Goal: Transaction & Acquisition: Purchase product/service

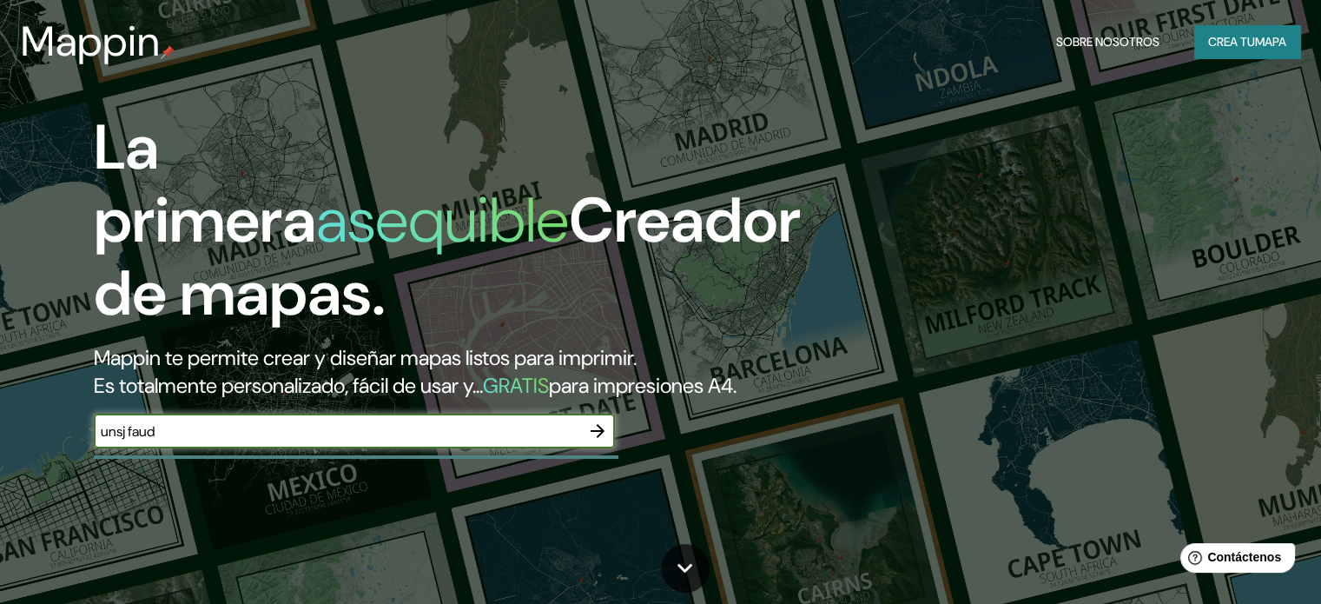
type input "unsj faud"
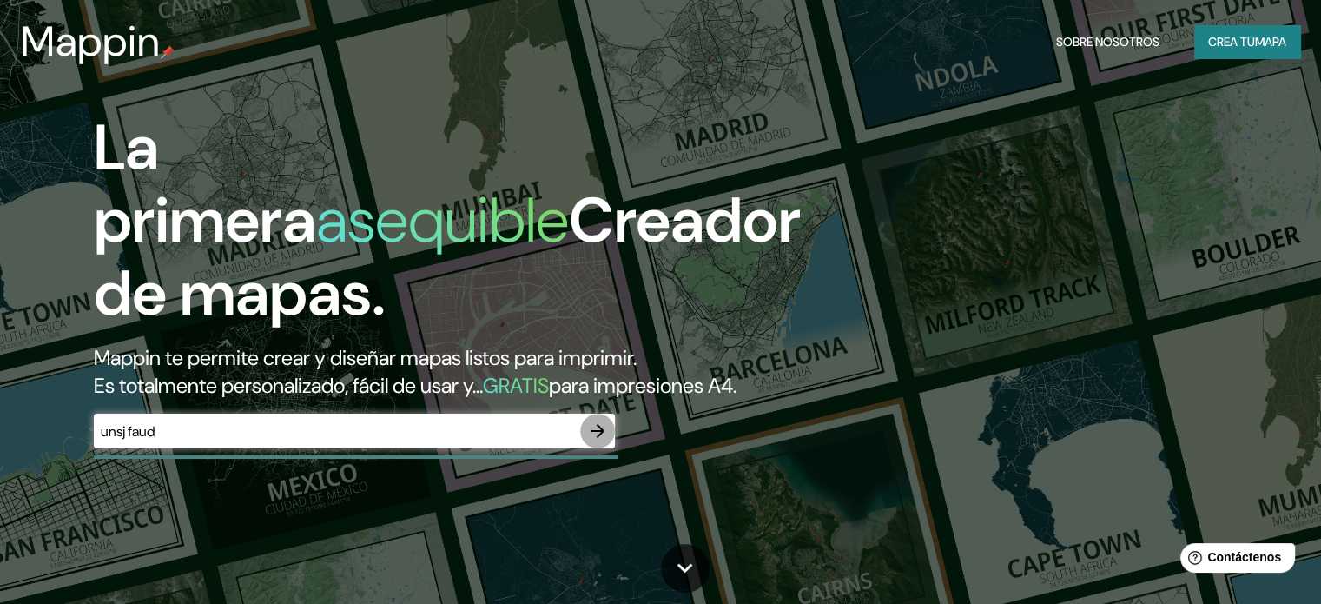
click at [605, 441] on icon "button" at bounding box center [597, 430] width 21 height 21
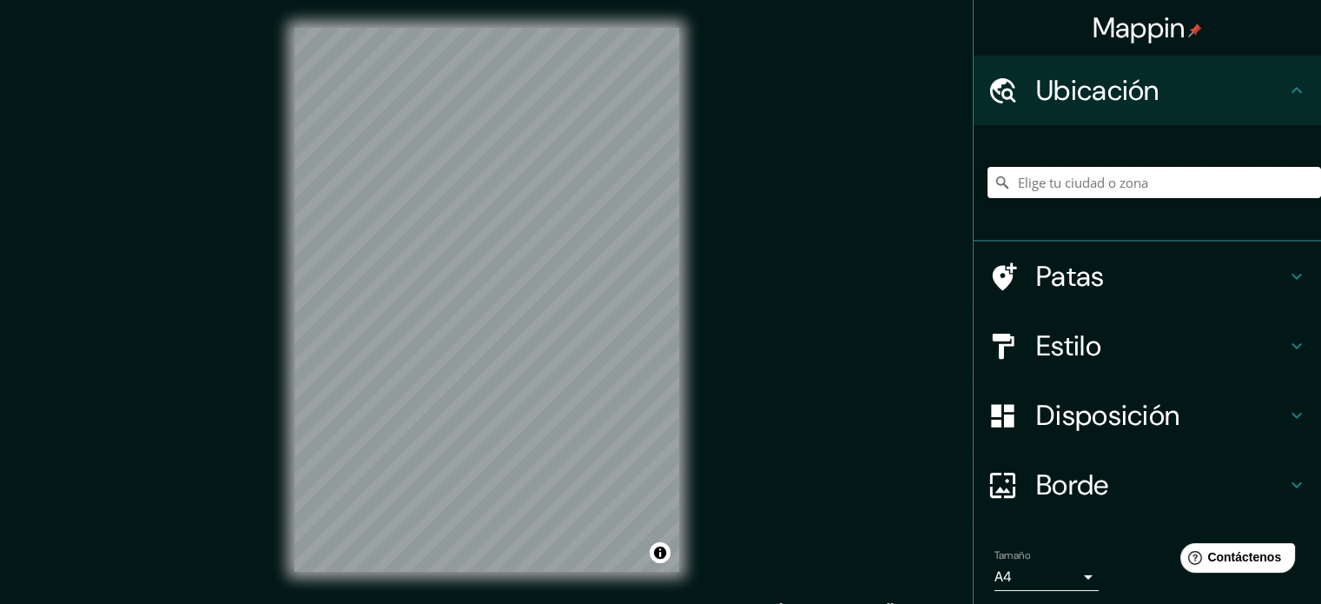
click at [1027, 188] on input "Elige tu ciudad o zona" at bounding box center [1155, 182] width 334 height 31
type input "c"
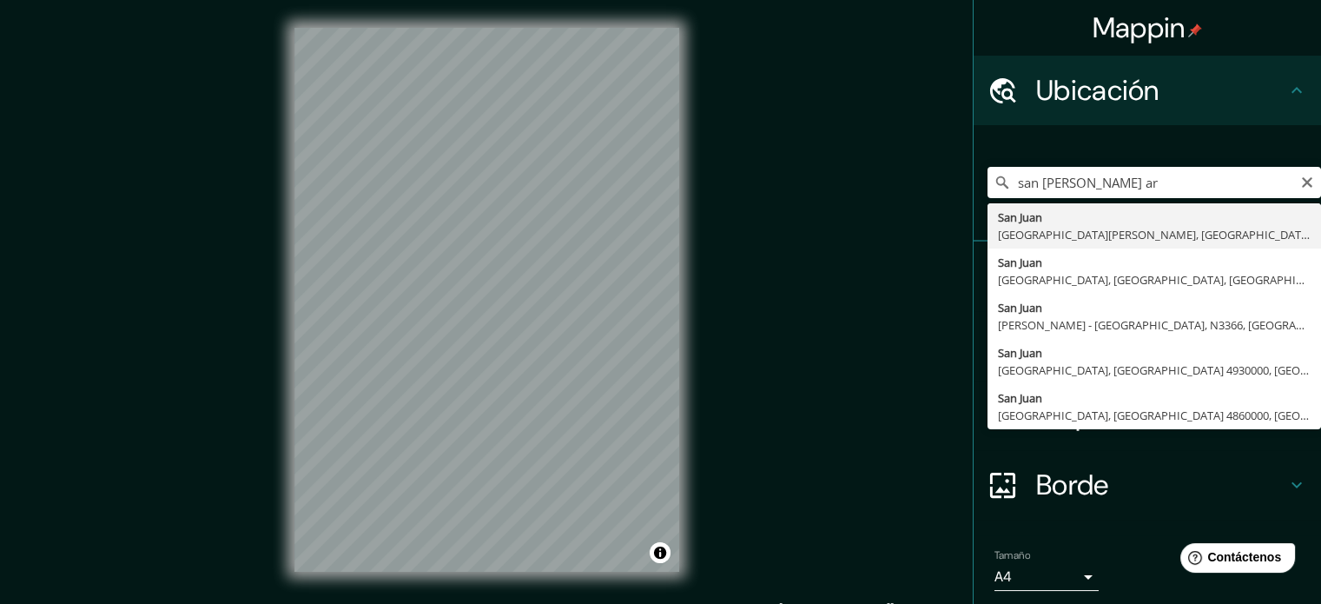
type input "[GEOGRAPHIC_DATA][PERSON_NAME], [GEOGRAPHIC_DATA][PERSON_NAME], [GEOGRAPHIC_DAT…"
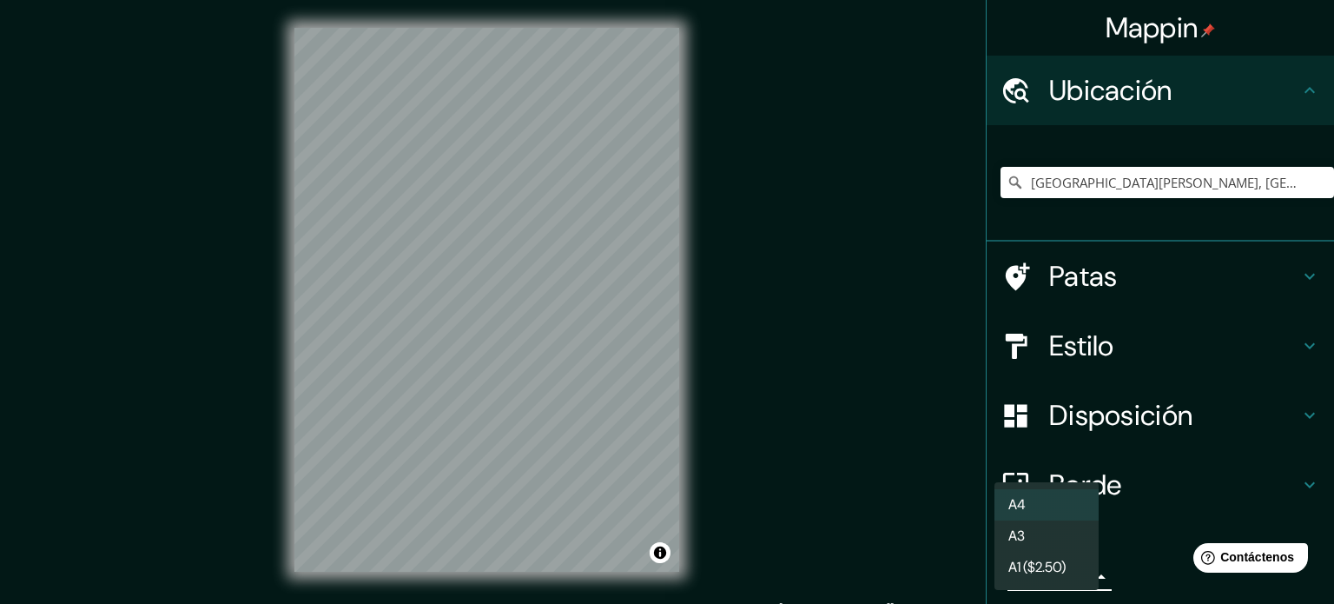
click at [1049, 578] on body "Mappin Ubicación [GEOGRAPHIC_DATA][PERSON_NAME], [GEOGRAPHIC_DATA][PERSON_NAME]…" at bounding box center [667, 302] width 1334 height 604
click at [1051, 545] on li "A3" at bounding box center [1047, 537] width 104 height 32
click at [1036, 574] on body "Mappin Ubicación [GEOGRAPHIC_DATA][PERSON_NAME], [GEOGRAPHIC_DATA][PERSON_NAME]…" at bounding box center [667, 302] width 1334 height 604
click at [1024, 494] on font "A4" at bounding box center [1016, 505] width 17 height 22
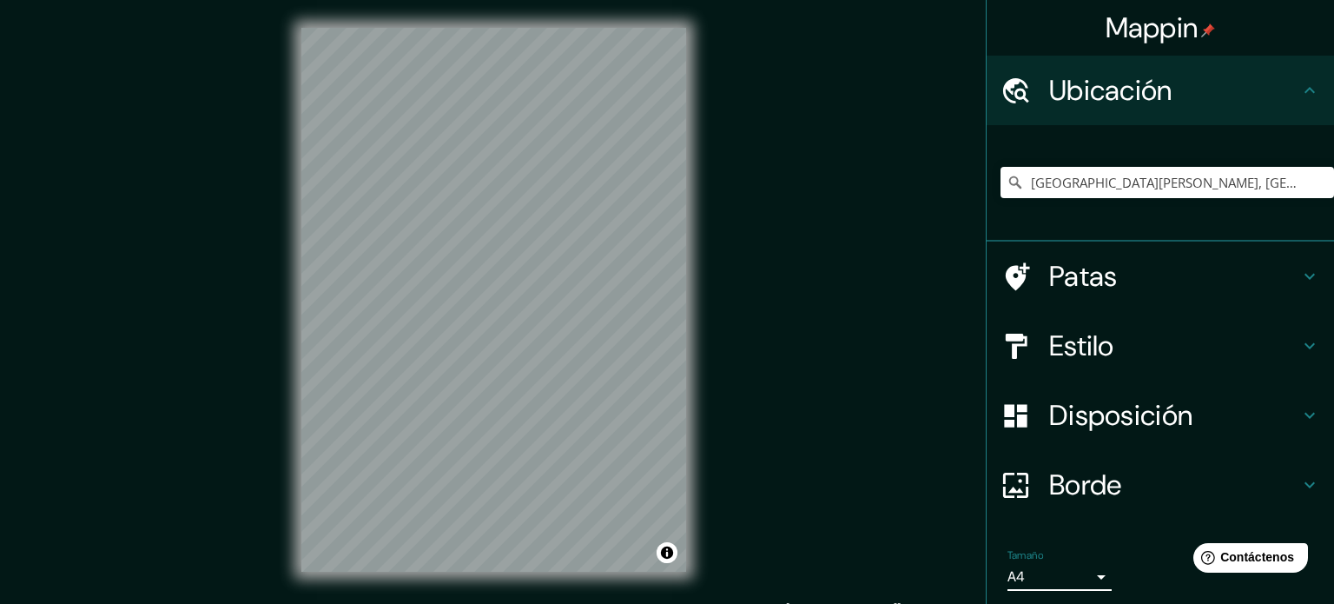
click at [1011, 576] on body "Mappin Ubicación [GEOGRAPHIC_DATA][PERSON_NAME], [GEOGRAPHIC_DATA][PERSON_NAME]…" at bounding box center [667, 302] width 1334 height 604
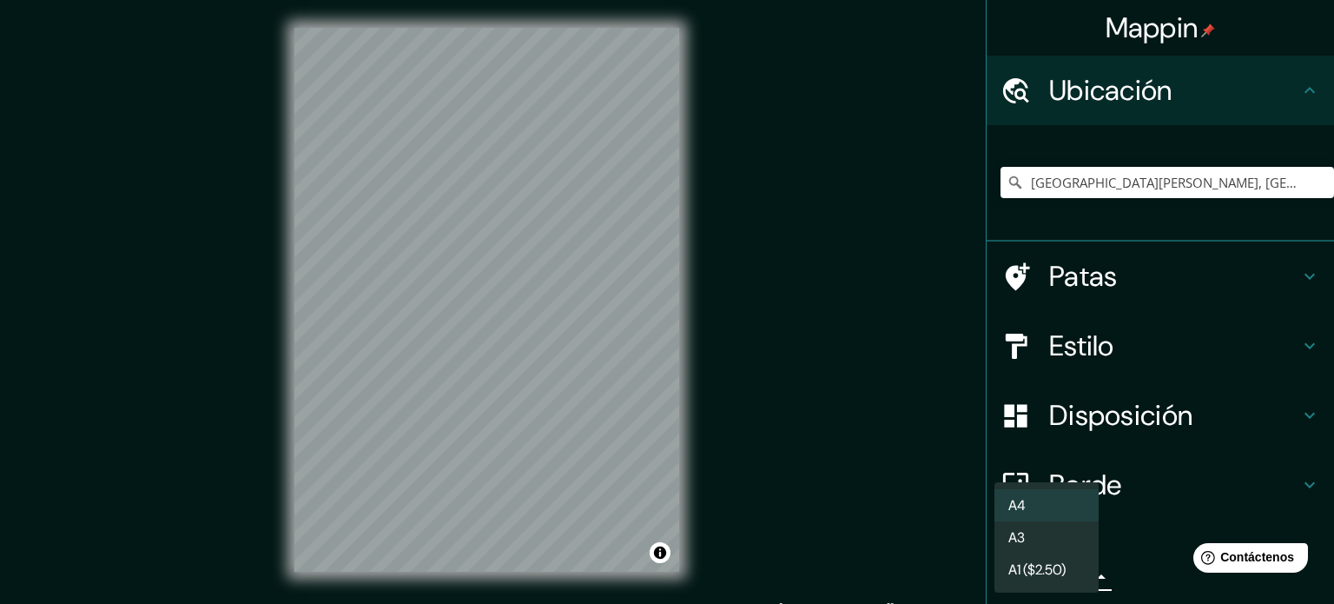
click at [1008, 545] on font "A3" at bounding box center [1016, 537] width 17 height 18
type input "a4"
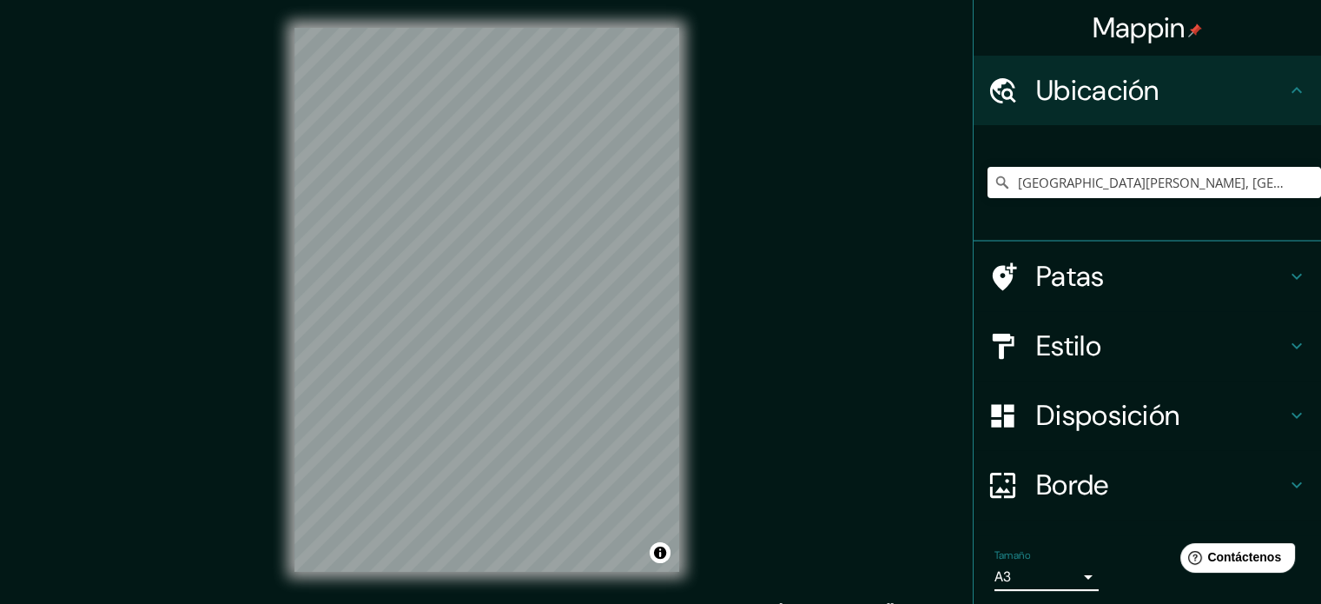
click at [1286, 481] on icon at bounding box center [1296, 484] width 21 height 21
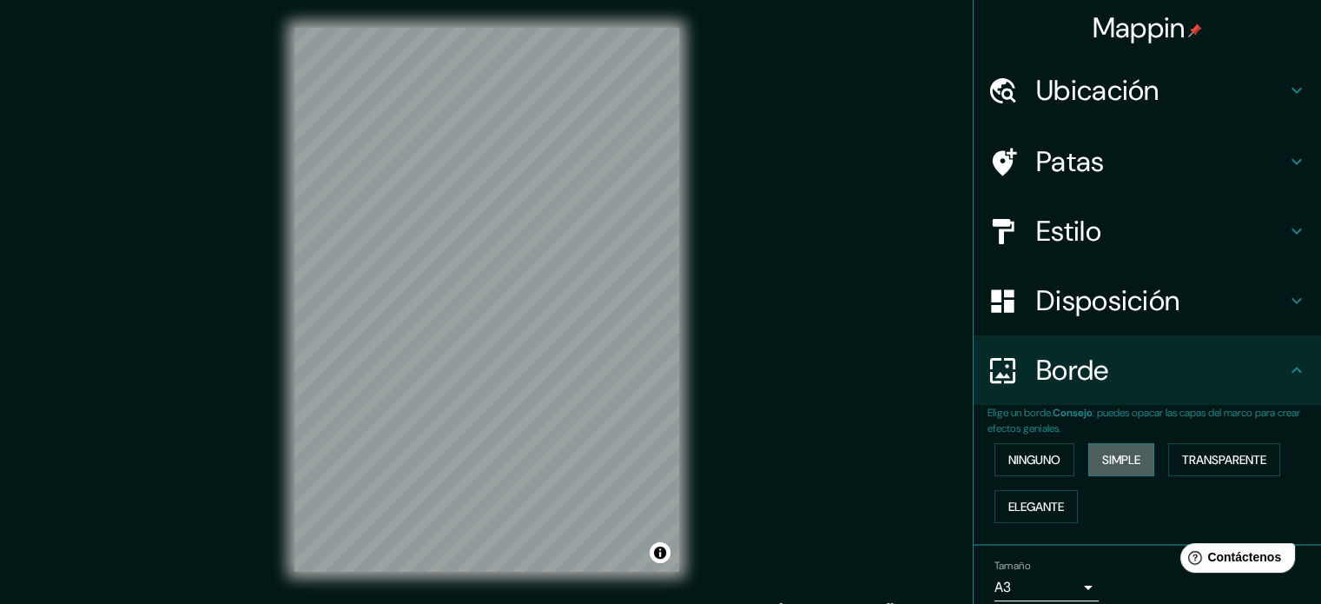
click at [1088, 460] on button "Simple" at bounding box center [1121, 459] width 66 height 33
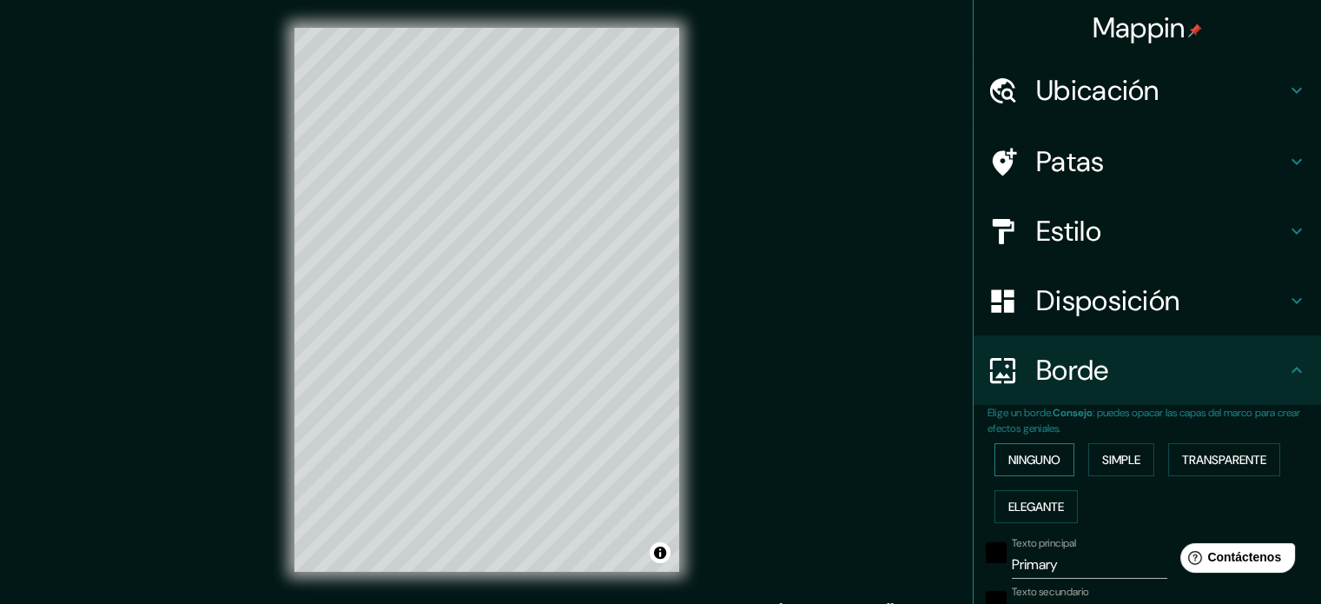
click at [1026, 461] on font "Ninguno" at bounding box center [1034, 460] width 52 height 16
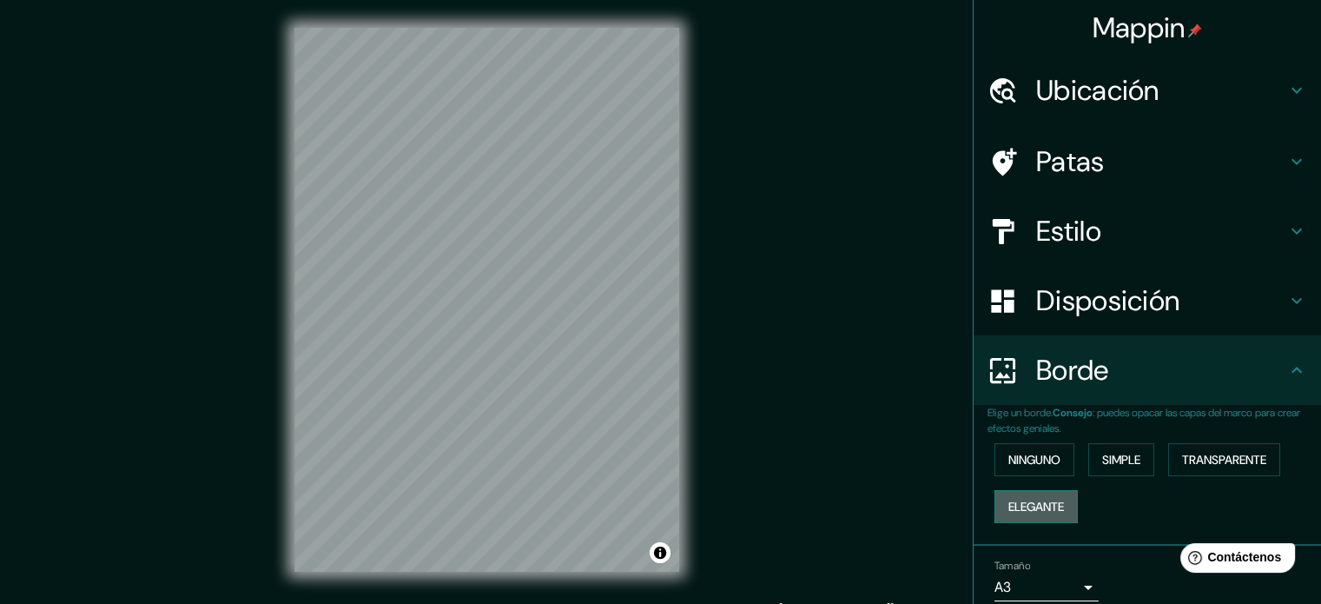
click at [1036, 508] on font "Elegante" at bounding box center [1036, 507] width 56 height 16
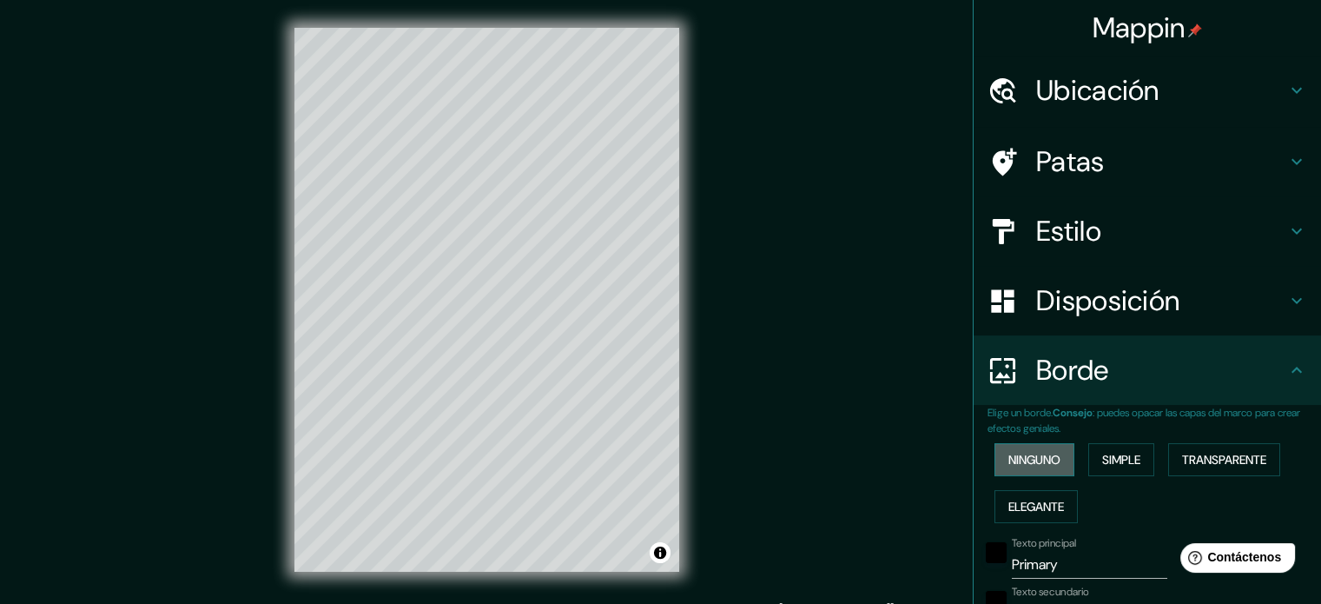
click at [1021, 474] on button "Ninguno" at bounding box center [1035, 459] width 80 height 33
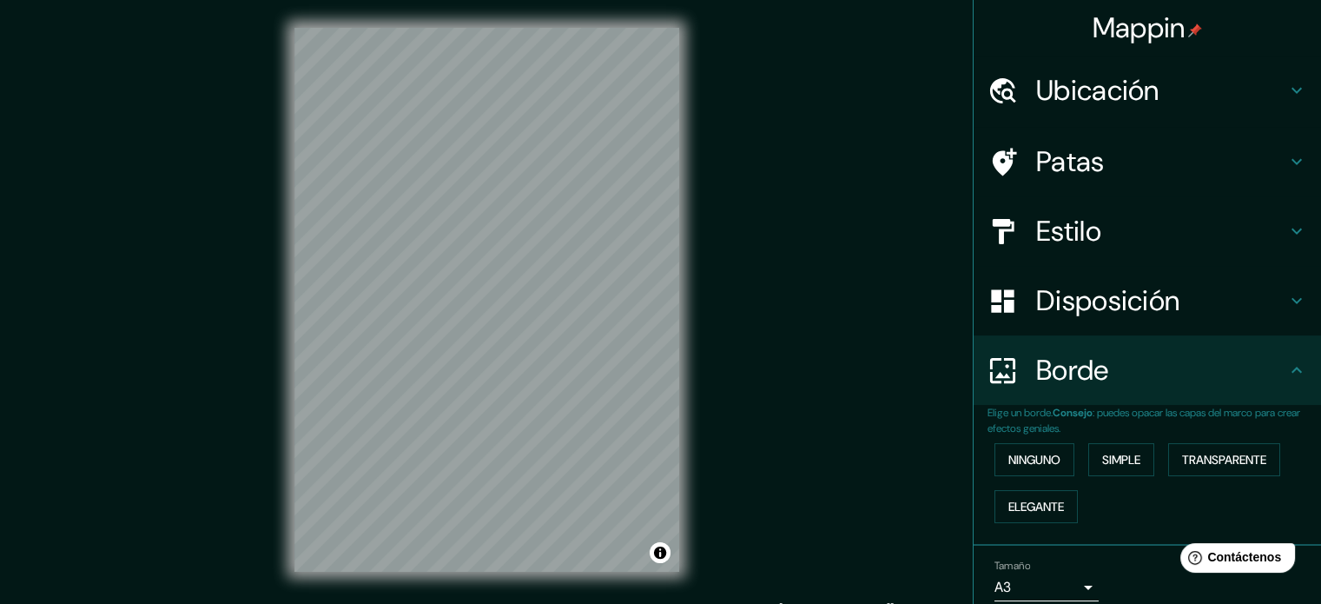
click at [1176, 303] on h4 "Disposición" at bounding box center [1161, 300] width 250 height 35
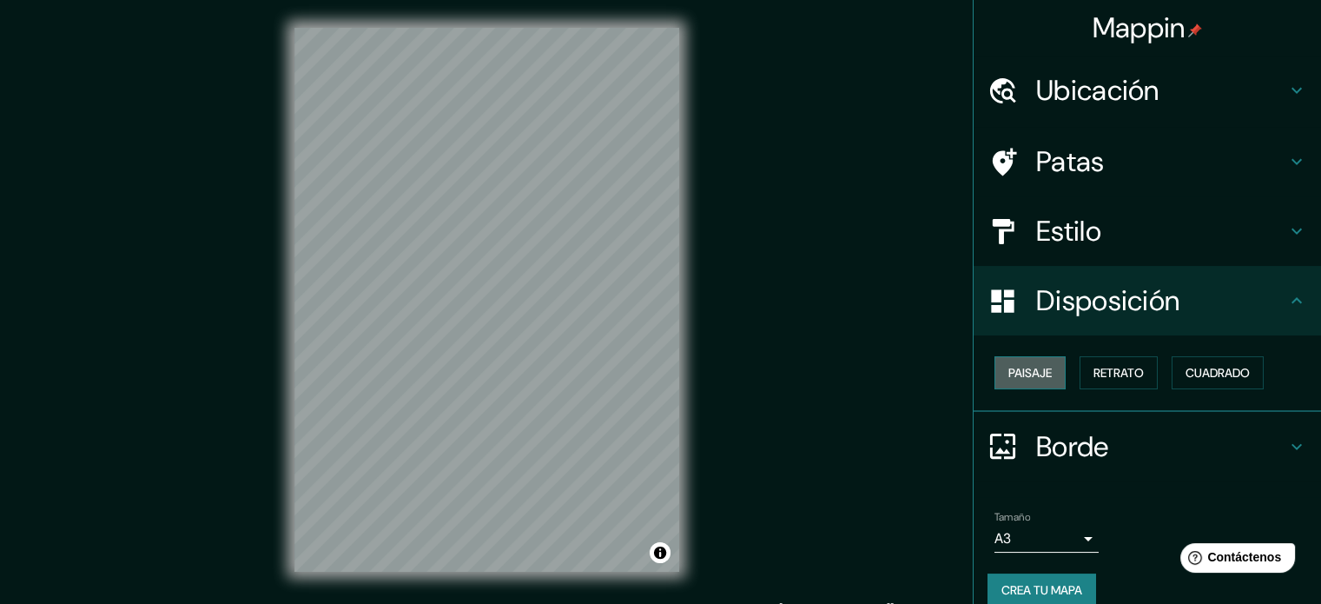
click at [1028, 371] on font "Paisaje" at bounding box center [1029, 373] width 43 height 16
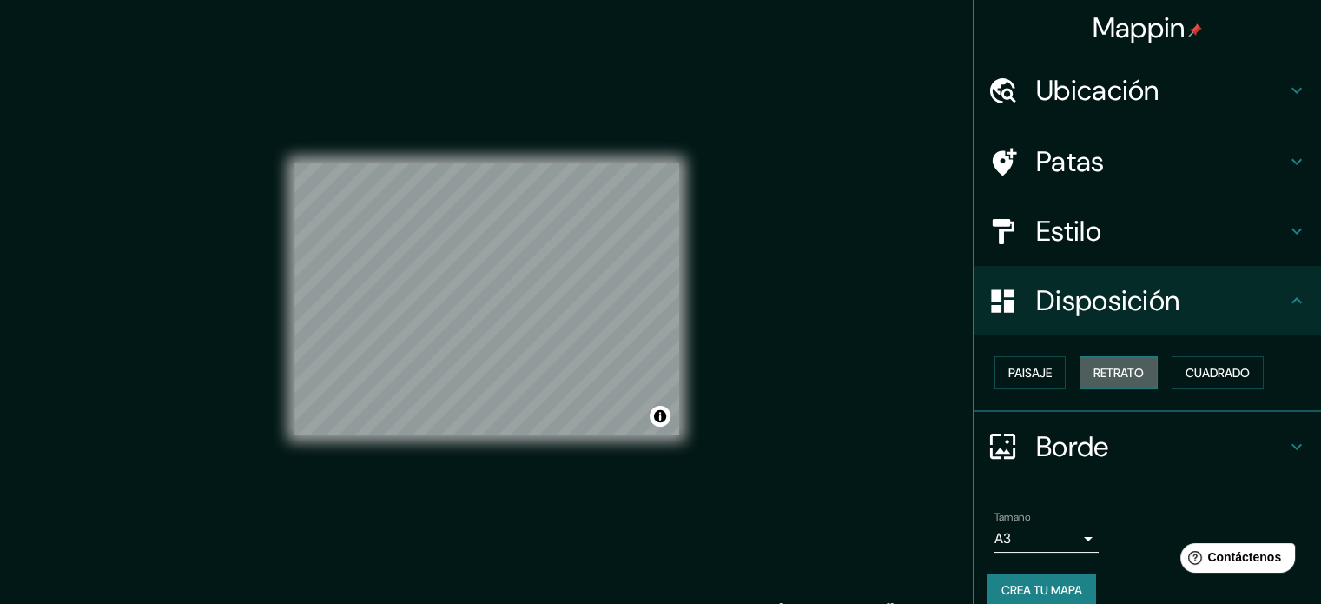
click at [1094, 370] on font "Retrato" at bounding box center [1119, 373] width 50 height 16
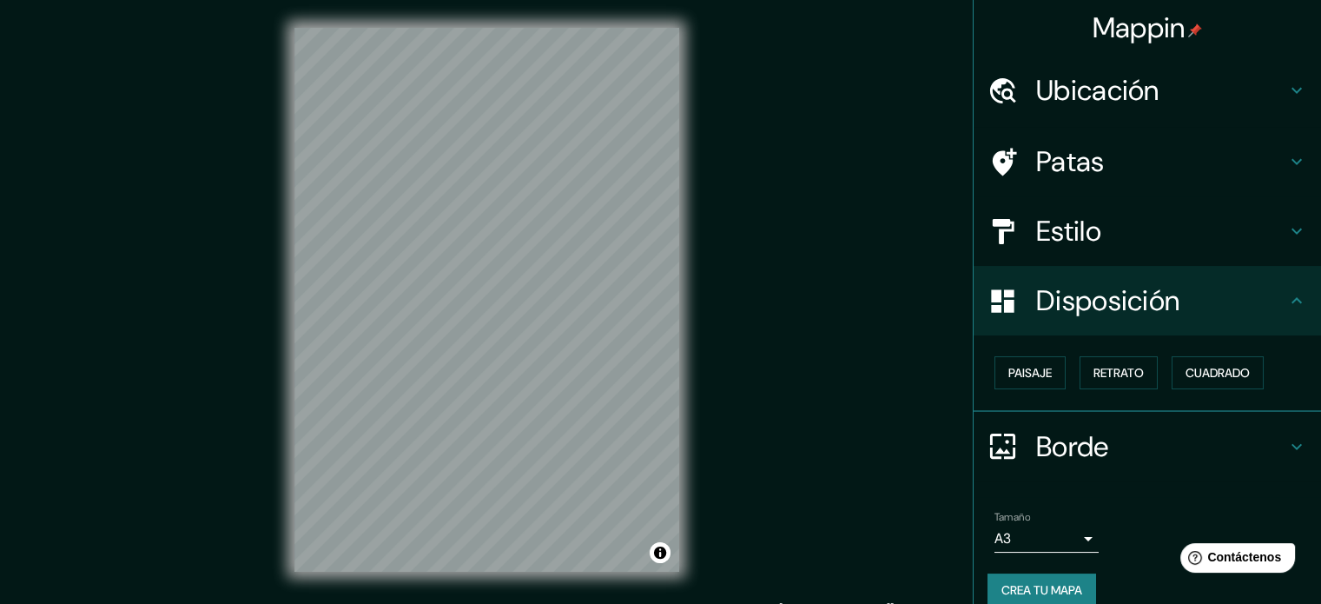
click at [1150, 370] on div "Paisaje Retrato Cuadrado" at bounding box center [1155, 372] width 334 height 47
click at [1191, 365] on font "Cuadrado" at bounding box center [1218, 373] width 64 height 16
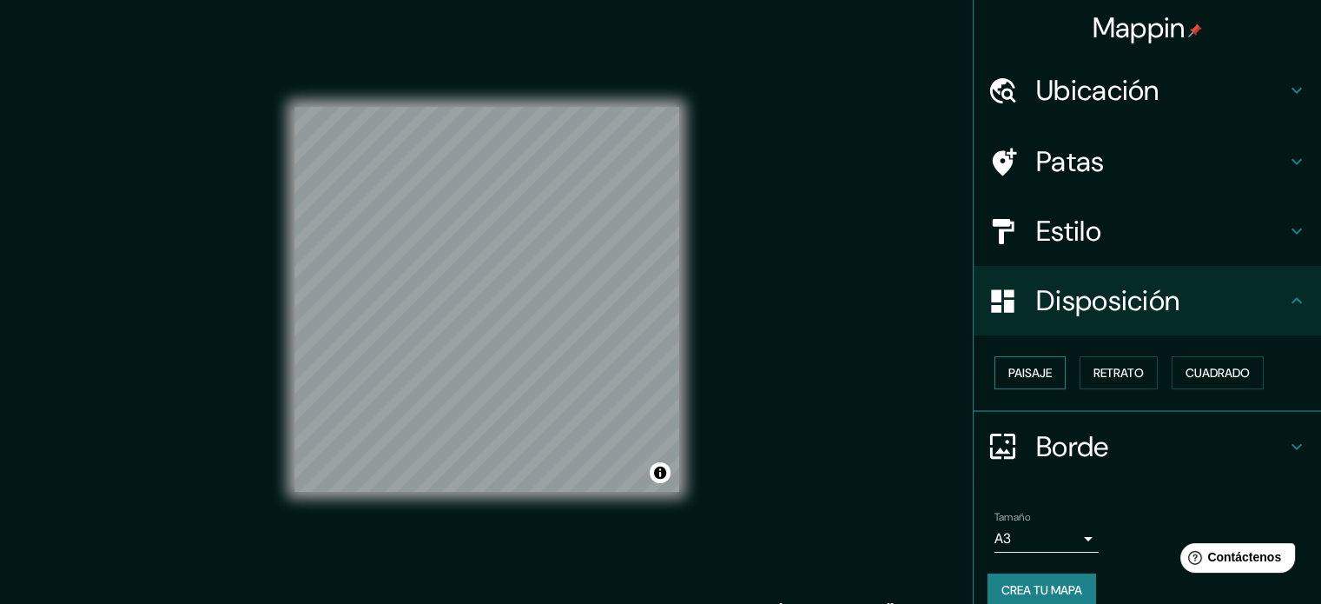
click at [1008, 371] on font "Paisaje" at bounding box center [1029, 373] width 43 height 16
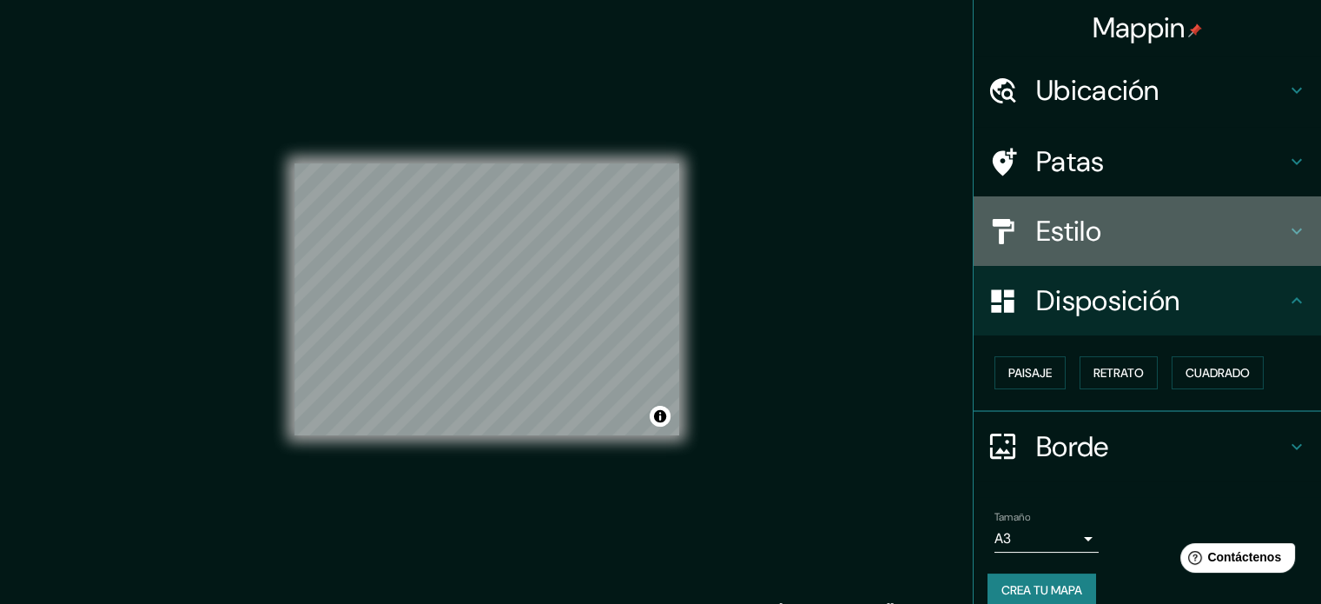
click at [1101, 238] on h4 "Estilo" at bounding box center [1161, 231] width 250 height 35
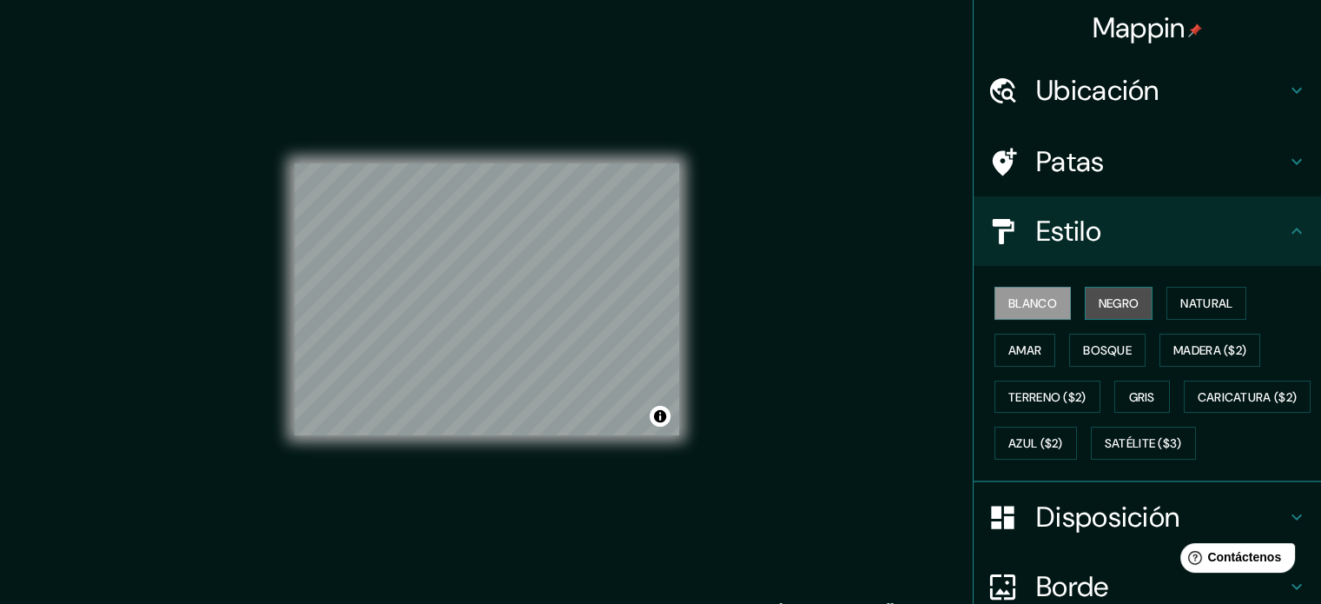
click at [1102, 301] on font "Negro" at bounding box center [1119, 303] width 41 height 16
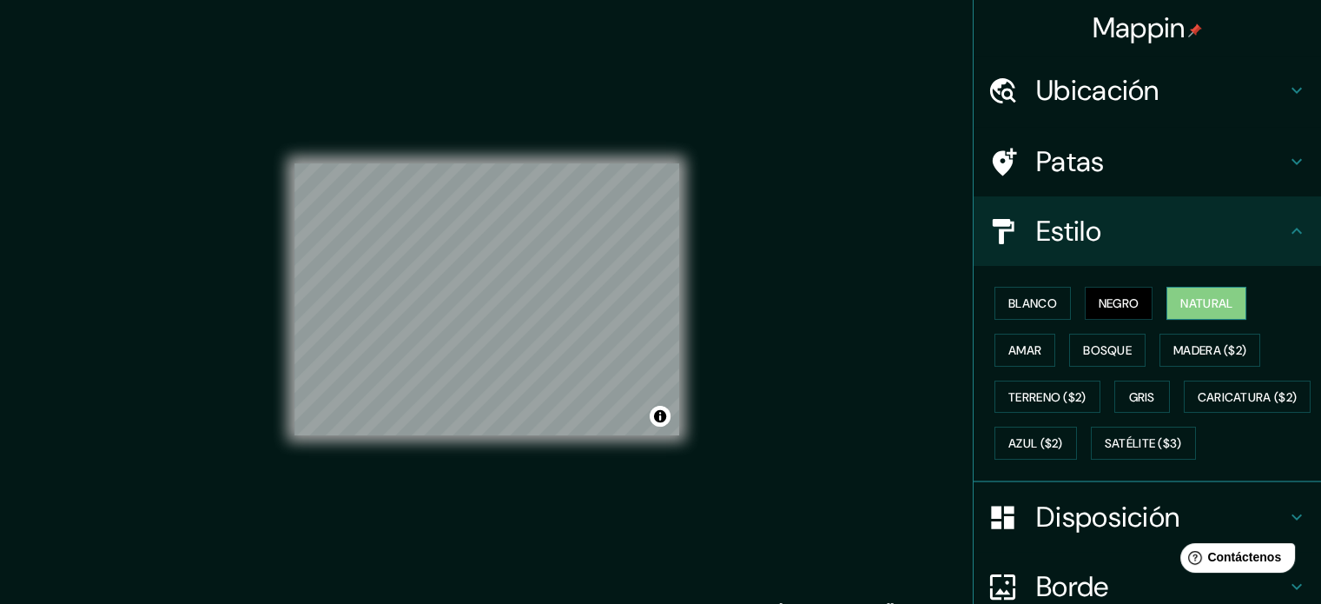
click at [1180, 299] on font "Natural" at bounding box center [1206, 303] width 52 height 16
click at [1088, 343] on font "Bosque" at bounding box center [1107, 350] width 49 height 16
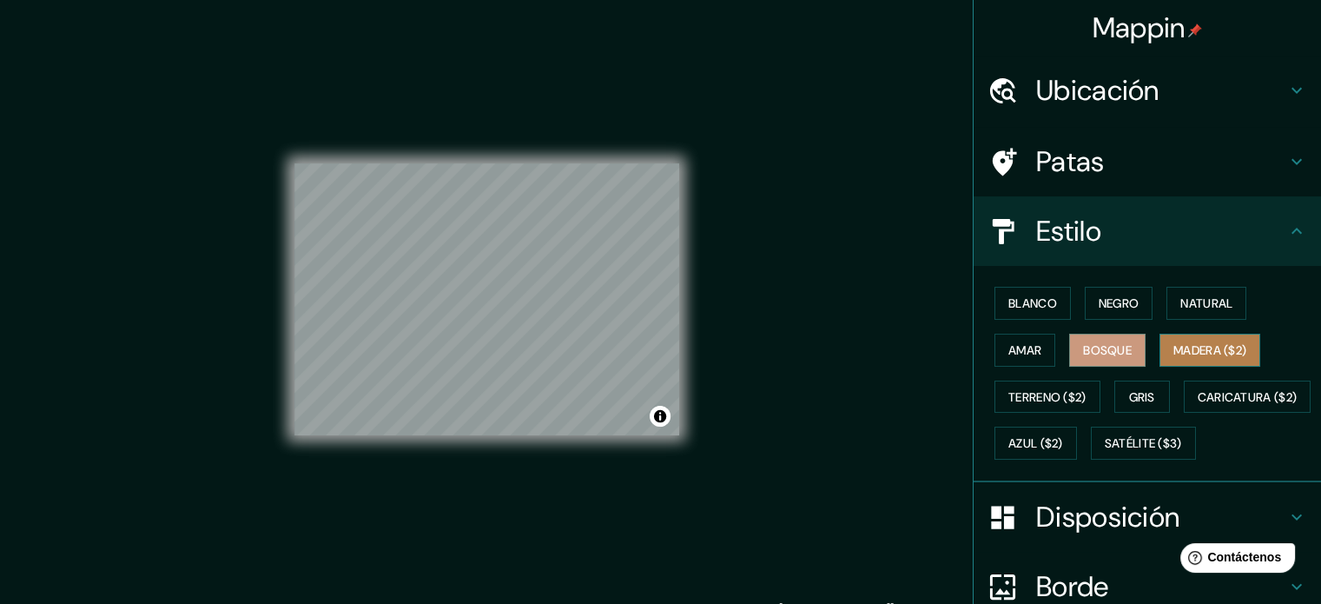
click at [1160, 342] on button "Madera ($2)" at bounding box center [1210, 350] width 101 height 33
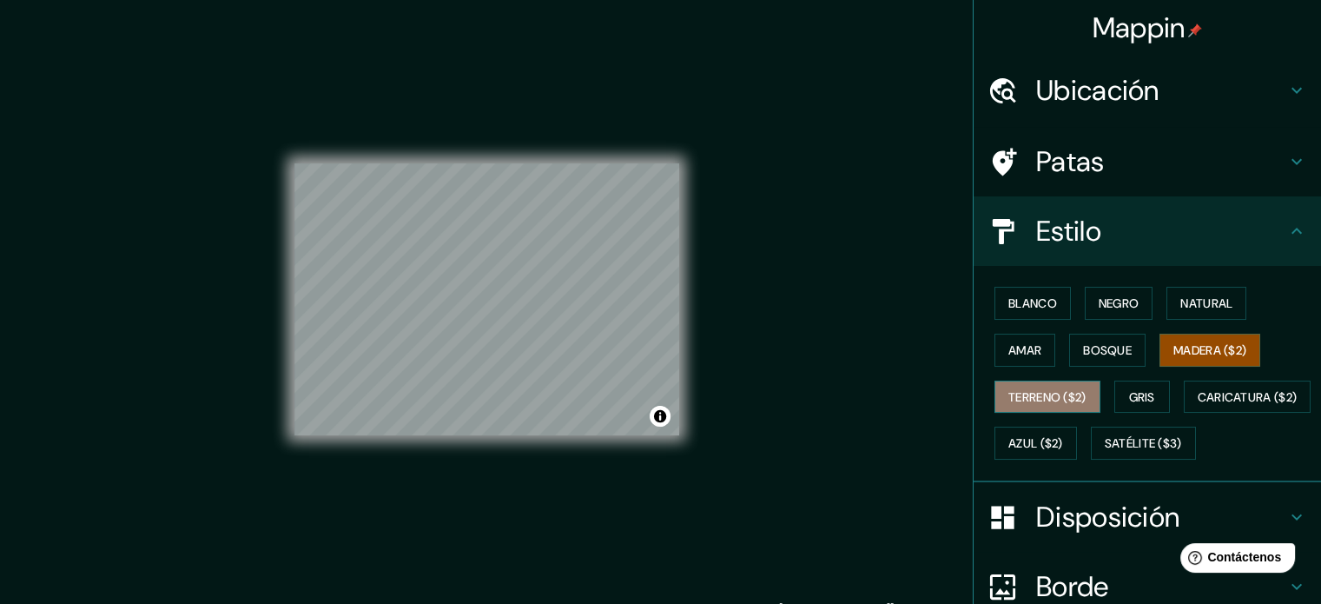
click at [1039, 400] on font "Terreno ($2)" at bounding box center [1047, 397] width 78 height 16
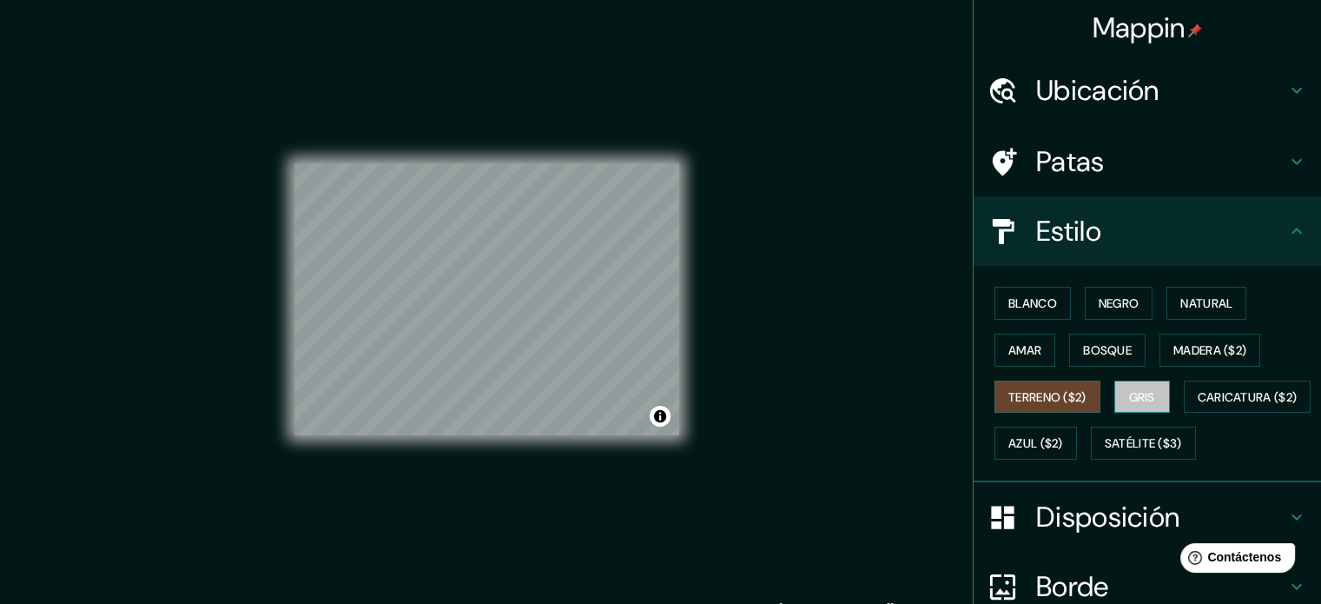
click at [1133, 389] on font "Gris" at bounding box center [1142, 397] width 26 height 16
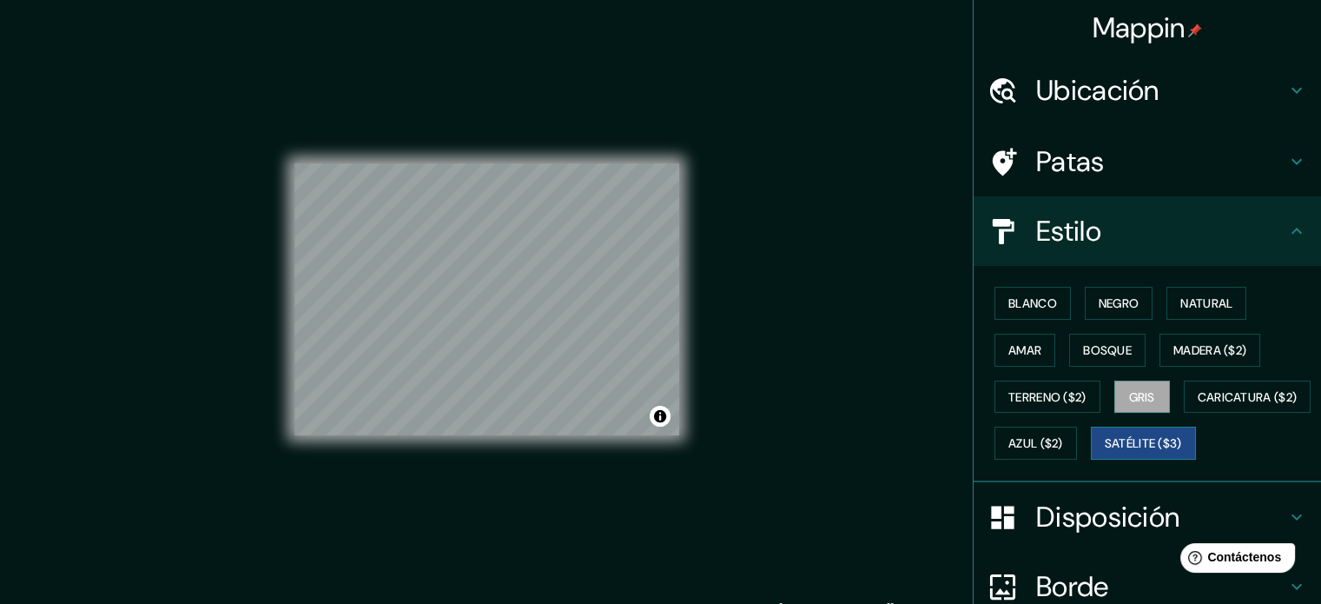
click at [1105, 452] on font "Satélite ($3)" at bounding box center [1143, 444] width 77 height 16
click at [1026, 349] on font "Amar" at bounding box center [1024, 350] width 33 height 16
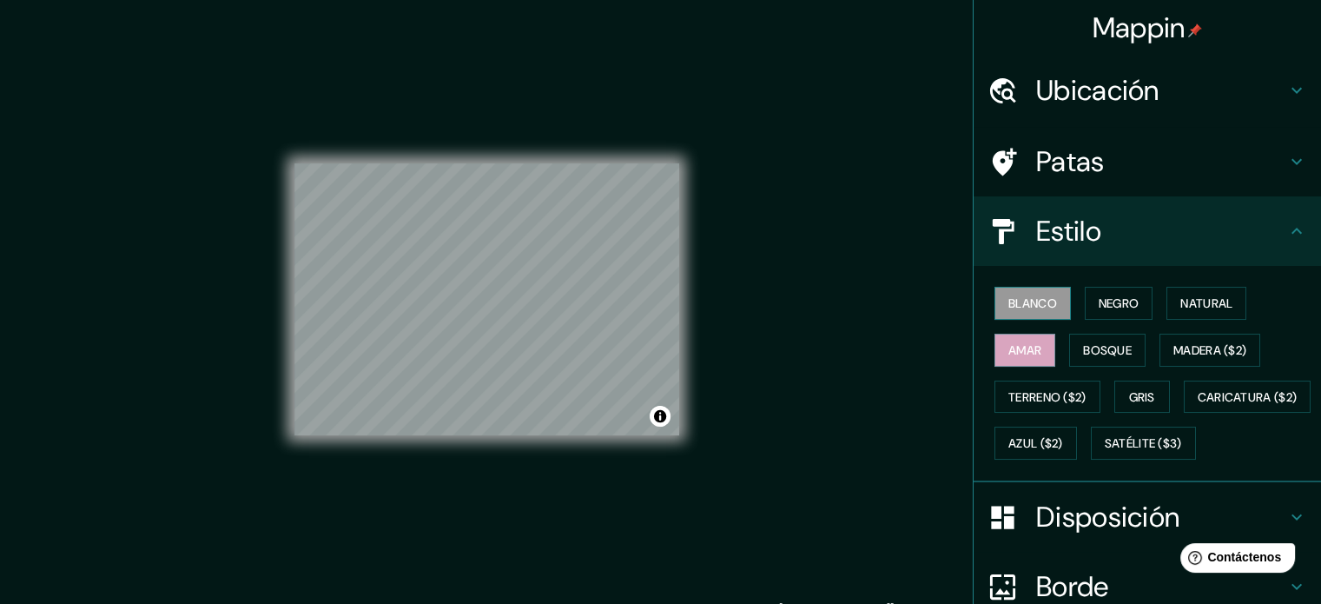
click at [1008, 294] on font "Blanco" at bounding box center [1032, 303] width 49 height 23
click at [1180, 301] on font "Natural" at bounding box center [1206, 303] width 52 height 16
click at [1043, 308] on font "Blanco" at bounding box center [1032, 303] width 49 height 16
click at [1268, 159] on h4 "Patas" at bounding box center [1161, 161] width 250 height 35
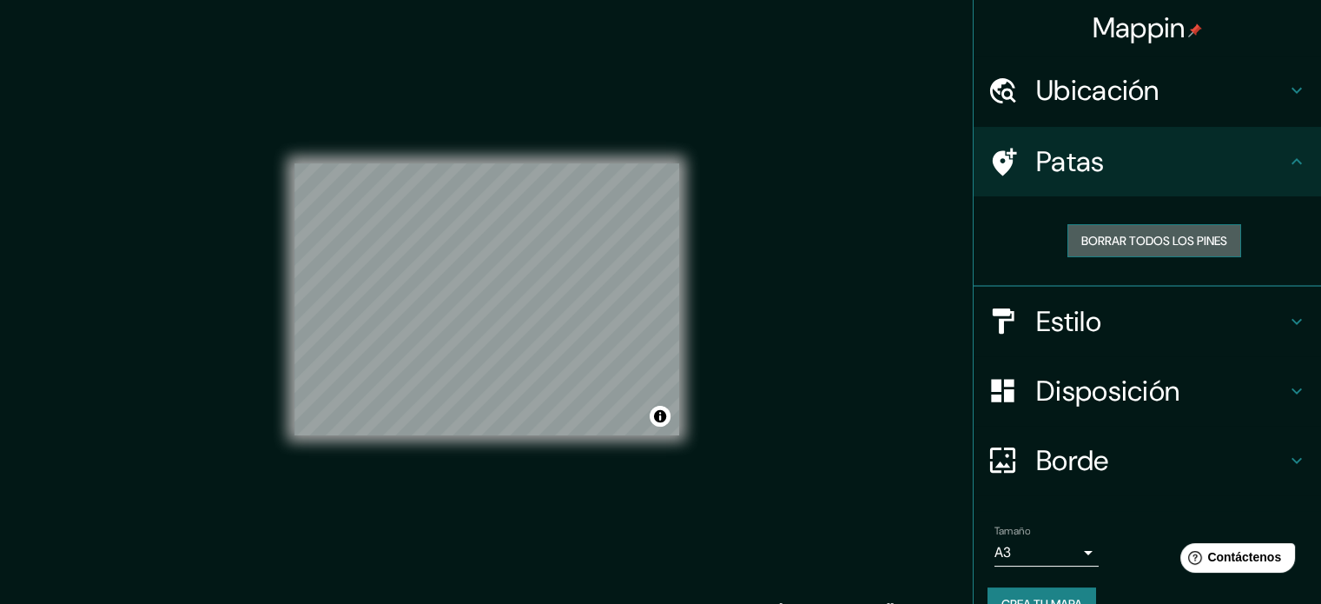
click at [1184, 248] on font "Borrar todos los pines" at bounding box center [1154, 241] width 146 height 16
click at [1081, 246] on font "Borrar todos los pines" at bounding box center [1154, 241] width 146 height 16
click at [1048, 87] on font "Ubicación" at bounding box center [1097, 90] width 123 height 36
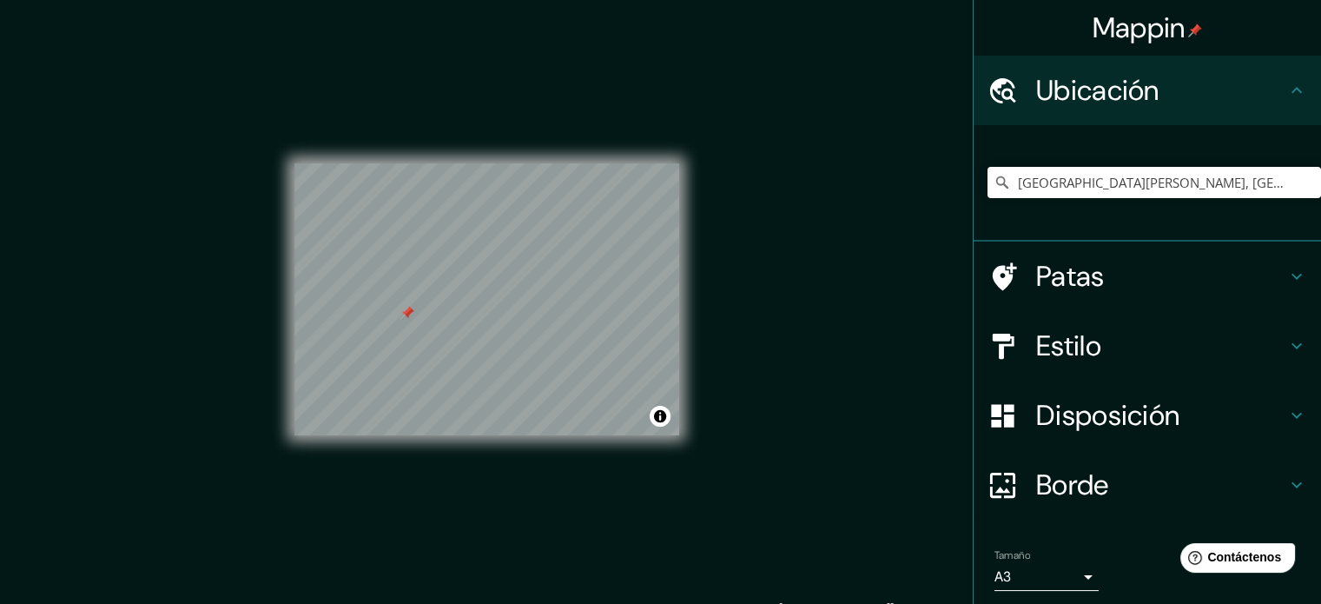
drag, startPoint x: 400, startPoint y: 314, endPoint x: 590, endPoint y: 63, distance: 314.4
click at [590, 63] on div "© Mapbox © OpenStreetMap Improve this map" at bounding box center [486, 300] width 385 height 544
drag, startPoint x: 404, startPoint y: 319, endPoint x: 420, endPoint y: 315, distance: 16.9
click at [420, 315] on div at bounding box center [424, 309] width 14 height 14
click at [420, 308] on div at bounding box center [424, 309] width 14 height 14
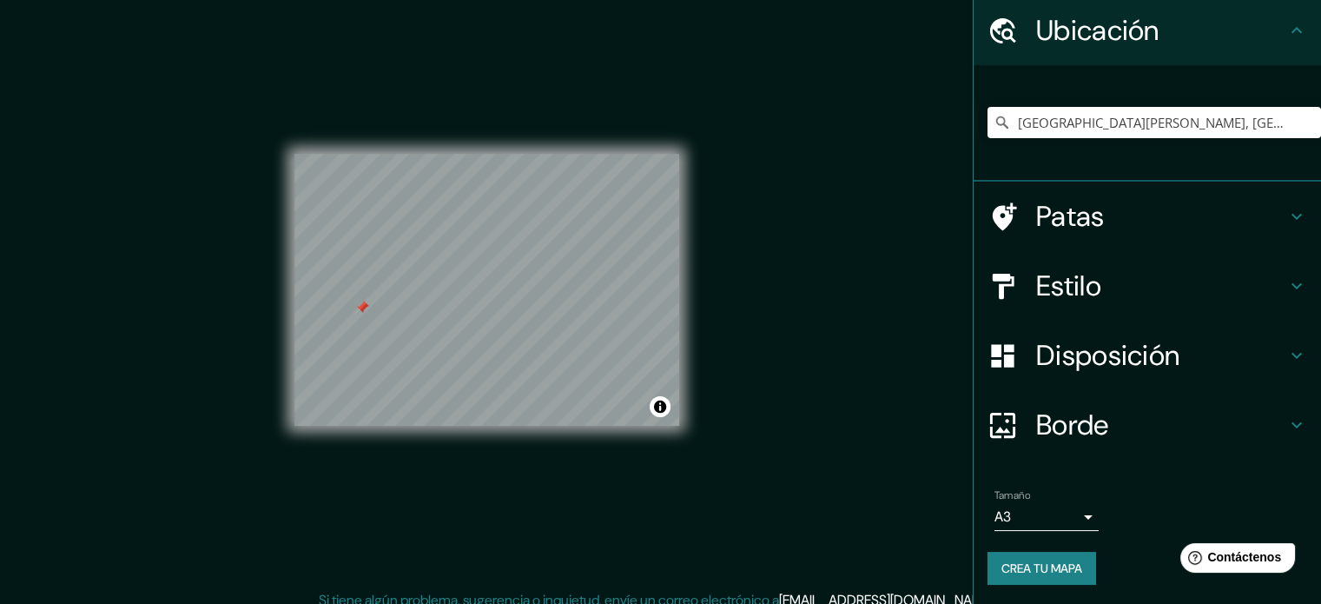
scroll to position [23, 0]
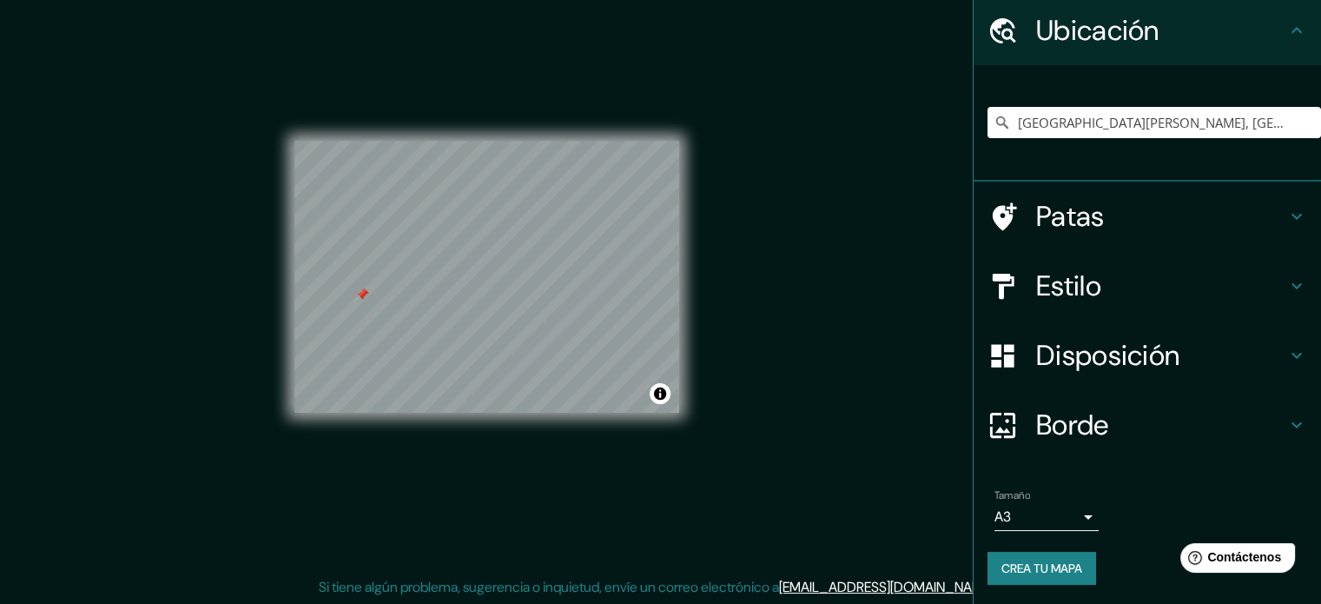
click at [1038, 565] on font "Crea tu mapa" at bounding box center [1042, 568] width 81 height 16
click at [1018, 561] on div "Crea tu mapa" at bounding box center [1148, 568] width 320 height 33
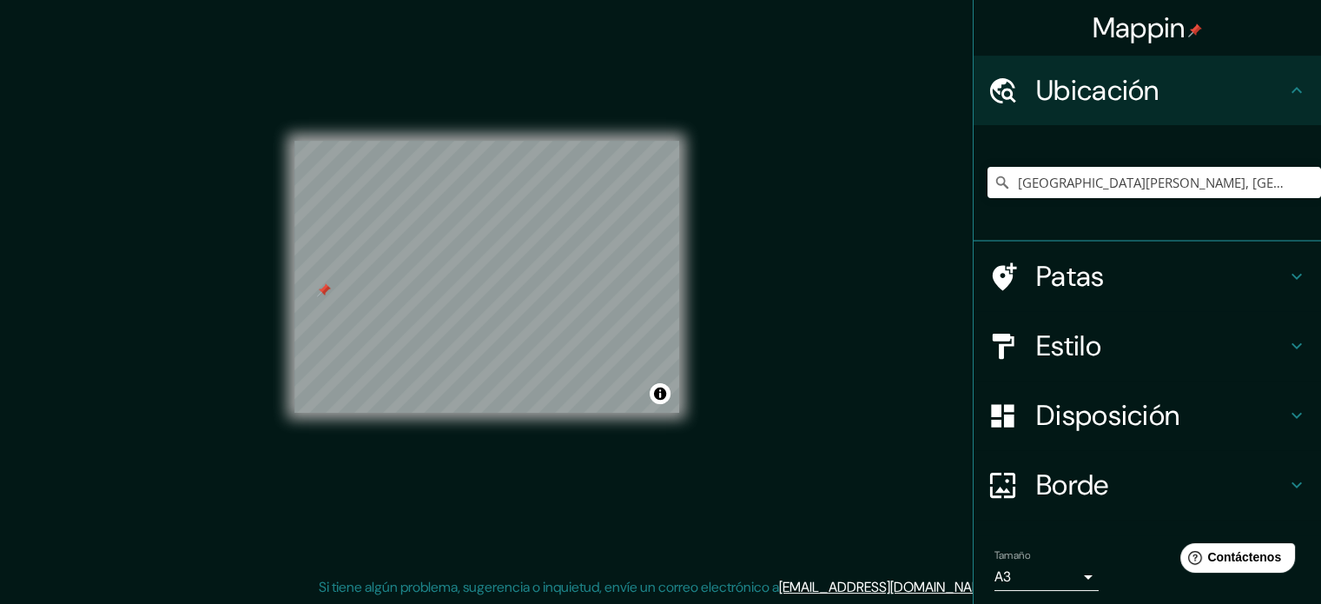
scroll to position [60, 0]
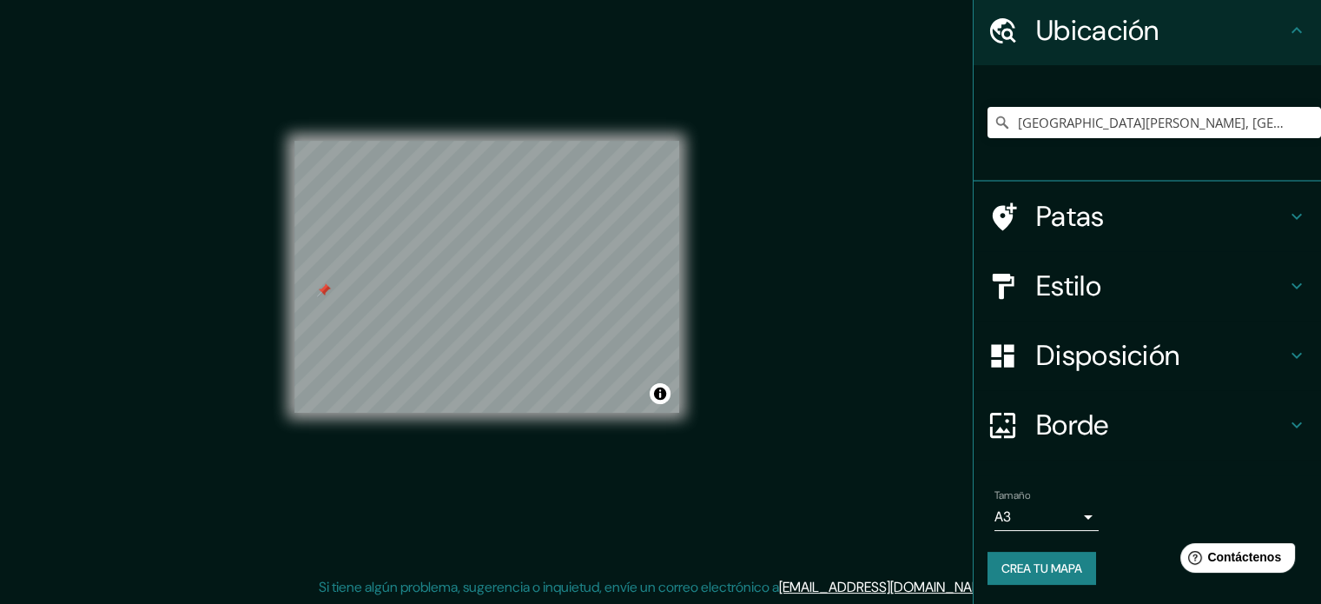
click at [1042, 572] on font "Crea tu mapa" at bounding box center [1042, 568] width 81 height 16
click at [1010, 578] on button "Crea tu mapa" at bounding box center [1042, 568] width 109 height 33
click at [1084, 59] on div "Ubicación" at bounding box center [1147, 30] width 347 height 69
click at [1293, 22] on icon at bounding box center [1296, 30] width 21 height 21
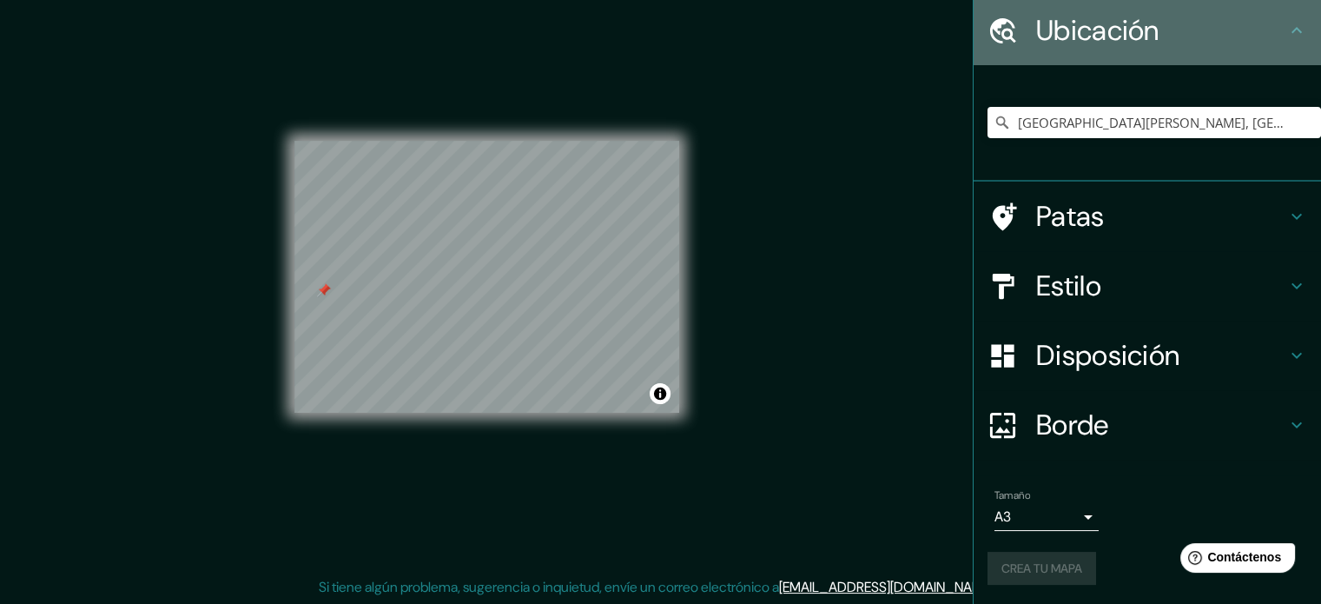
click at [1292, 27] on icon at bounding box center [1297, 30] width 10 height 6
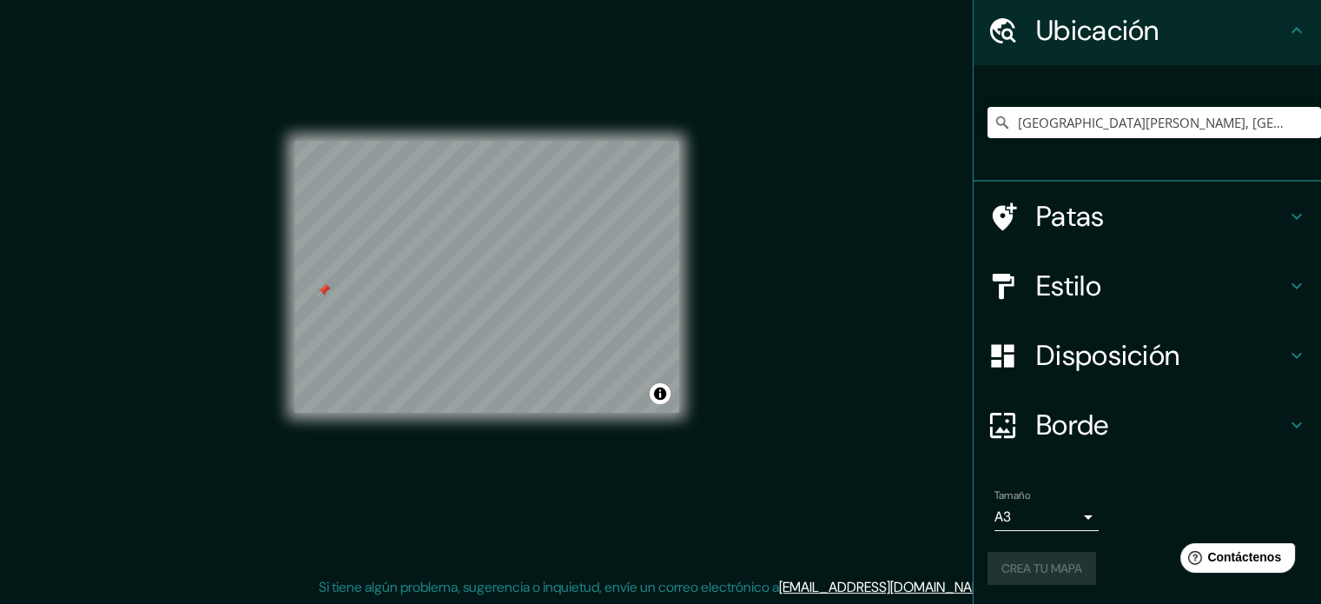
click at [1292, 27] on icon at bounding box center [1297, 30] width 10 height 6
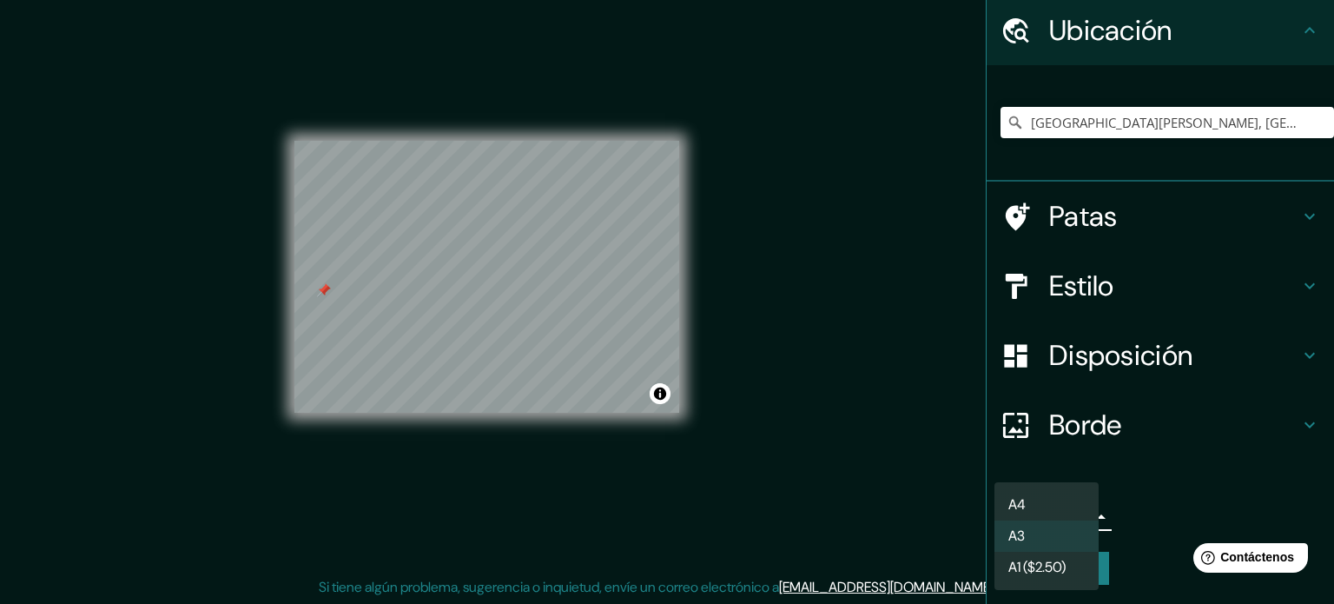
click at [1025, 524] on body "Mappin Ubicación [GEOGRAPHIC_DATA][PERSON_NAME], [GEOGRAPHIC_DATA][PERSON_NAME]…" at bounding box center [667, 279] width 1334 height 604
click at [1226, 502] on div at bounding box center [667, 302] width 1334 height 604
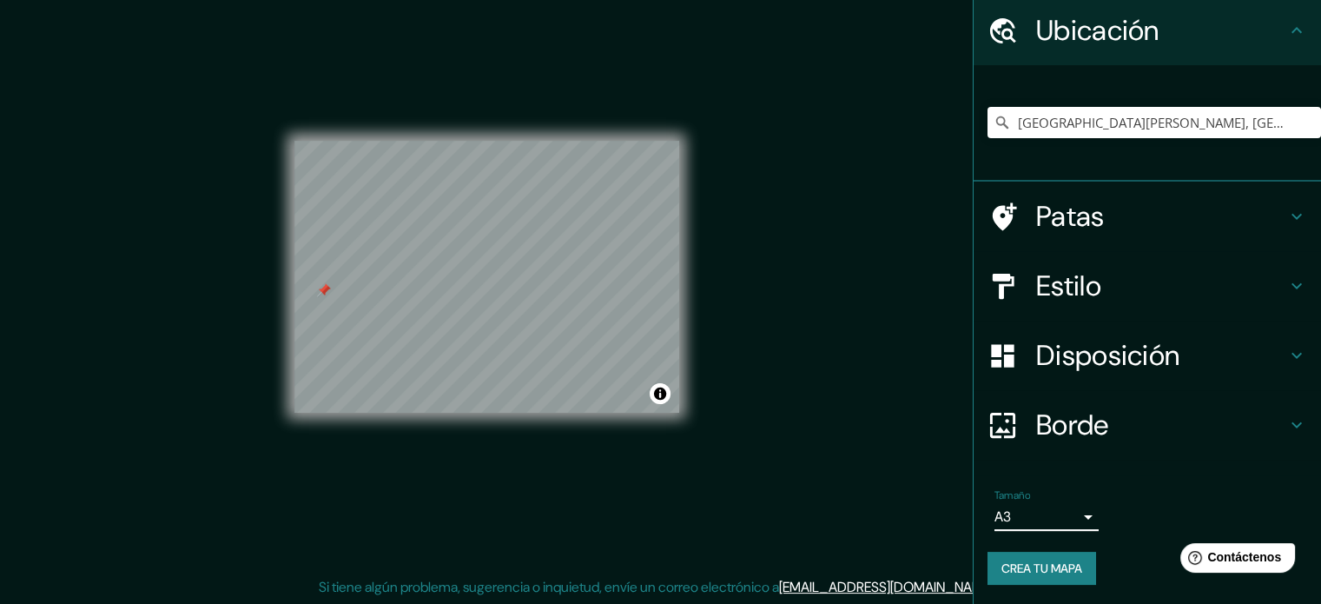
click at [1117, 21] on font "Ubicación" at bounding box center [1097, 30] width 123 height 36
click at [1286, 21] on icon at bounding box center [1296, 30] width 21 height 21
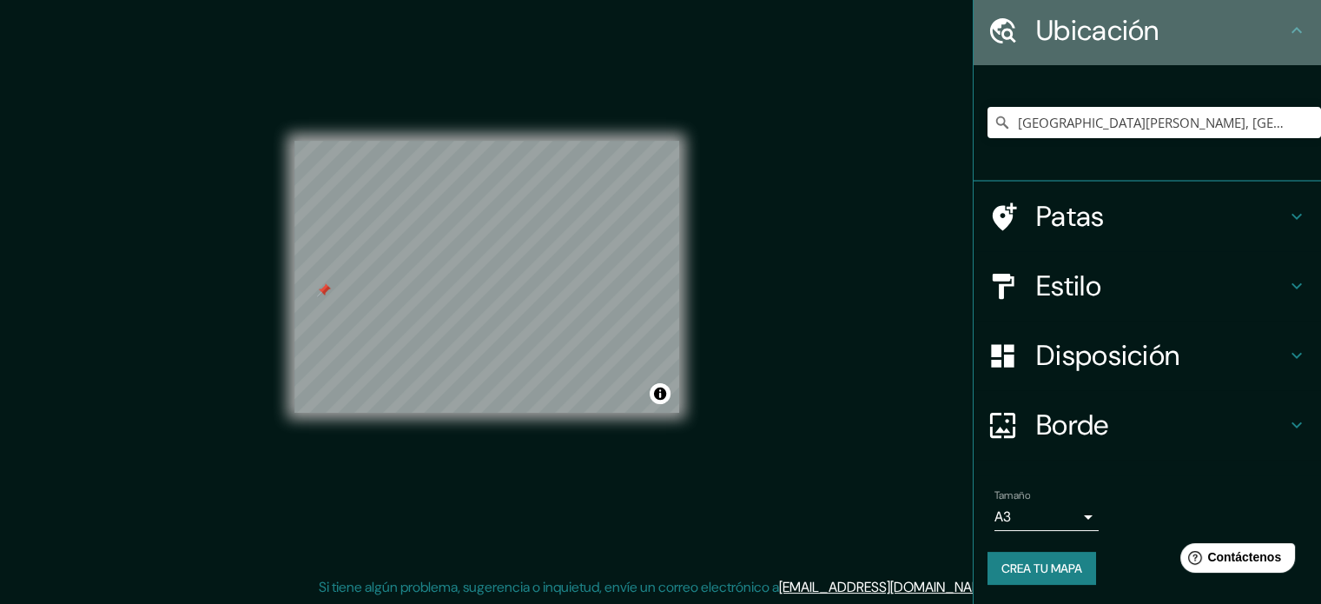
click at [1286, 21] on icon at bounding box center [1296, 30] width 21 height 21
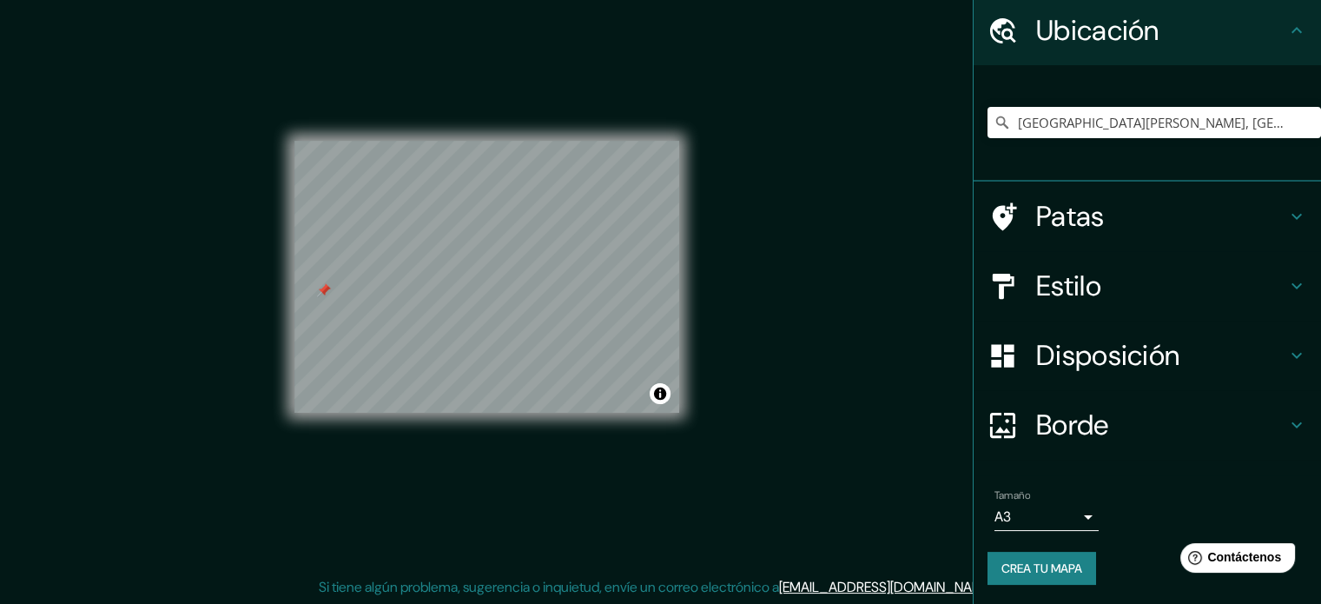
click at [1286, 21] on icon at bounding box center [1296, 30] width 21 height 21
click at [1300, 119] on icon "Claro" at bounding box center [1307, 123] width 14 height 14
drag, startPoint x: 711, startPoint y: 309, endPoint x: 720, endPoint y: 306, distance: 10.2
click at [712, 309] on div "Mappin Ubicación Patas Estilo Disposición Borde Elige un borde. Consejo : puede…" at bounding box center [660, 290] width 1321 height 627
click at [781, 257] on div "Mappin Ubicación Patas Estilo Disposición Borde Elige un borde. Consejo : puede…" at bounding box center [660, 290] width 1321 height 627
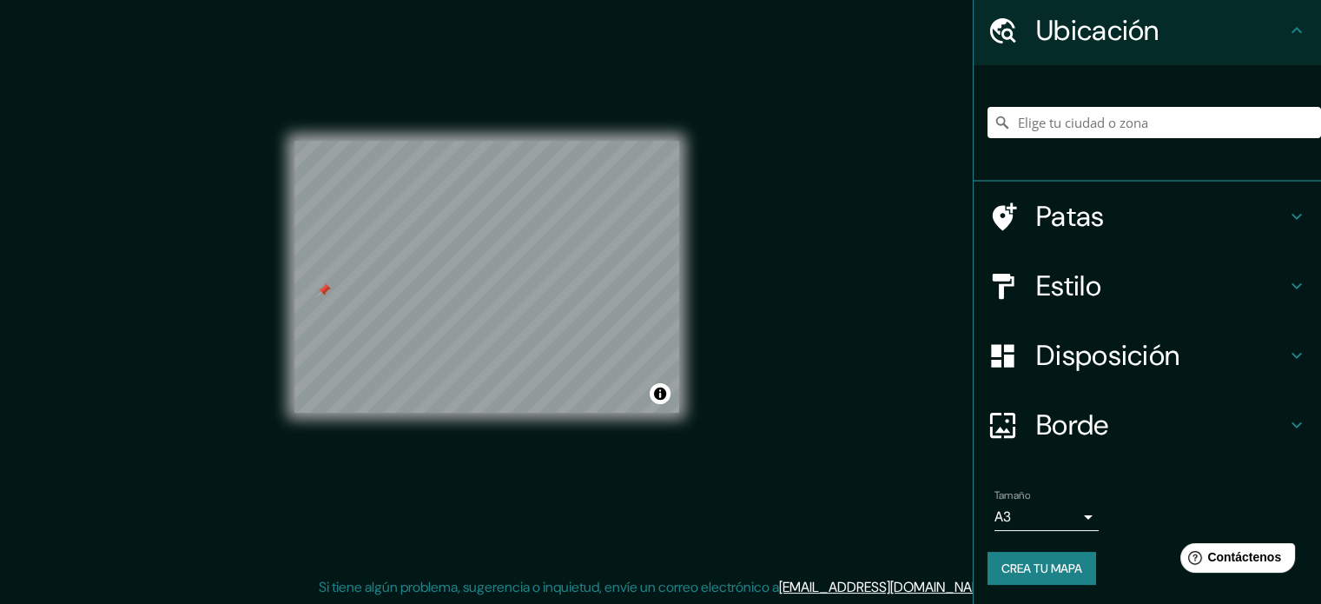
click at [1021, 429] on div at bounding box center [1012, 425] width 49 height 30
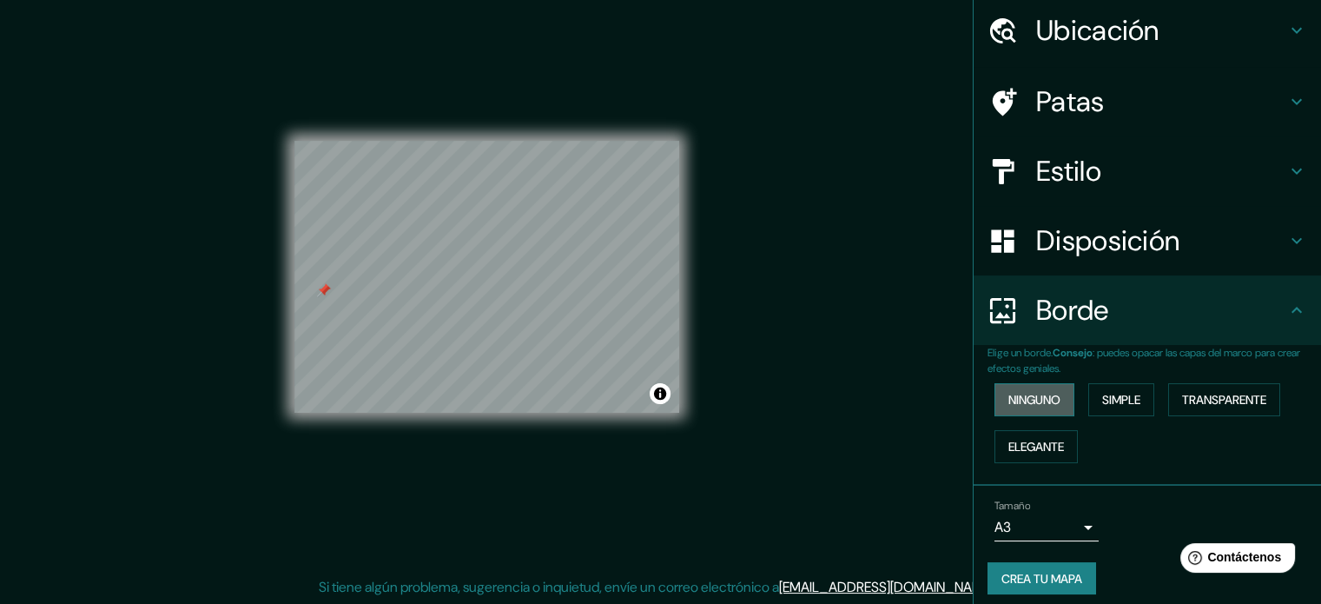
click at [1025, 406] on font "Ninguno" at bounding box center [1034, 399] width 52 height 23
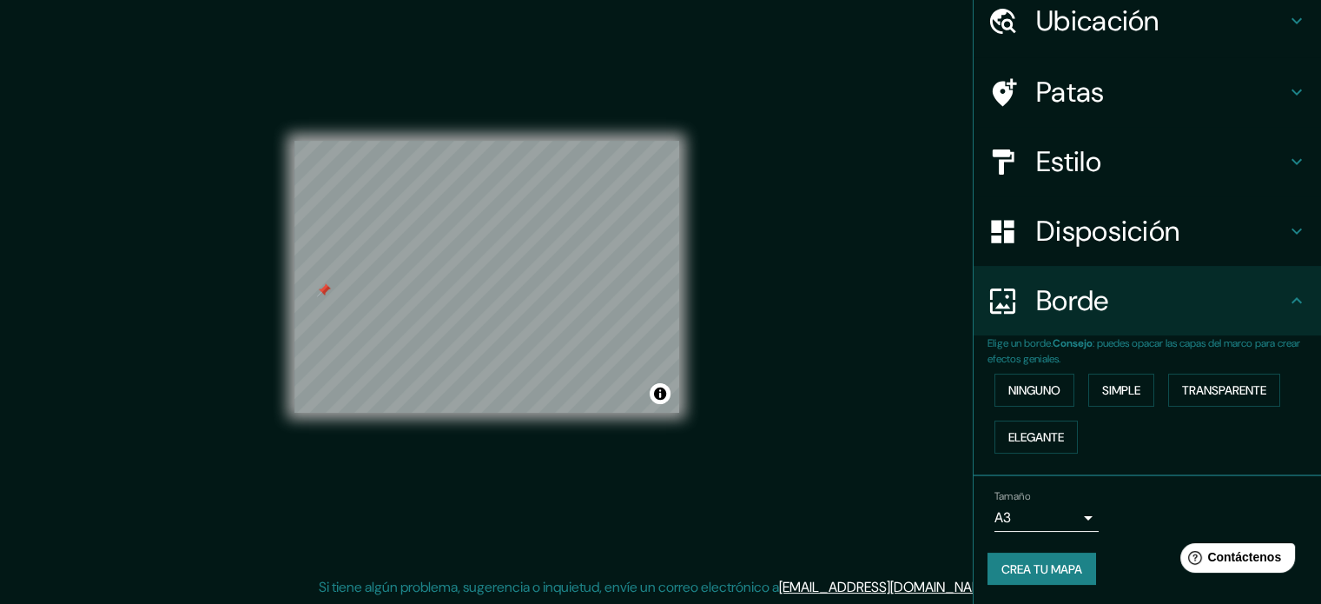
click at [901, 370] on div "Mappin Ubicación Patas Estilo Disposición Borde Elige un borde. Consejo : puede…" at bounding box center [660, 290] width 1321 height 627
click at [1008, 442] on font "Elegante" at bounding box center [1036, 437] width 56 height 16
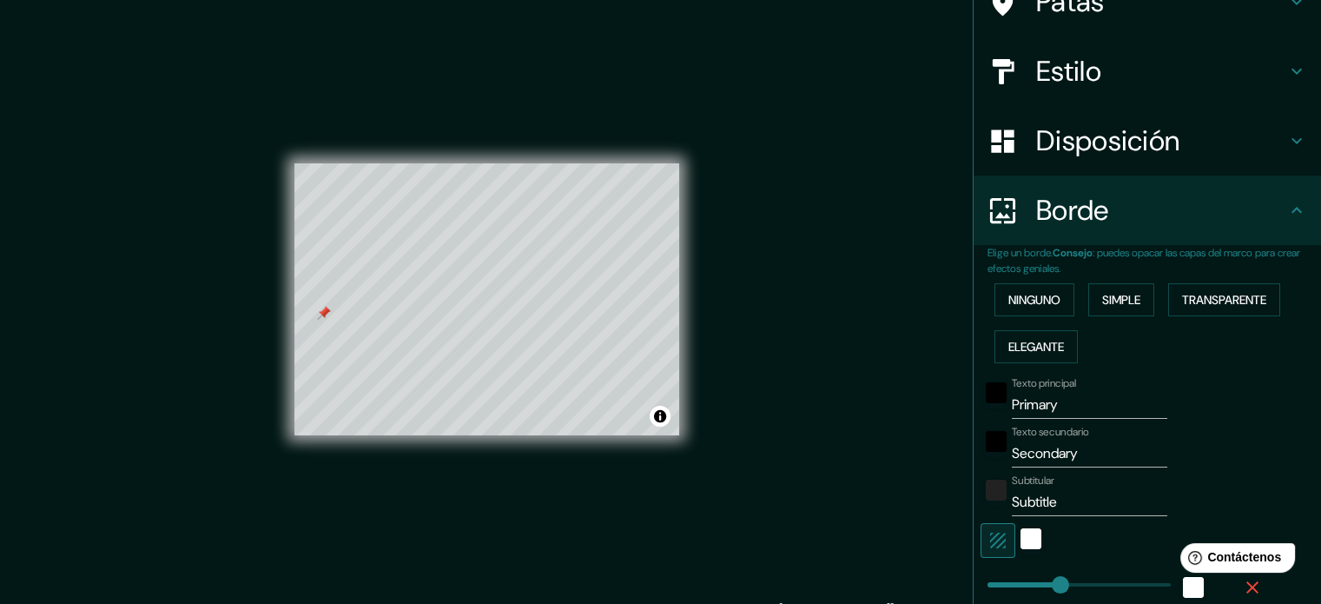
scroll to position [0, 0]
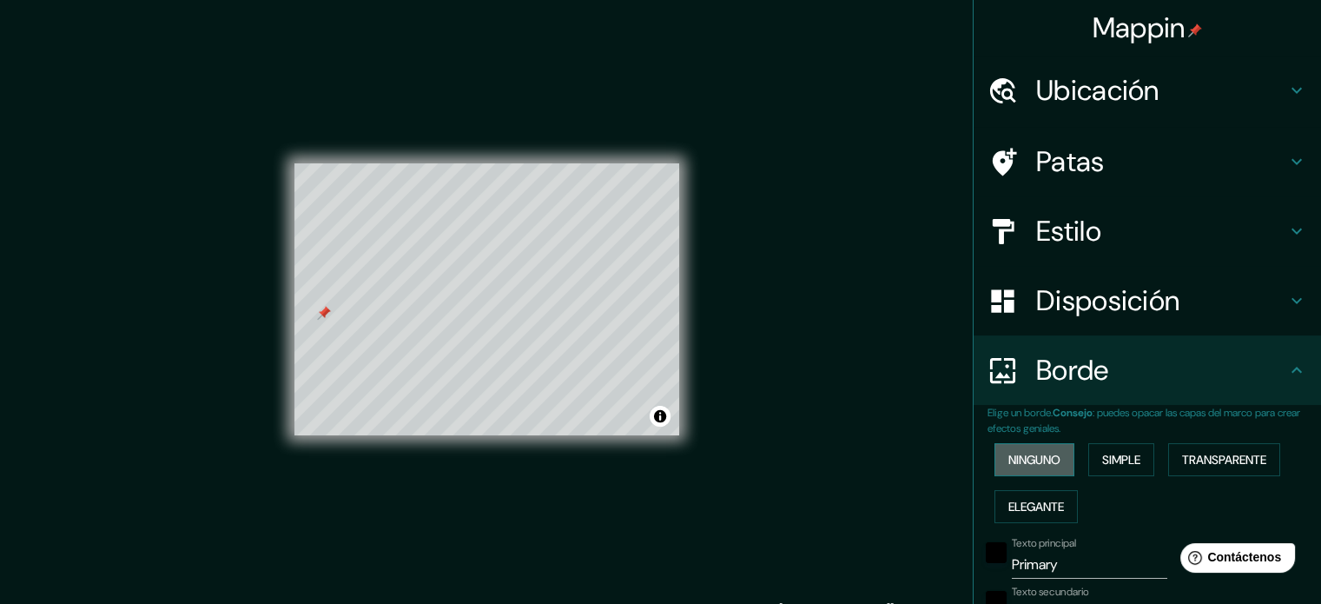
click at [1028, 444] on button "Ninguno" at bounding box center [1035, 459] width 80 height 33
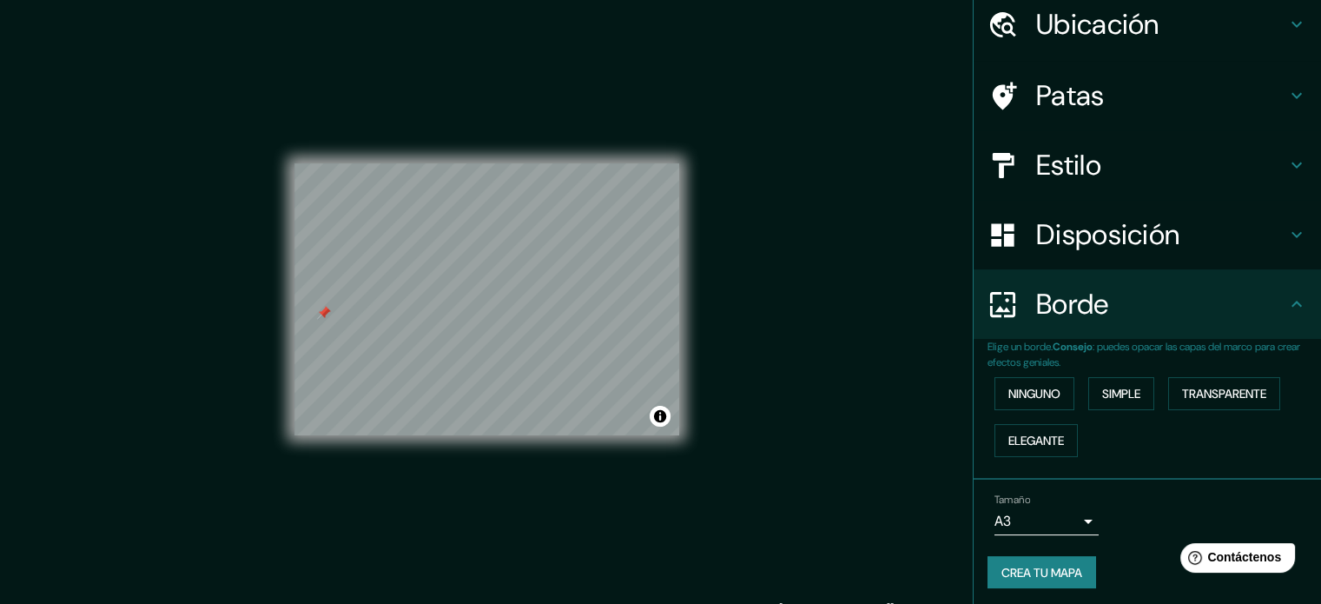
scroll to position [69, 0]
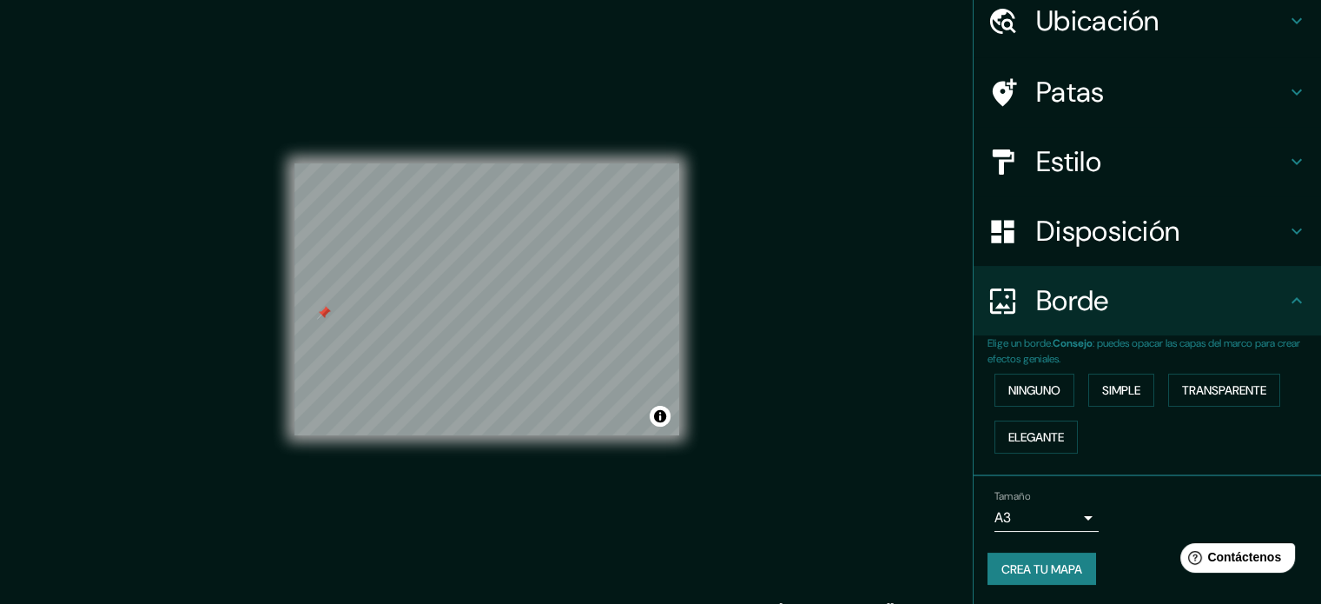
click at [1055, 562] on font "Crea tu mapa" at bounding box center [1042, 569] width 81 height 16
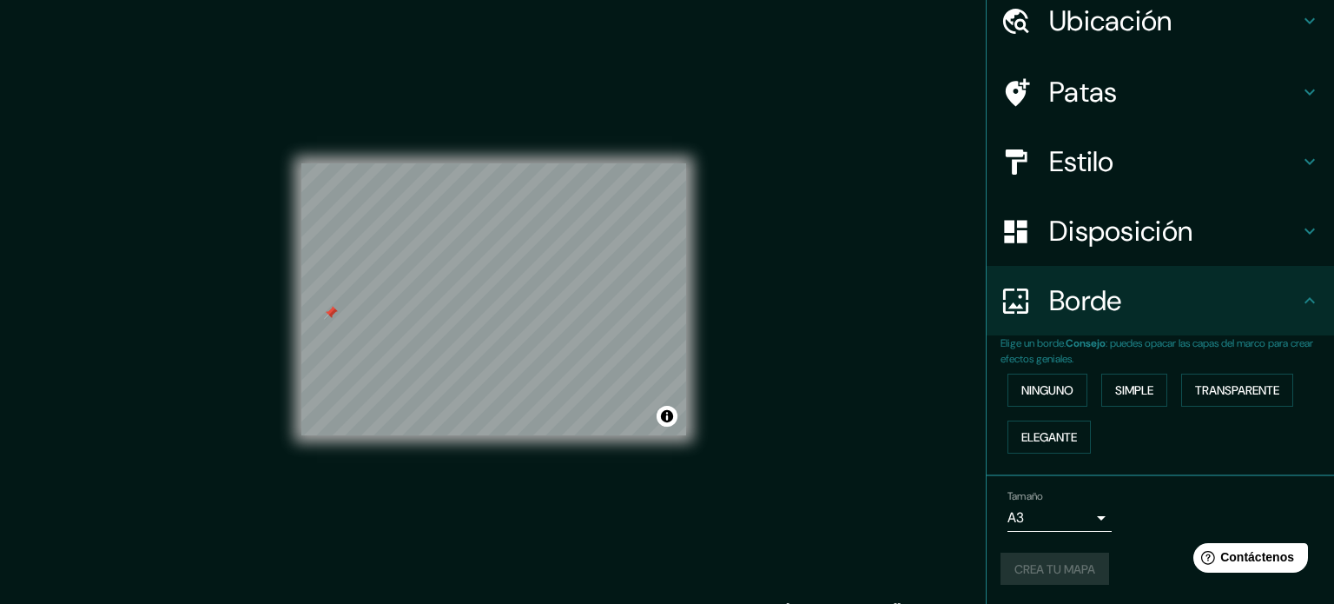
click at [1072, 519] on body "Mappin Ubicación Patas Estilo Disposición Borde Elige un borde. Consejo : puede…" at bounding box center [667, 302] width 1334 height 604
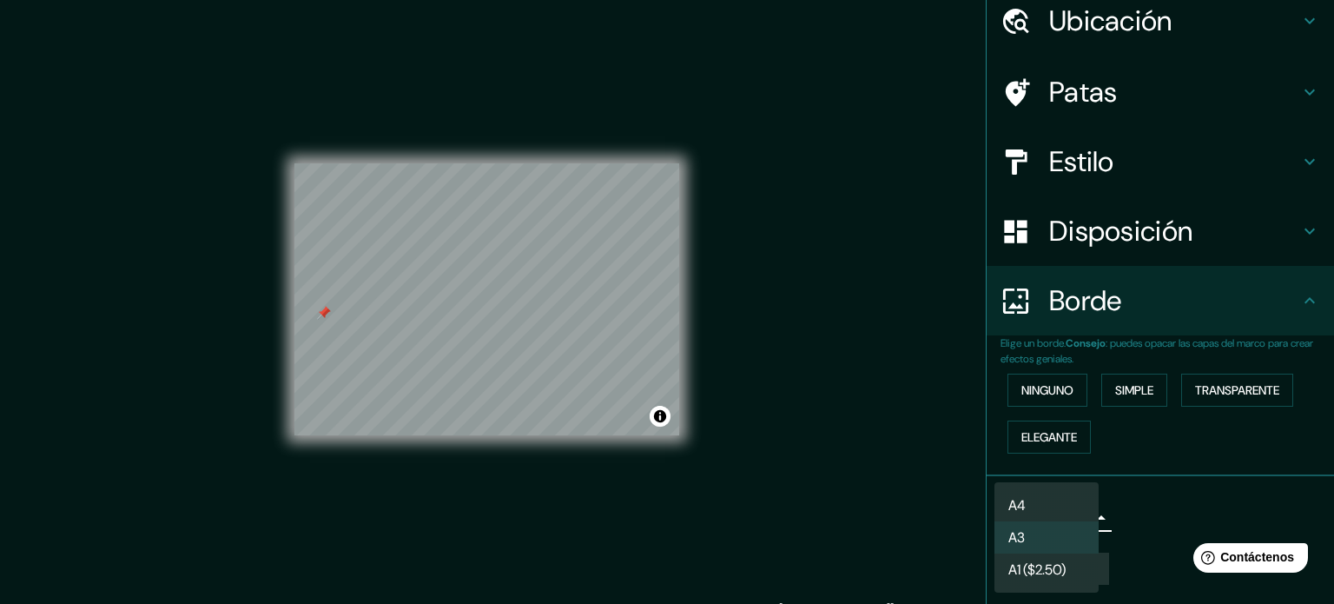
click at [1140, 501] on div at bounding box center [667, 302] width 1334 height 604
drag, startPoint x: 1070, startPoint y: 520, endPoint x: 1028, endPoint y: 507, distance: 44.5
click at [1069, 520] on body "Mappin Ubicación Patas Estilo Disposición Borde Elige un borde. Consejo : puede…" at bounding box center [667, 302] width 1334 height 604
type input "single"
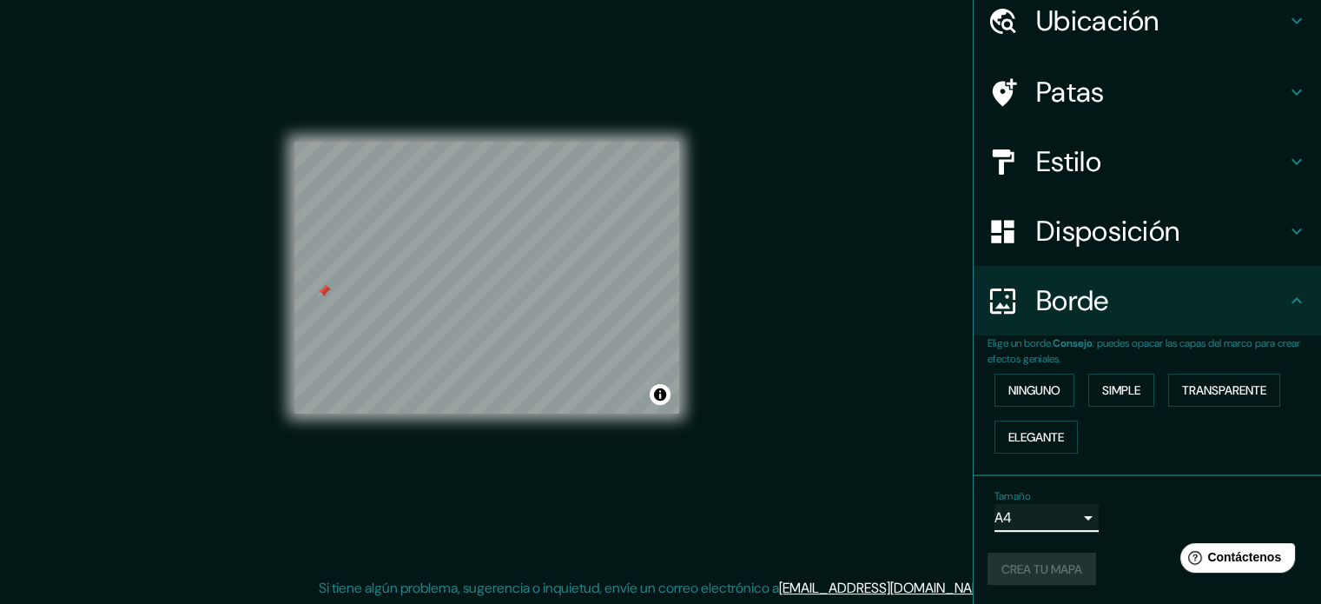
scroll to position [23, 0]
click at [1010, 569] on font "Crea tu mapa" at bounding box center [1042, 569] width 81 height 16
click at [1286, 231] on icon at bounding box center [1296, 231] width 21 height 21
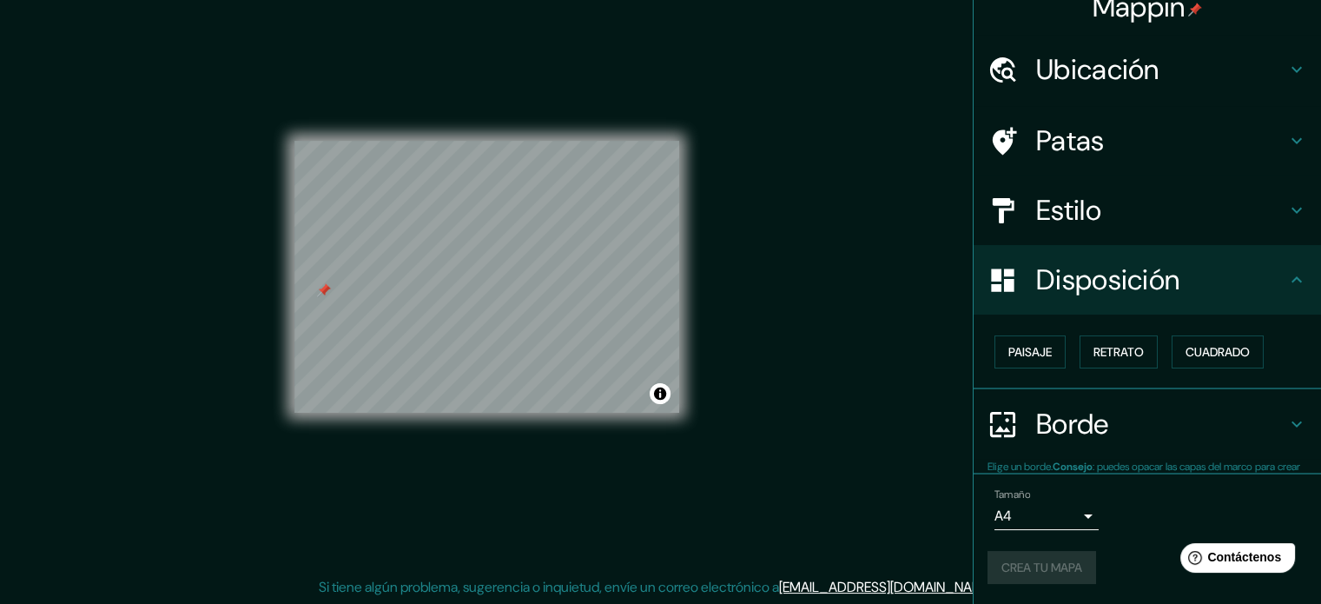
scroll to position [21, 0]
click at [1273, 267] on div "Disposición" at bounding box center [1147, 279] width 347 height 69
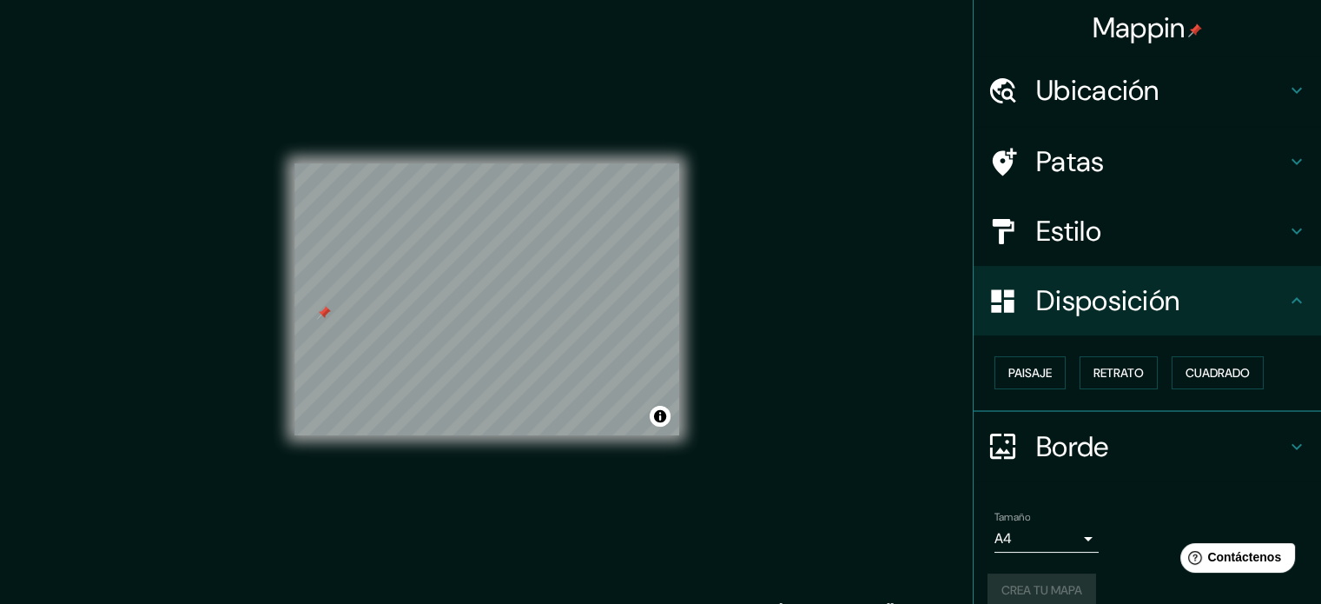
scroll to position [0, 0]
click at [1115, 36] on font "Mappin" at bounding box center [1139, 28] width 93 height 36
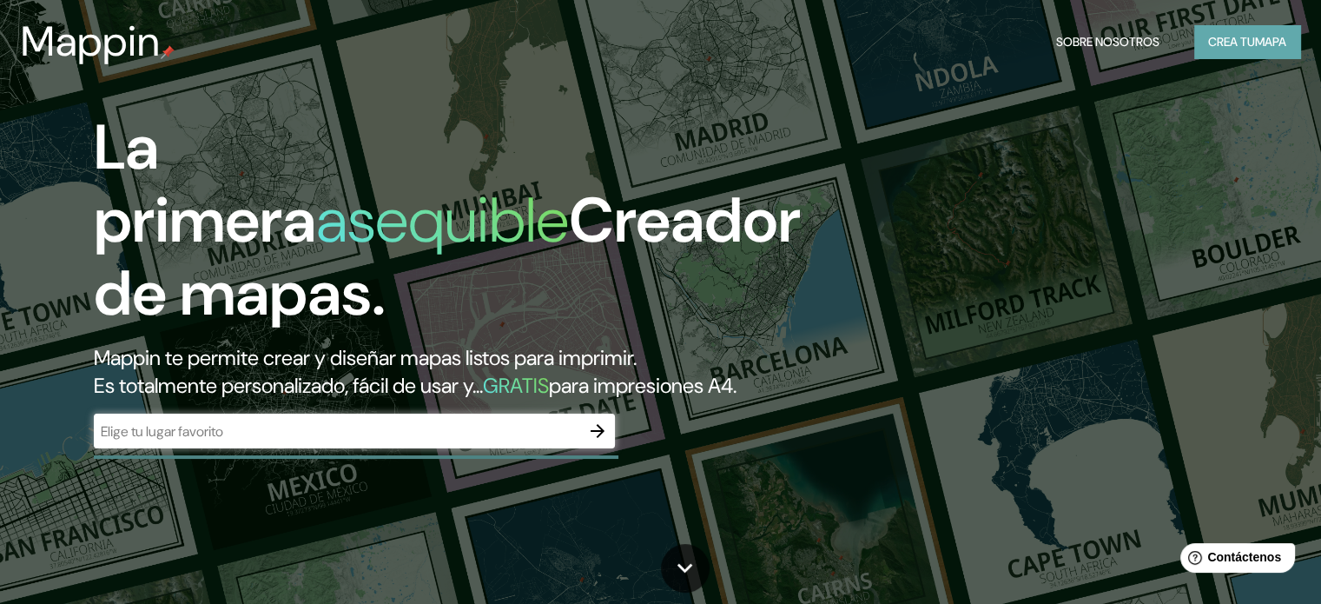
click at [1258, 36] on font "mapa" at bounding box center [1270, 42] width 31 height 16
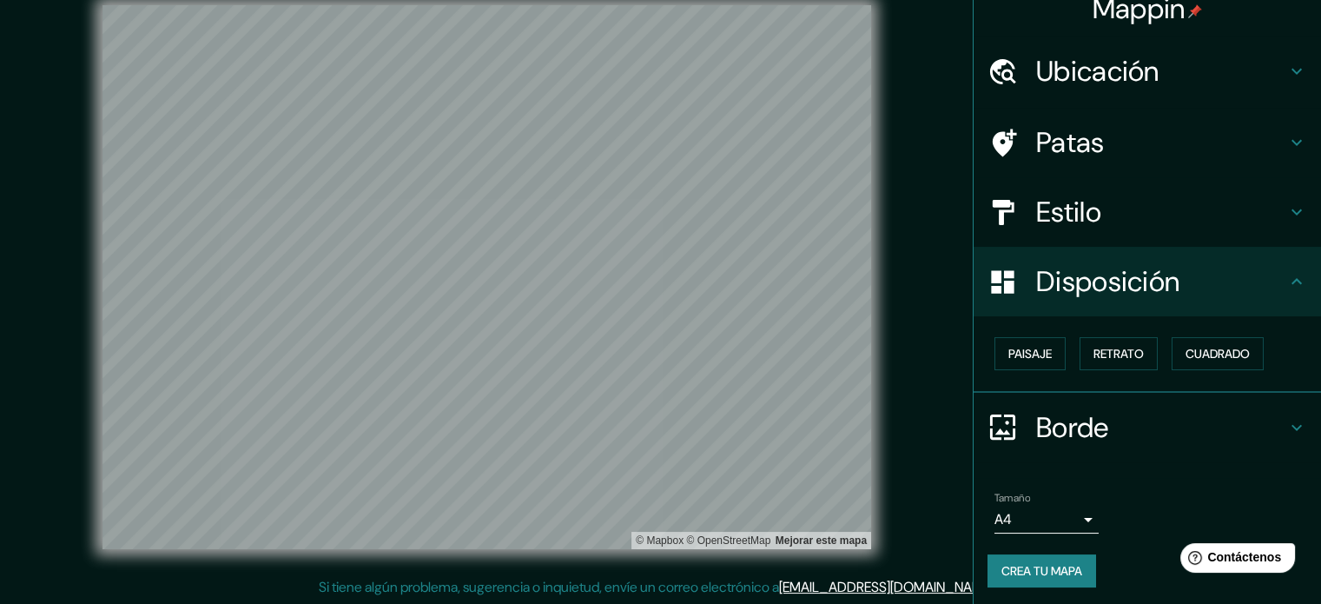
scroll to position [21, 0]
click at [1061, 576] on font "Crea tu mapa" at bounding box center [1042, 569] width 81 height 23
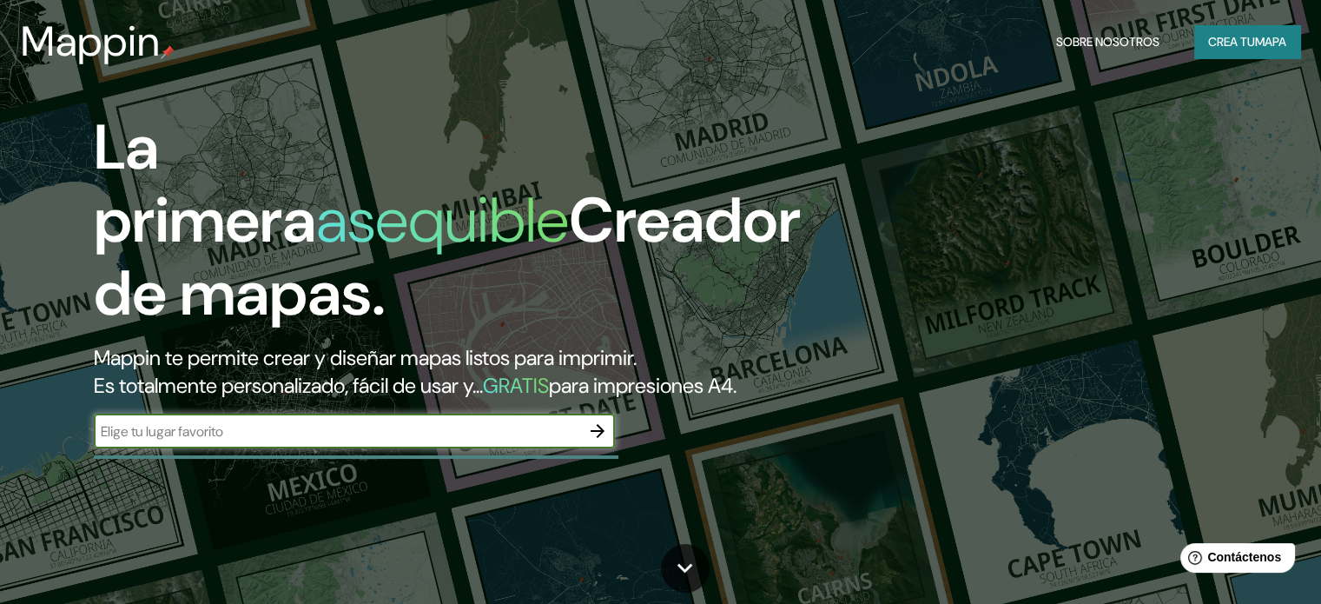
click at [552, 441] on input "text" at bounding box center [337, 431] width 486 height 20
click at [566, 441] on input "text" at bounding box center [337, 431] width 486 height 20
type input "u"
type input "[GEOGRAPHIC_DATA][PERSON_NAME]."
click at [600, 441] on icon "button" at bounding box center [597, 430] width 21 height 21
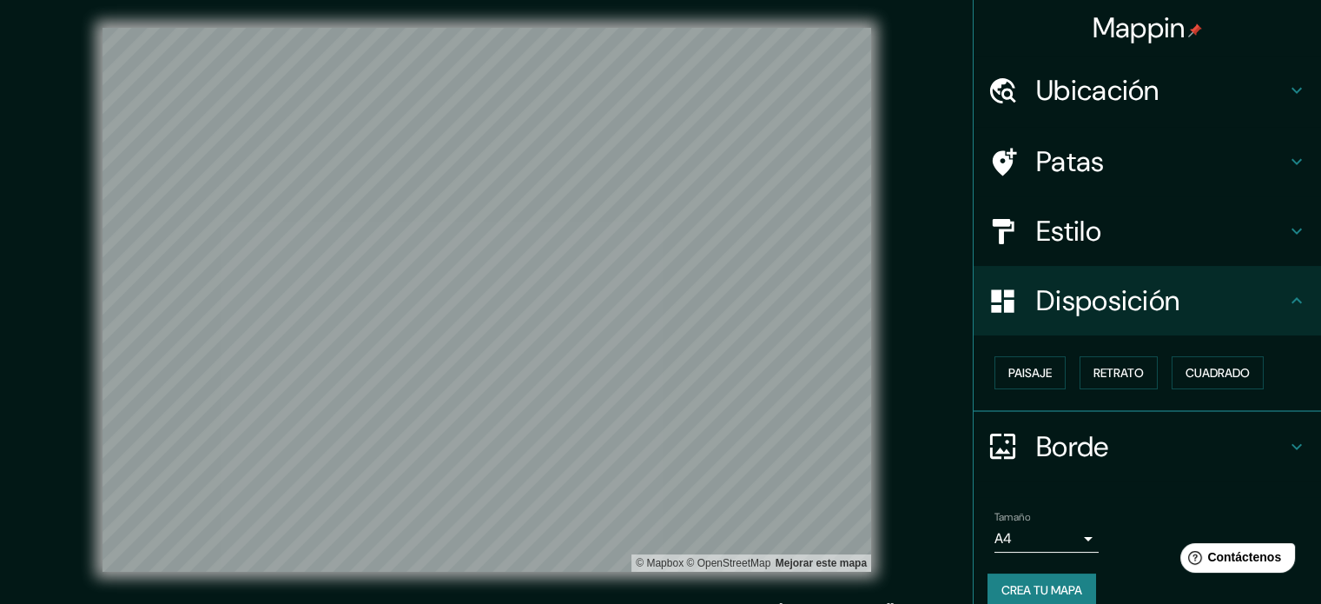
click at [1157, 97] on h4 "Ubicación" at bounding box center [1161, 90] width 250 height 35
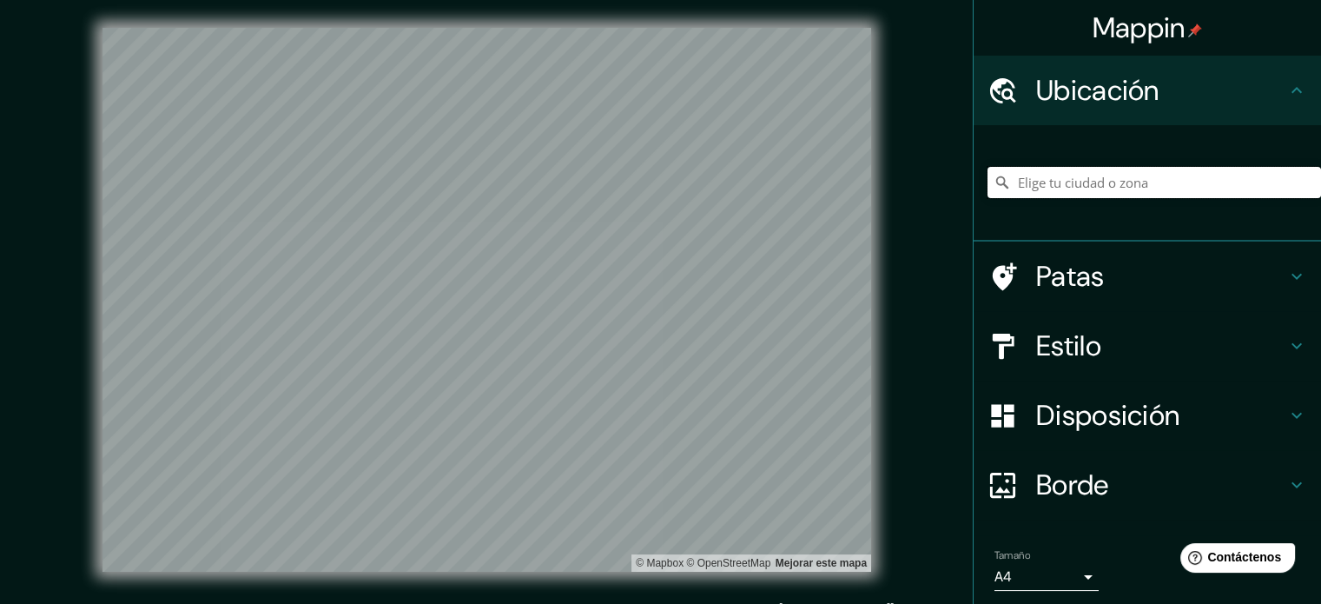
click at [1077, 182] on input "Elige tu ciudad o zona" at bounding box center [1155, 182] width 334 height 31
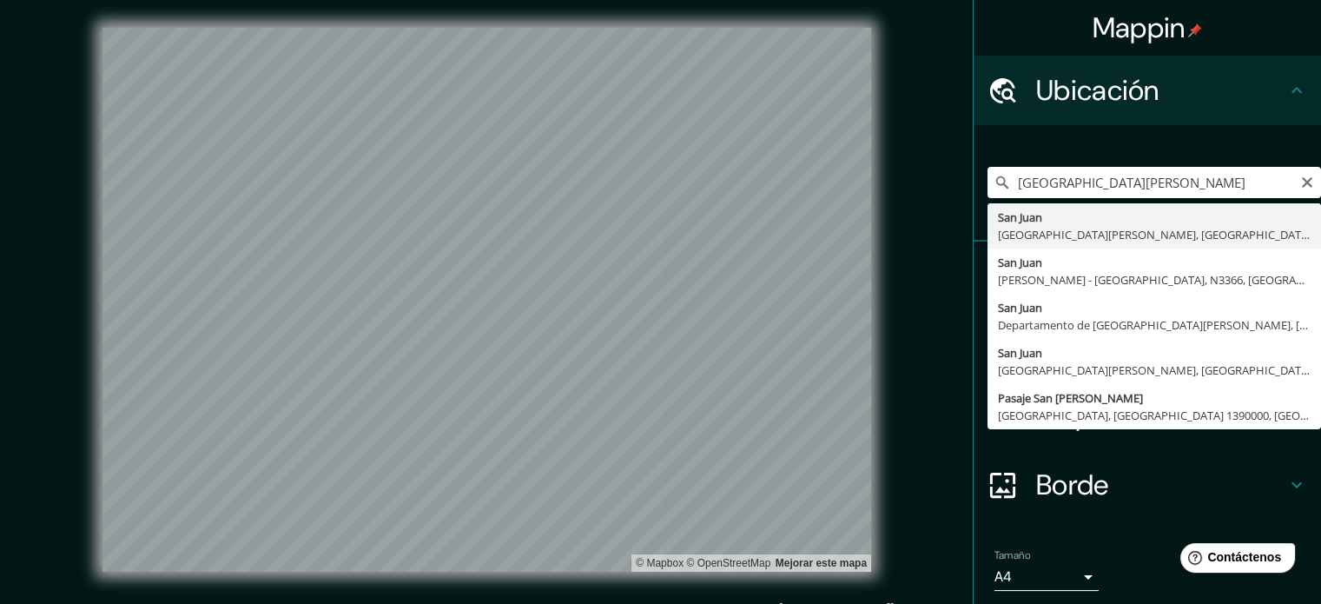
type input "[GEOGRAPHIC_DATA][PERSON_NAME], [GEOGRAPHIC_DATA][PERSON_NAME], [GEOGRAPHIC_DAT…"
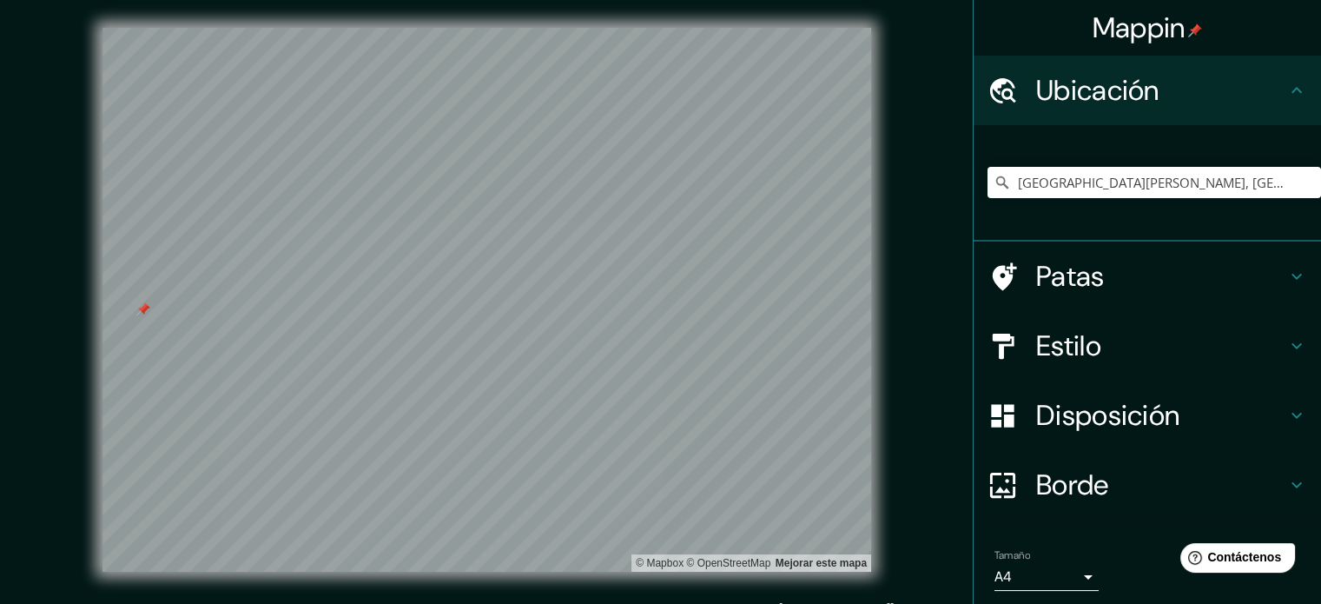
click at [144, 309] on div at bounding box center [143, 309] width 14 height 14
click at [144, 309] on div at bounding box center [145, 310] width 14 height 14
click at [1039, 492] on font "Borde" at bounding box center [1072, 484] width 73 height 36
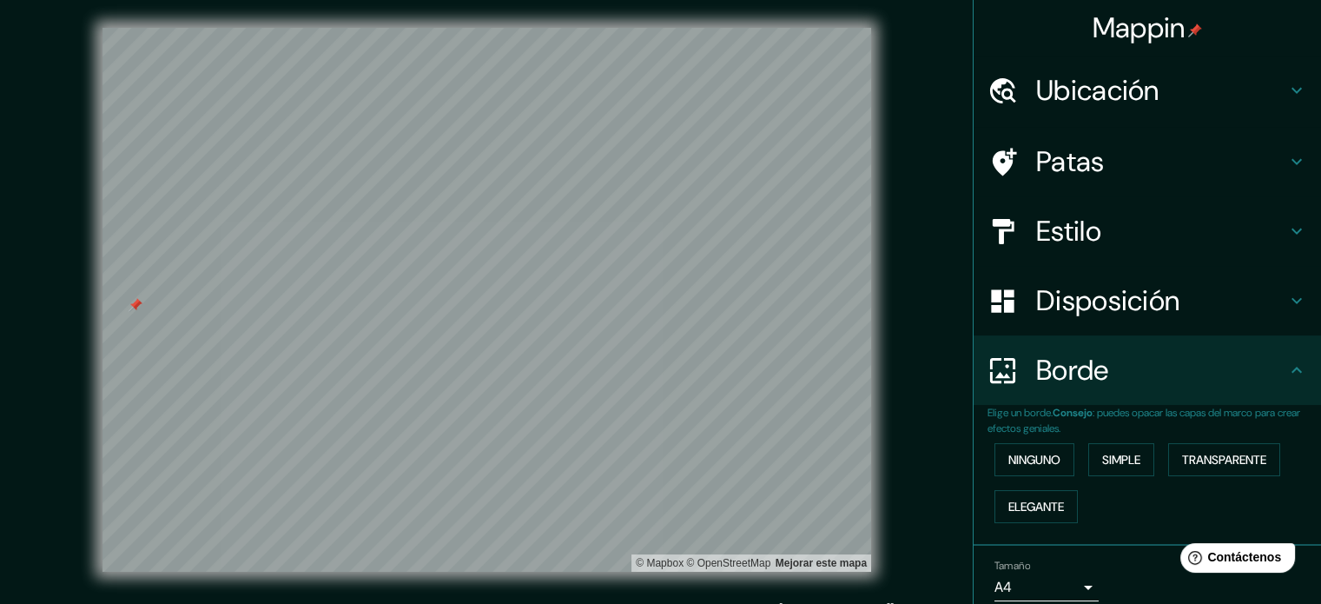
click at [1042, 305] on font "Disposición" at bounding box center [1107, 300] width 143 height 36
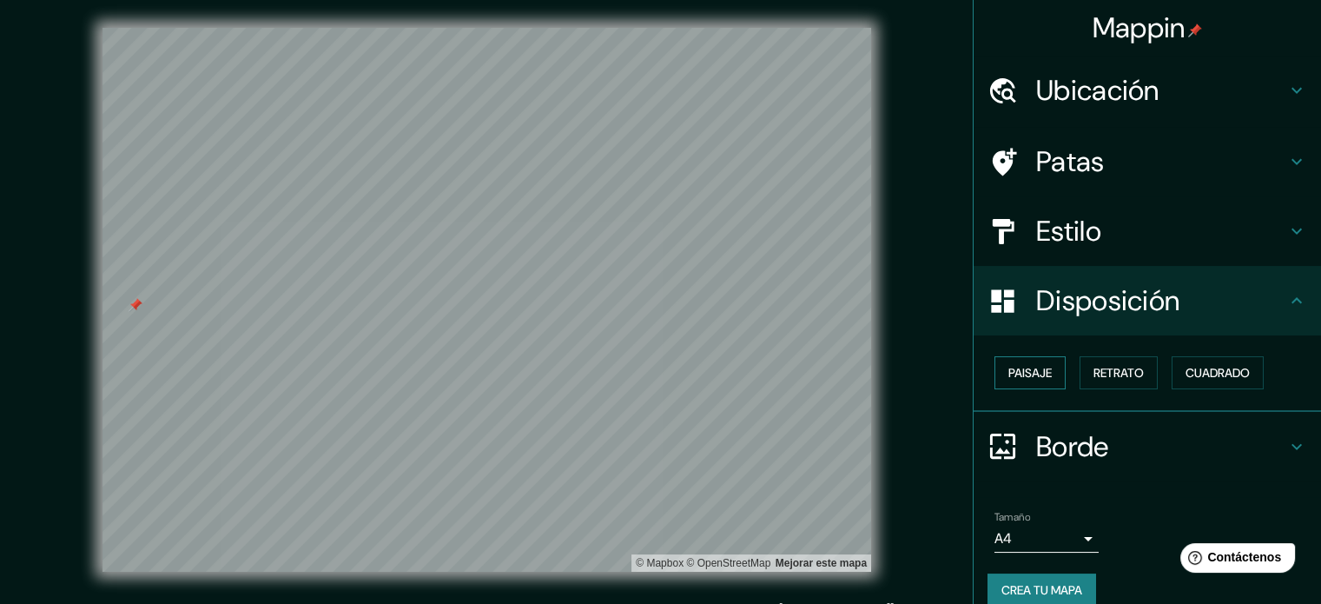
click at [1023, 380] on font "Paisaje" at bounding box center [1029, 372] width 43 height 23
click at [1120, 363] on font "Retrato" at bounding box center [1119, 372] width 50 height 23
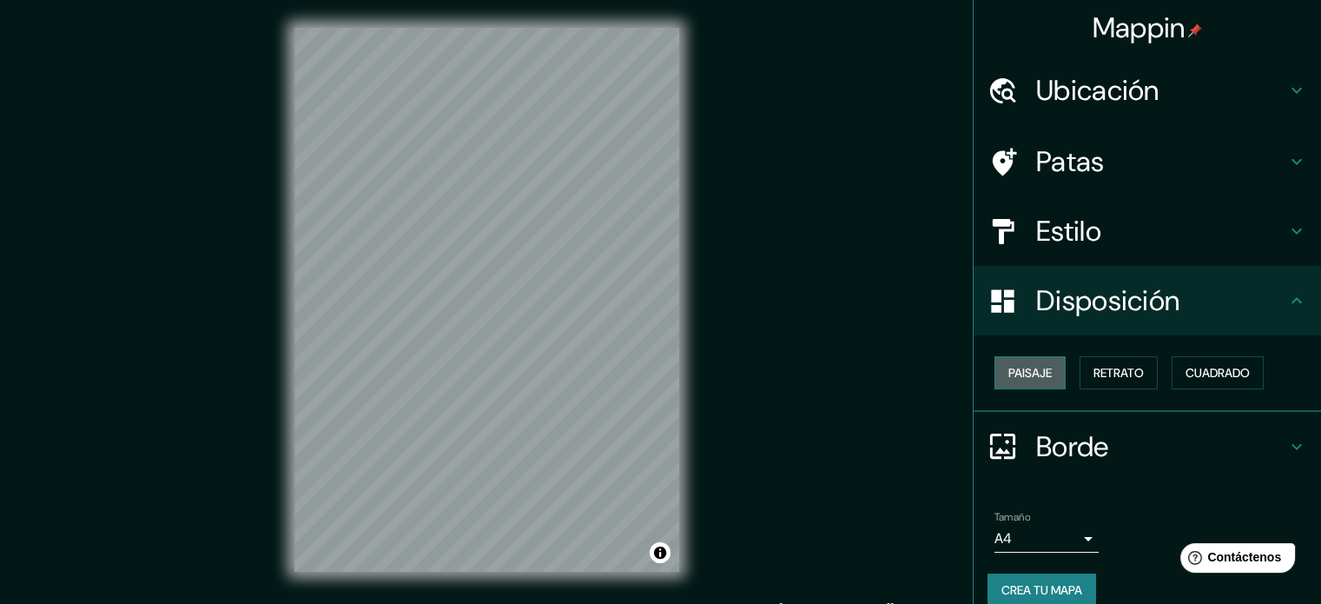
click at [1053, 377] on button "Paisaje" at bounding box center [1030, 372] width 71 height 33
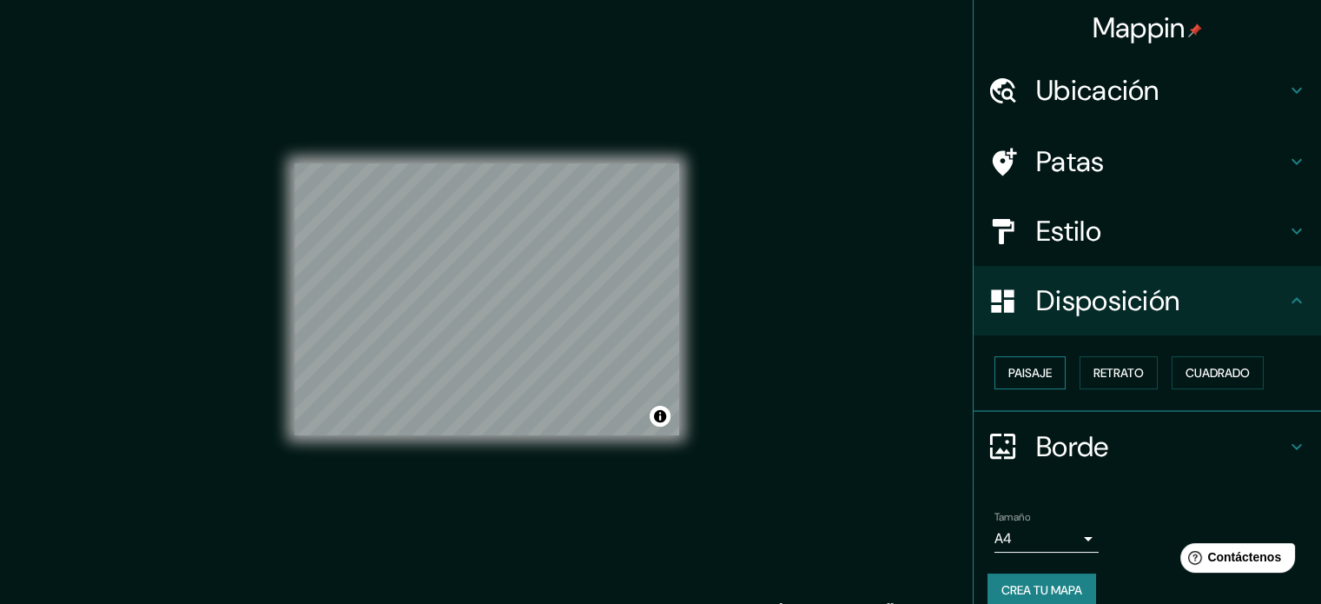
click at [1040, 368] on font "Paisaje" at bounding box center [1029, 373] width 43 height 16
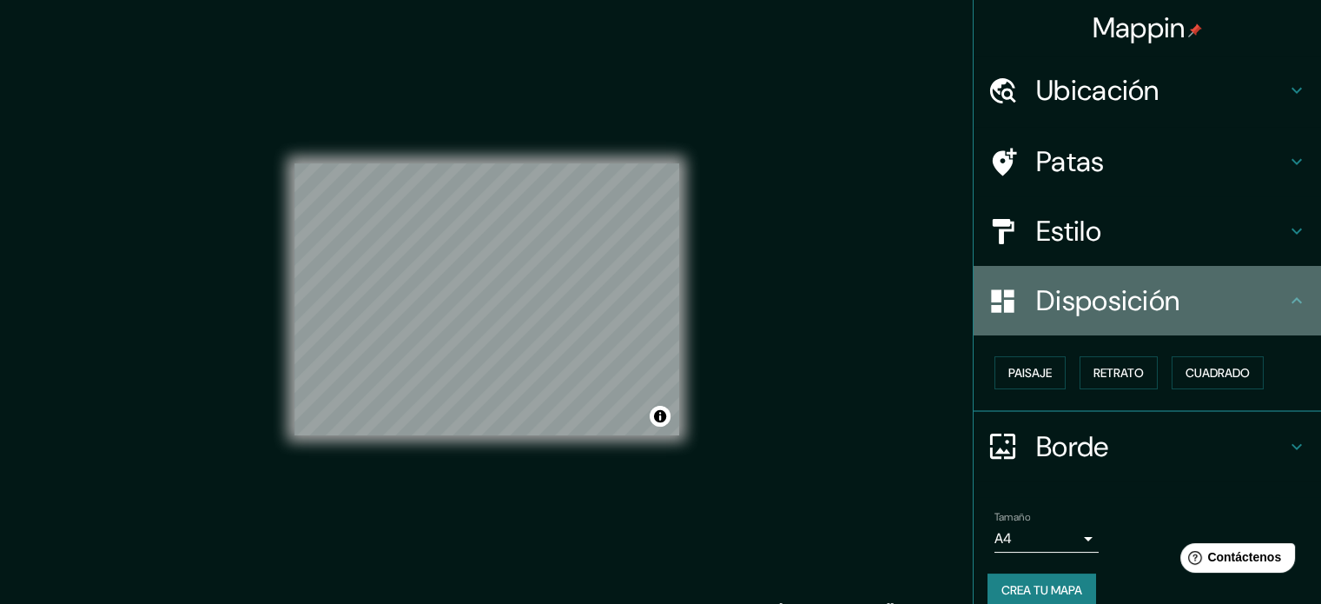
click at [1168, 286] on font "Disposición" at bounding box center [1107, 300] width 143 height 36
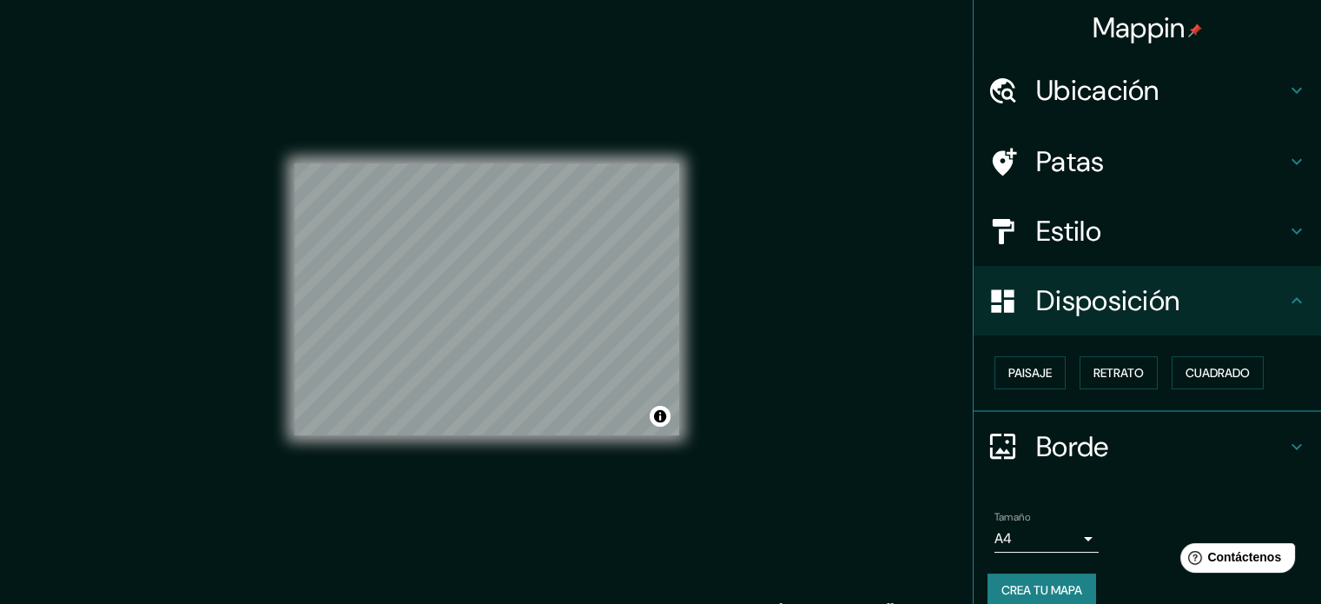
click at [818, 371] on div "Mappin Ubicación [GEOGRAPHIC_DATA][PERSON_NAME], [GEOGRAPHIC_DATA][PERSON_NAME]…" at bounding box center [660, 313] width 1321 height 627
click at [545, 372] on div at bounding box center [546, 370] width 14 height 14
click at [1083, 584] on button "Crea tu mapa" at bounding box center [1042, 589] width 109 height 33
click at [657, 416] on button "Activar o desactivar atribución" at bounding box center [660, 416] width 21 height 21
click at [625, 416] on font "Mejorar este mapa" at bounding box center [600, 416] width 91 height 12
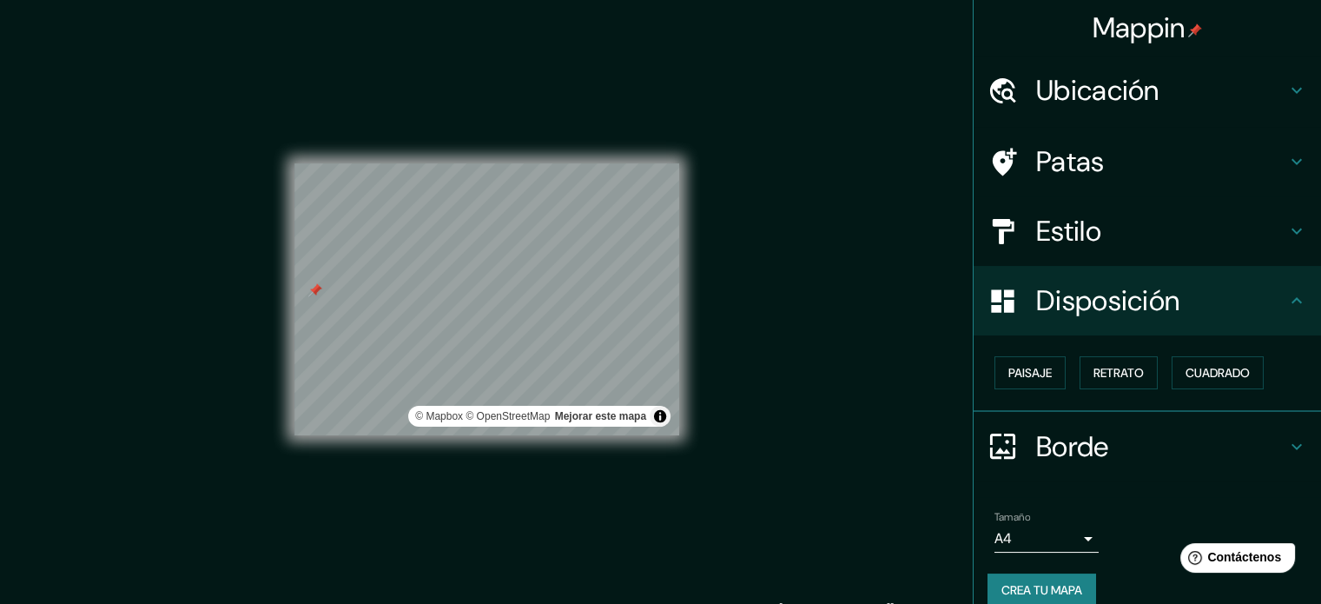
click at [725, 314] on div "Mappin Ubicación [GEOGRAPHIC_DATA][PERSON_NAME], [GEOGRAPHIC_DATA][PERSON_NAME]…" at bounding box center [660, 313] width 1321 height 627
click at [988, 578] on button "Crea tu mapa" at bounding box center [1042, 589] width 109 height 33
click at [988, 578] on div "Crea tu mapa" at bounding box center [1148, 589] width 320 height 33
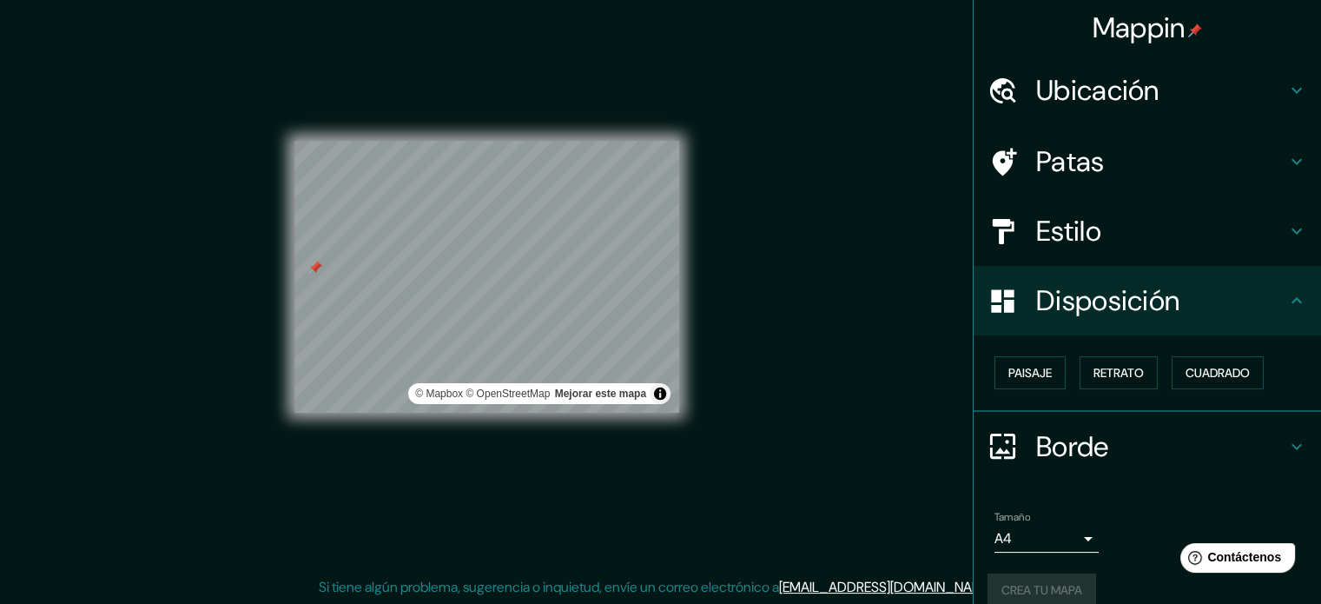
scroll to position [21, 0]
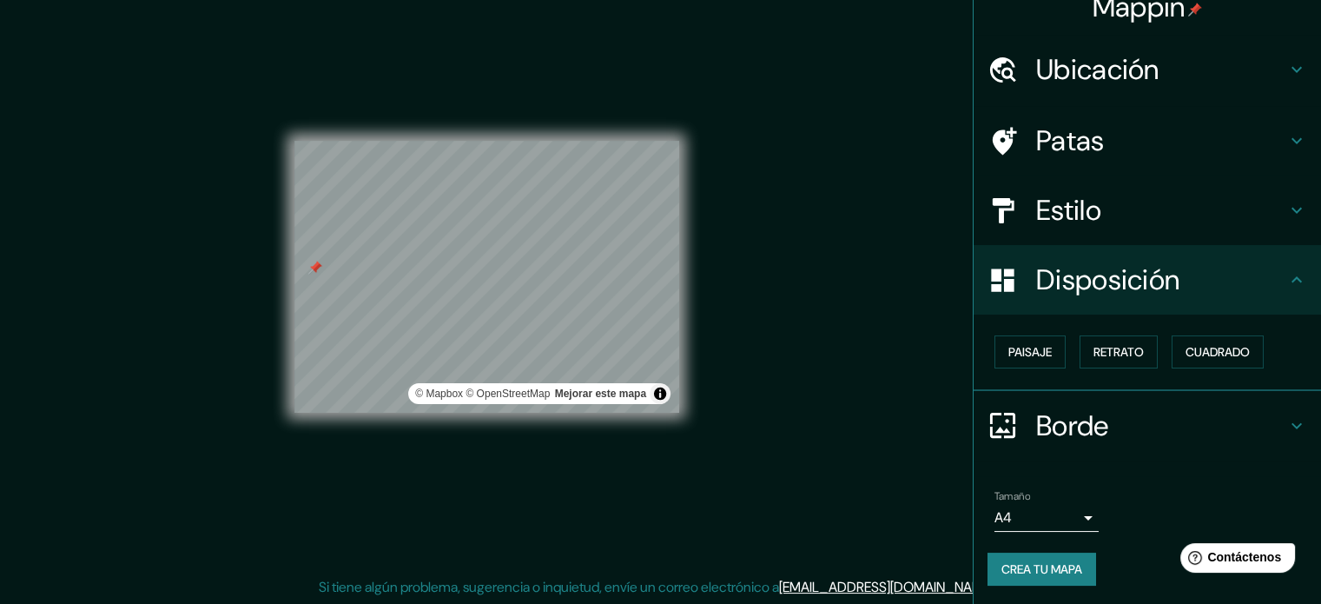
click at [1026, 575] on font "Crea tu mapa" at bounding box center [1042, 569] width 81 height 23
click at [845, 529] on div "Mappin Ubicación [GEOGRAPHIC_DATA][PERSON_NAME], [GEOGRAPHIC_DATA][PERSON_NAME]…" at bounding box center [660, 290] width 1321 height 627
click at [1220, 557] on font "Contáctenos" at bounding box center [1245, 557] width 76 height 15
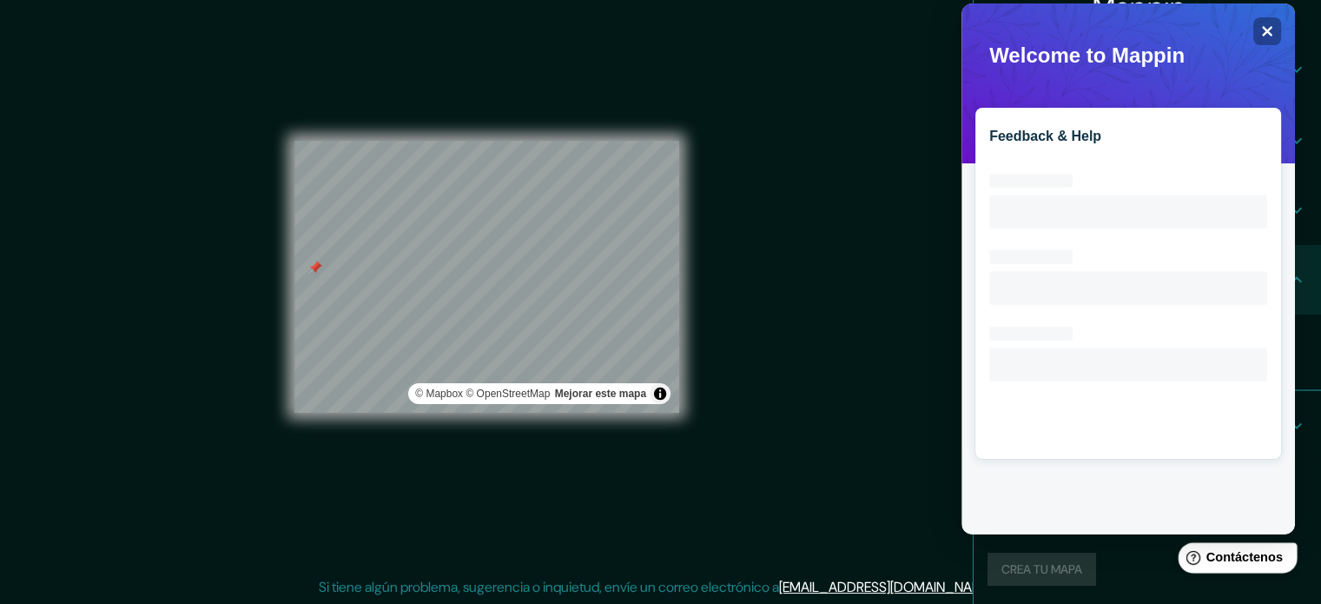
scroll to position [0, 0]
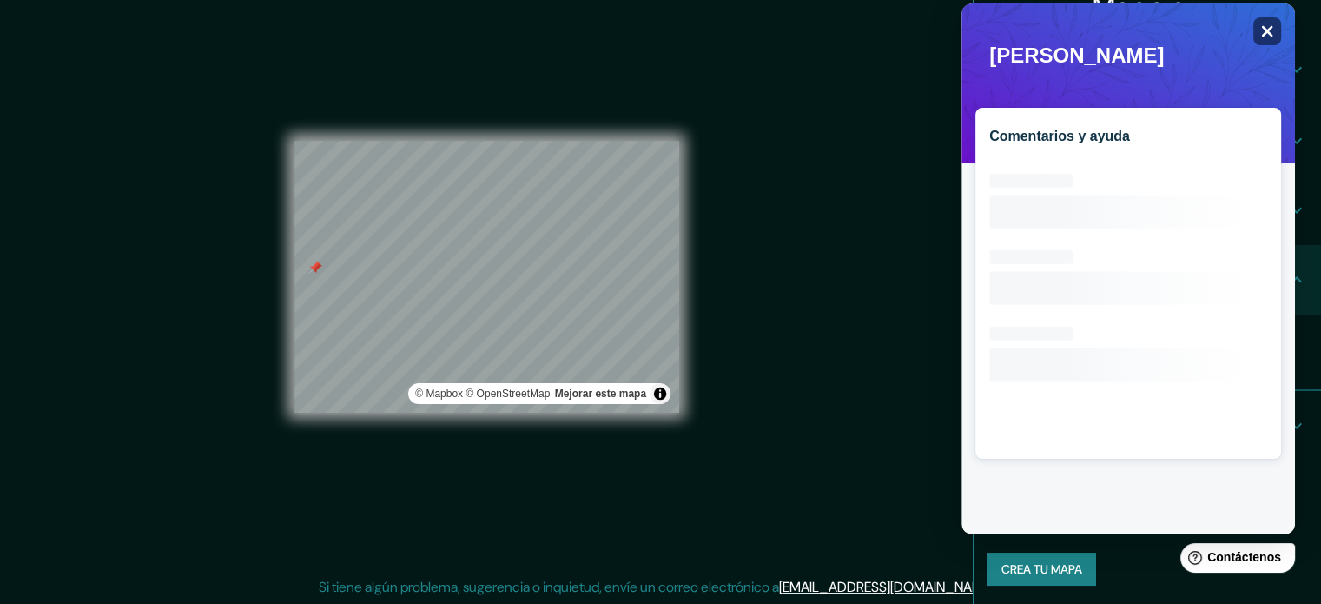
click at [1276, 23] on div "Close" at bounding box center [1267, 31] width 28 height 28
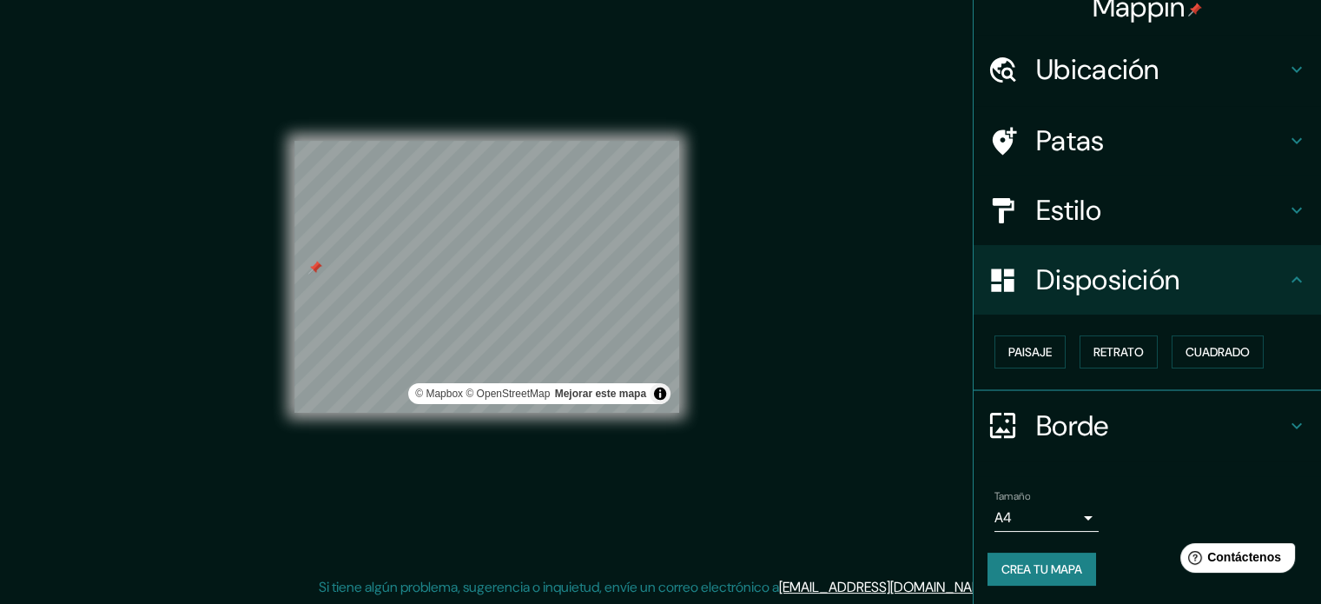
click at [1059, 521] on body "Mappin Ubicación [GEOGRAPHIC_DATA][PERSON_NAME], [GEOGRAPHIC_DATA][PERSON_NAME]…" at bounding box center [660, 279] width 1321 height 604
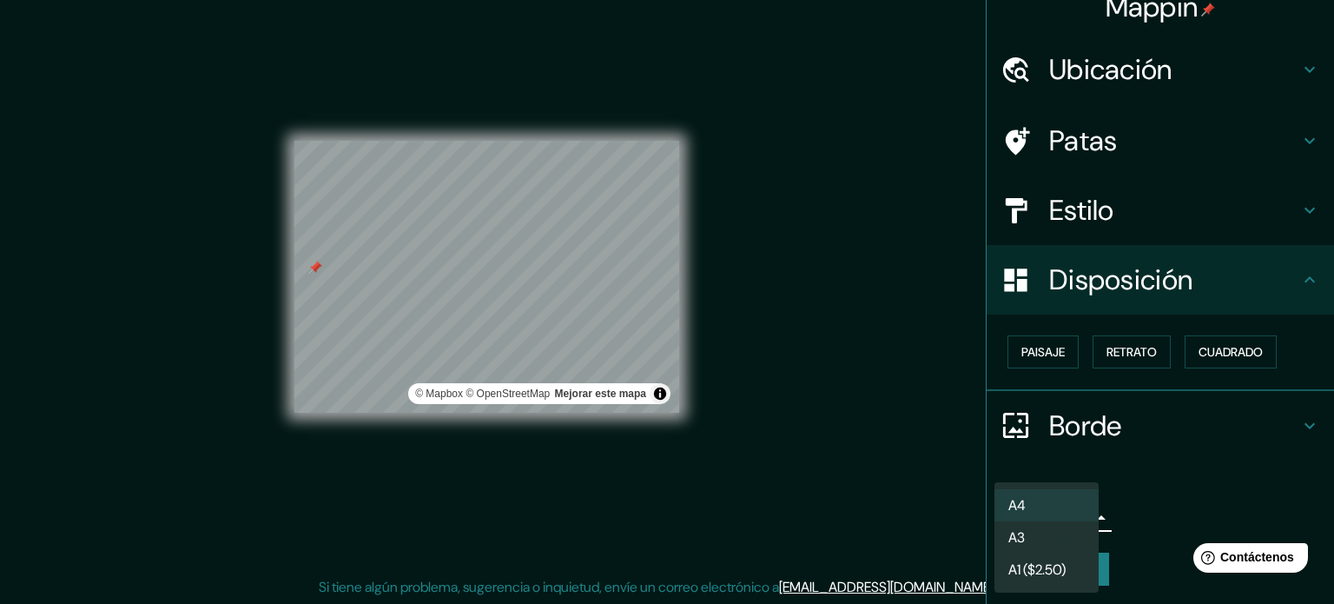
click at [1048, 544] on li "A3" at bounding box center [1047, 537] width 104 height 32
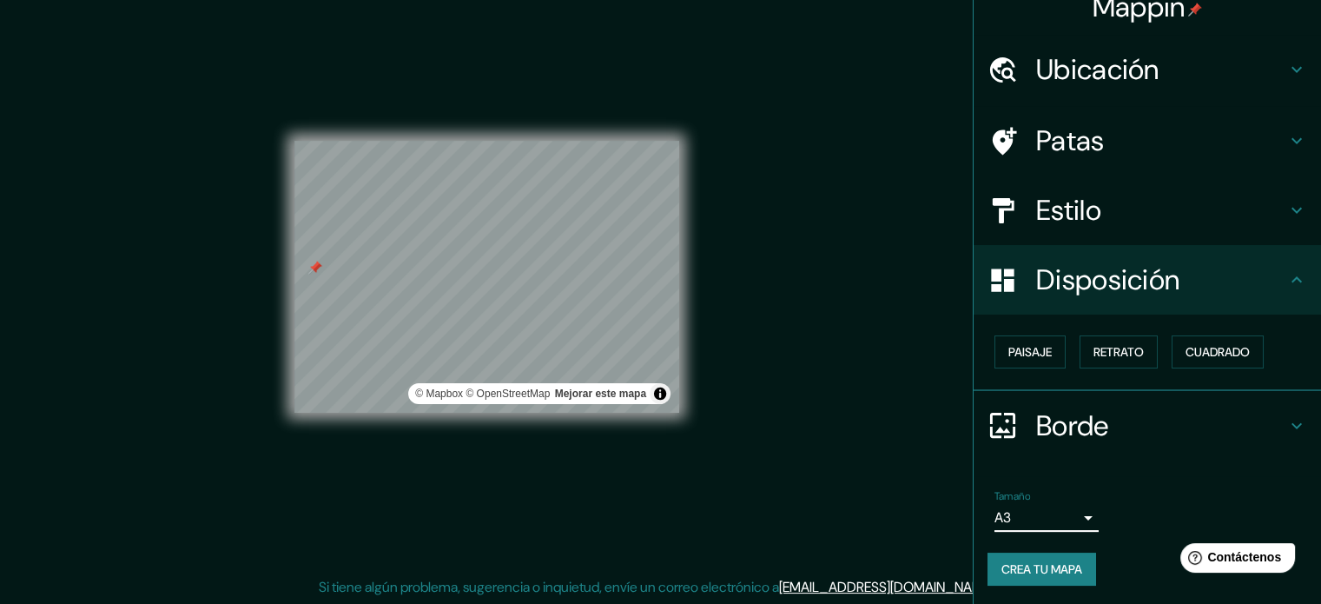
click at [1058, 524] on body "Mappin Ubicación [GEOGRAPHIC_DATA][PERSON_NAME], [GEOGRAPHIC_DATA][PERSON_NAME]…" at bounding box center [660, 279] width 1321 height 604
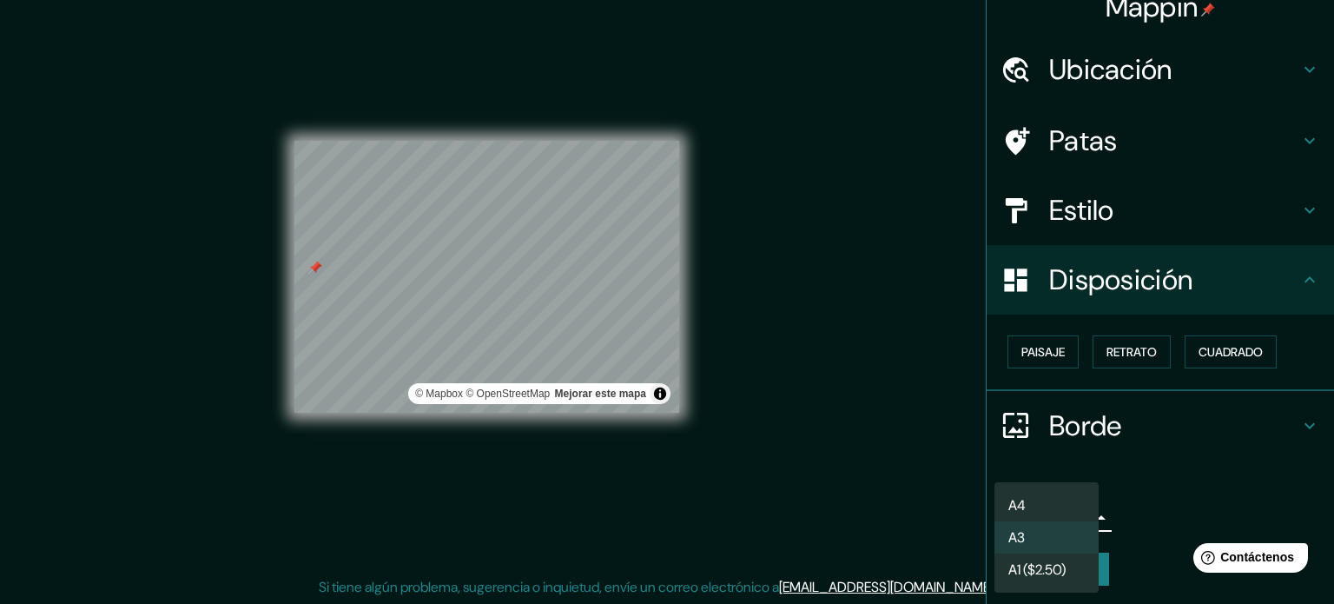
click at [1030, 569] on font "A1 ($2.50)" at bounding box center [1036, 569] width 57 height 18
type input "a3"
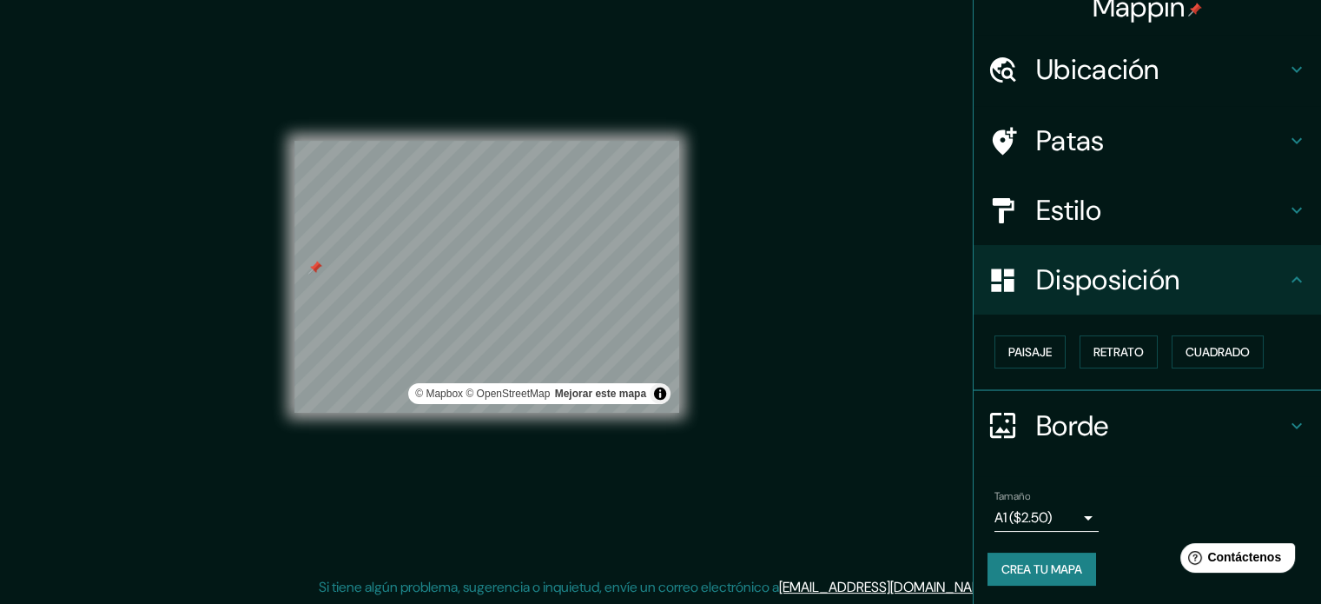
click at [940, 406] on div "Mappin Ubicación [GEOGRAPHIC_DATA][PERSON_NAME], [GEOGRAPHIC_DATA][PERSON_NAME]…" at bounding box center [660, 290] width 1321 height 627
click at [1167, 514] on div "Tamaño A1 ($2.50) a3" at bounding box center [1148, 511] width 320 height 56
click at [1072, 565] on font "Crea tu mapa" at bounding box center [1042, 569] width 81 height 16
click at [706, 302] on div "© Mapbox © OpenStreetMap Mejorar este mapa" at bounding box center [487, 276] width 440 height 599
click at [1120, 304] on div "Disposición" at bounding box center [1147, 279] width 347 height 69
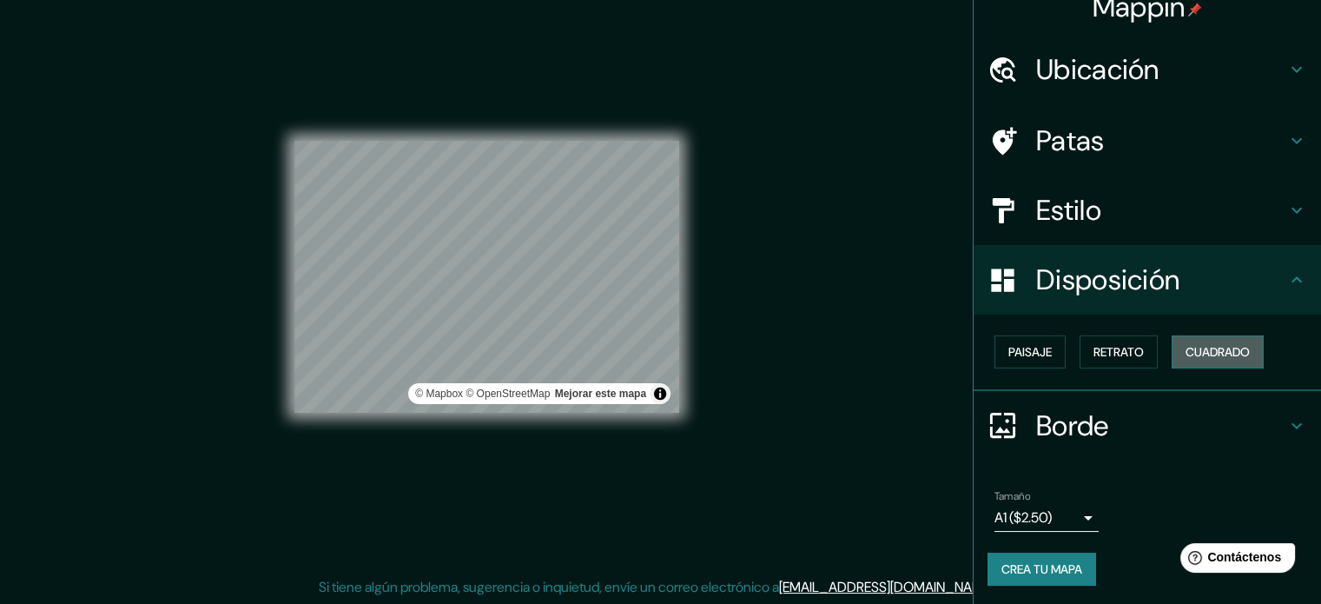
click at [1216, 354] on font "Cuadrado" at bounding box center [1218, 352] width 64 height 16
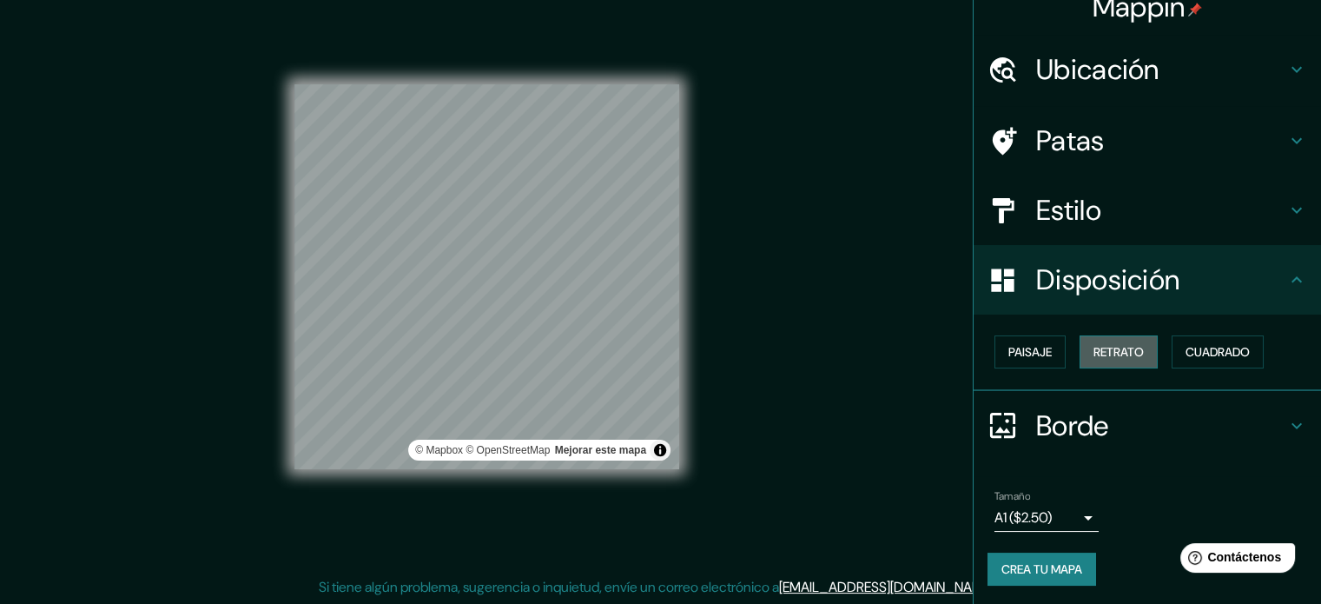
click at [1109, 355] on font "Retrato" at bounding box center [1119, 352] width 50 height 16
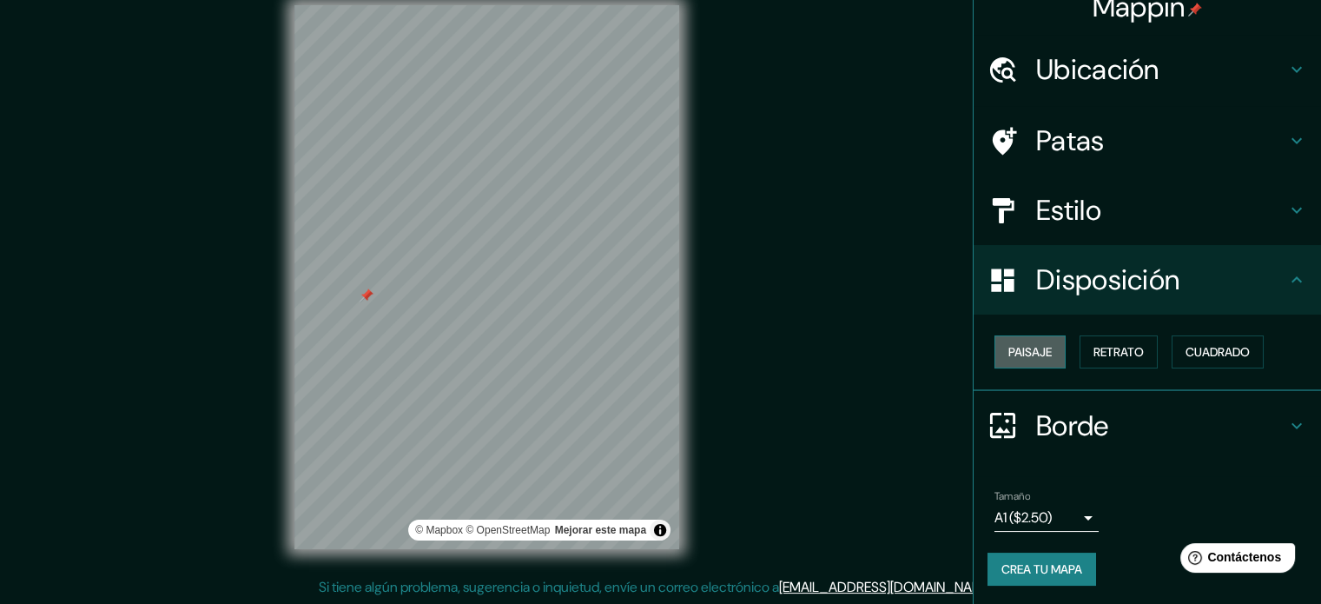
click at [1021, 356] on font "Paisaje" at bounding box center [1029, 352] width 43 height 16
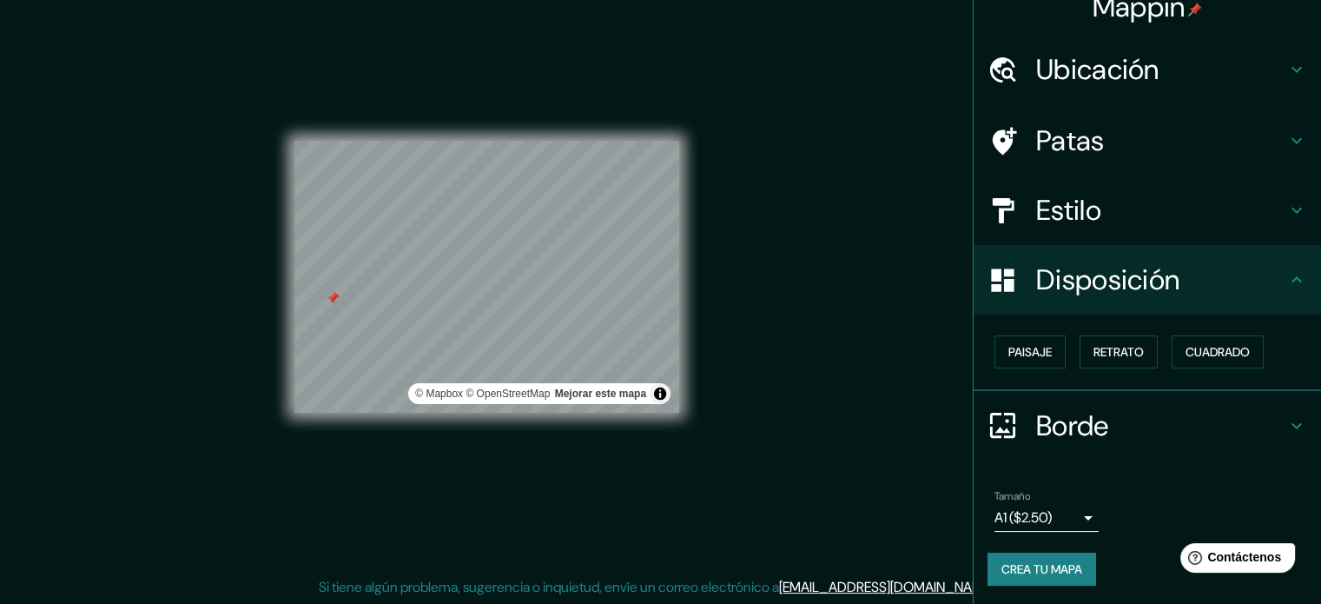
click at [1090, 190] on div "Estilo" at bounding box center [1147, 209] width 347 height 69
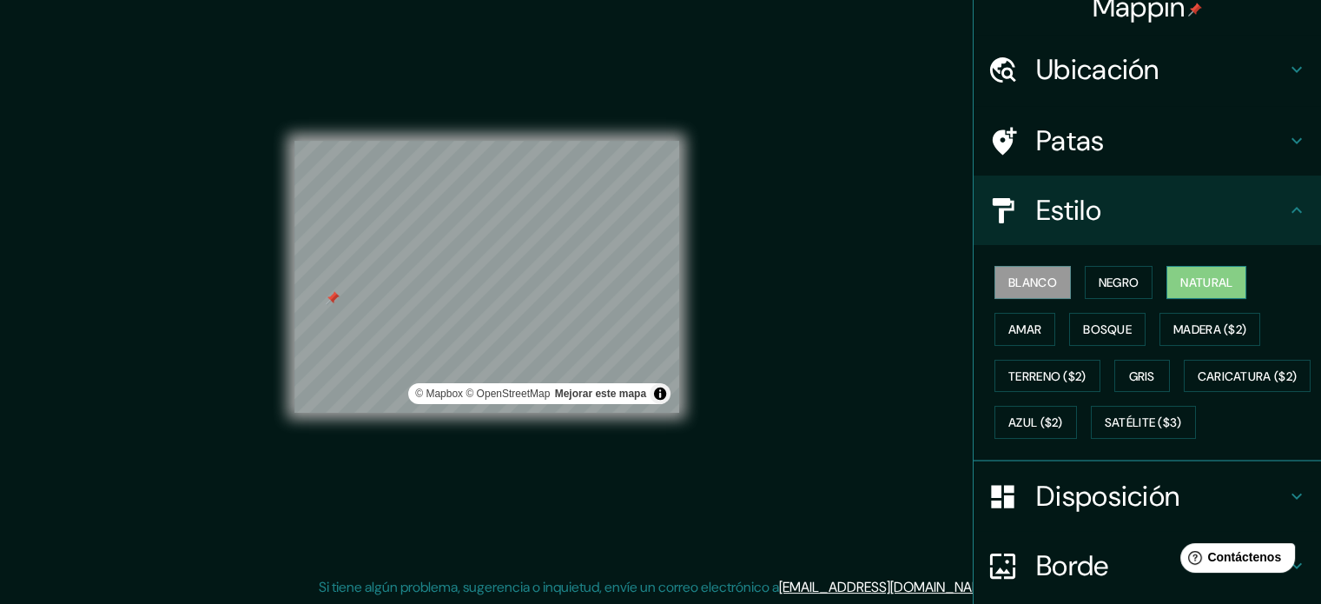
click at [1197, 281] on font "Natural" at bounding box center [1206, 282] width 52 height 16
click at [1053, 368] on font "Terreno ($2)" at bounding box center [1047, 376] width 78 height 16
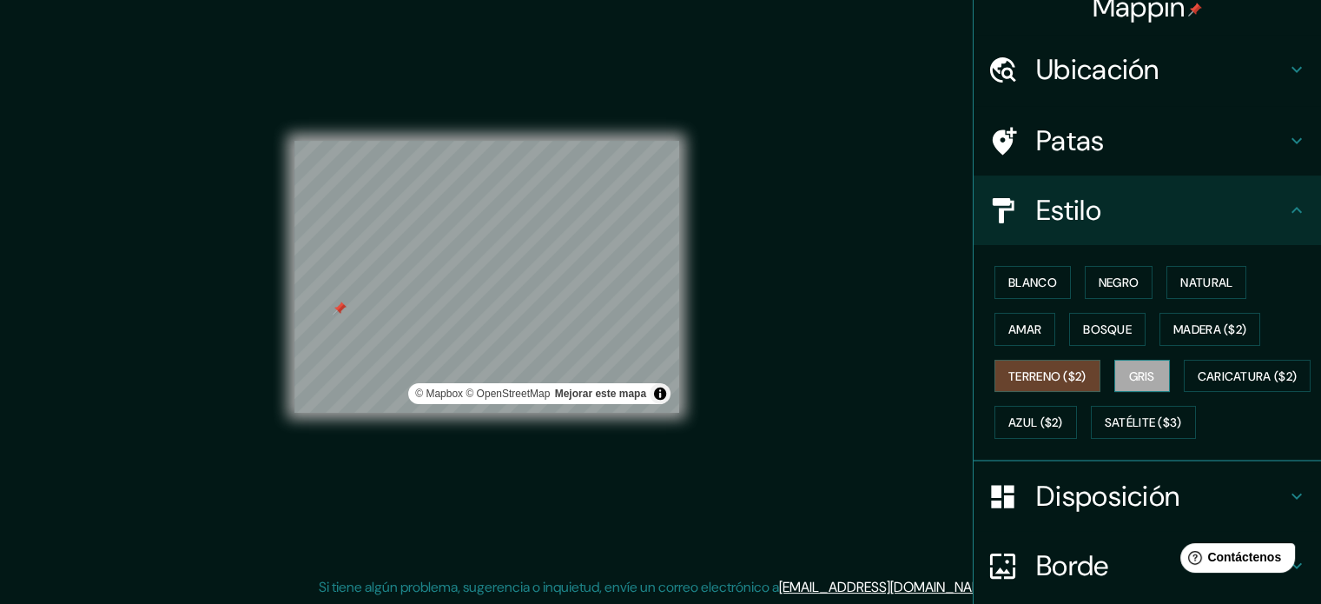
click at [1147, 371] on font "Gris" at bounding box center [1142, 376] width 26 height 16
click at [1198, 387] on font "Caricatura ($2)" at bounding box center [1248, 376] width 100 height 23
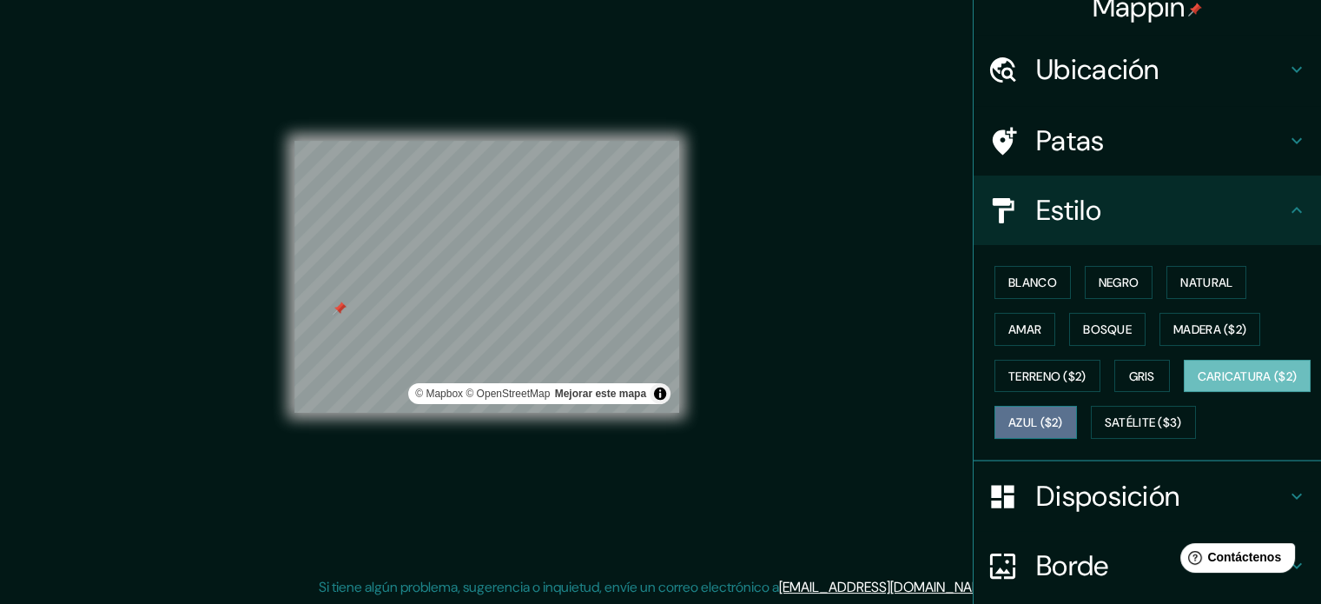
click at [1063, 411] on font "Azul ($2)" at bounding box center [1035, 422] width 55 height 23
click at [1094, 446] on div "Blanco Negro Natural Amar Bosque Madera ($2) Terreno ($2) Gris Caricatura ($2) …" at bounding box center [1155, 352] width 334 height 187
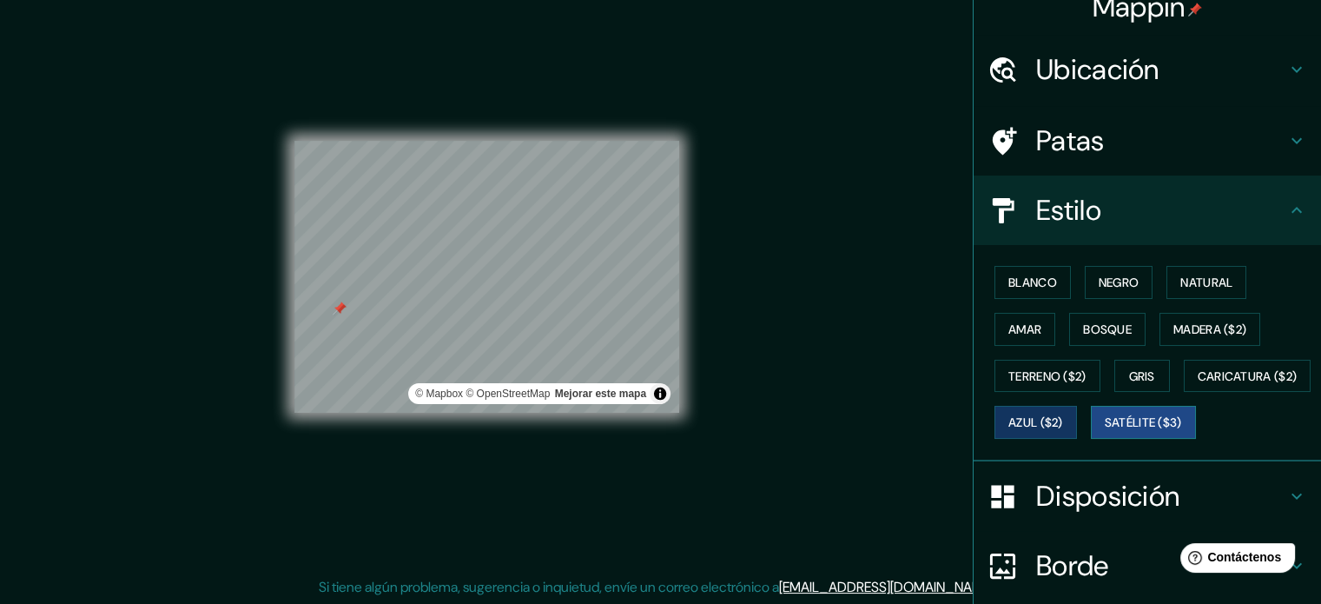
click at [1091, 439] on button "Satélite ($3)" at bounding box center [1143, 422] width 105 height 33
click at [1122, 288] on font "Negro" at bounding box center [1119, 282] width 41 height 16
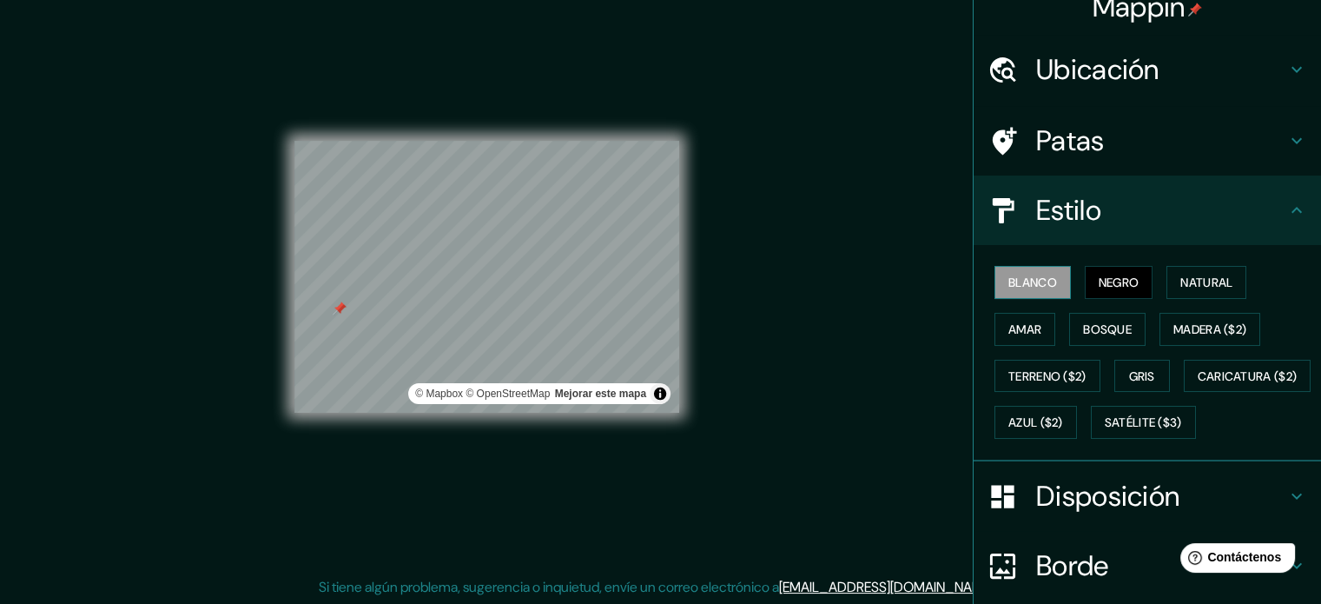
click at [995, 288] on button "Blanco" at bounding box center [1033, 282] width 76 height 33
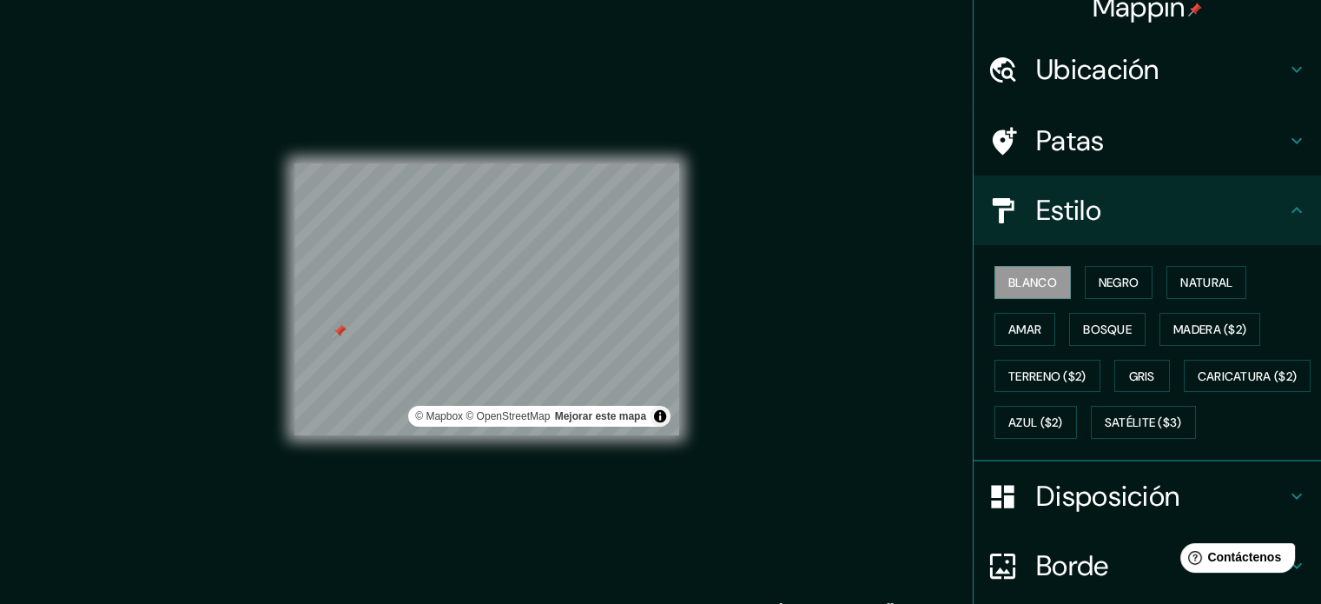
click at [732, 421] on div "Mappin Ubicación [GEOGRAPHIC_DATA][PERSON_NAME], [GEOGRAPHIC_DATA][PERSON_NAME]…" at bounding box center [660, 313] width 1321 height 627
drag, startPoint x: 662, startPoint y: 413, endPoint x: 662, endPoint y: 480, distance: 66.9
click at [662, 480] on div "© Mapbox © OpenStreetMap Mejorar este mapa" at bounding box center [486, 300] width 385 height 544
click at [657, 413] on button "Activar o desactivar atribución" at bounding box center [660, 416] width 21 height 21
drag, startPoint x: 598, startPoint y: 437, endPoint x: 818, endPoint y: 221, distance: 309.0
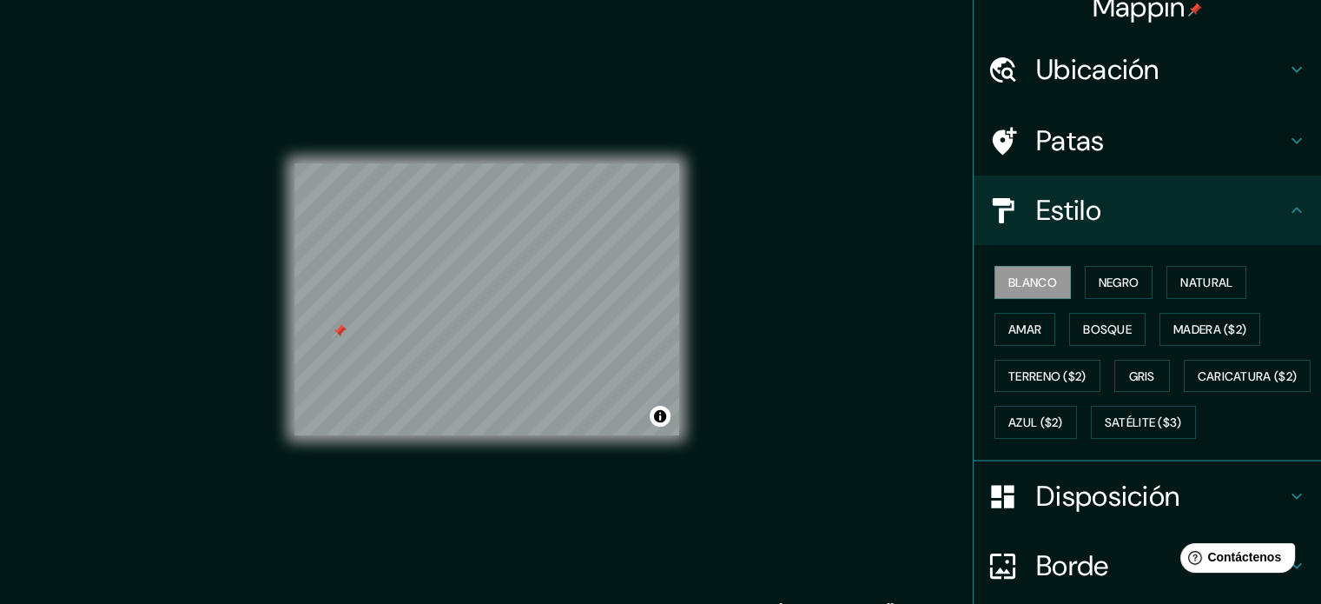
click at [818, 221] on div "Mappin Ubicación [GEOGRAPHIC_DATA][PERSON_NAME], [GEOGRAPHIC_DATA][PERSON_NAME]…" at bounding box center [660, 313] width 1321 height 627
click at [1181, 273] on font "Natural" at bounding box center [1206, 282] width 52 height 23
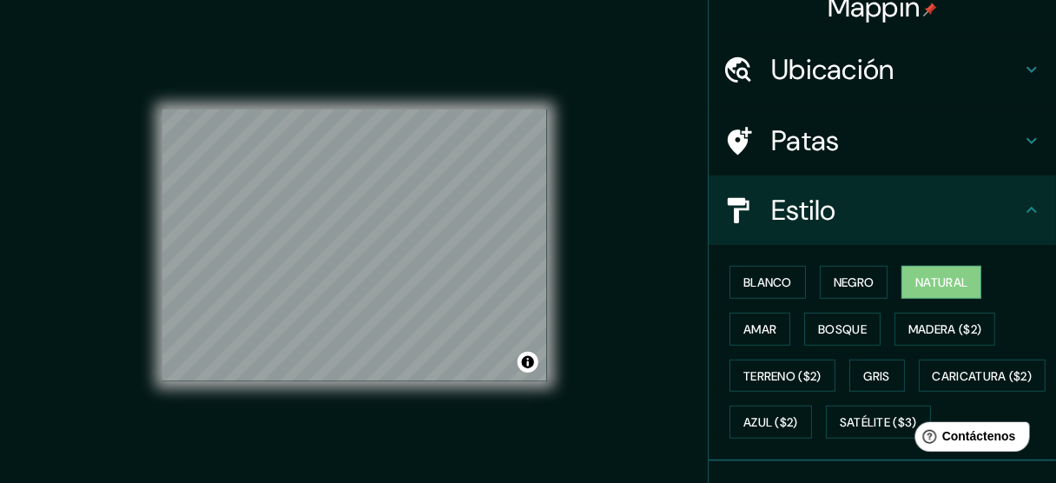
click at [465, 424] on div "© Mapbox © OpenStreetMap Improve this map" at bounding box center [354, 245] width 385 height 434
click at [398, 483] on html "Mappin Ubicación [GEOGRAPHIC_DATA][PERSON_NAME], [GEOGRAPHIC_DATA][PERSON_NAME]…" at bounding box center [528, 241] width 1056 height 483
click at [840, 431] on font "Satélite ($3)" at bounding box center [878, 423] width 77 height 16
click at [937, 276] on font "Natural" at bounding box center [942, 282] width 52 height 16
drag, startPoint x: 550, startPoint y: 321, endPoint x: 393, endPoint y: 290, distance: 159.3
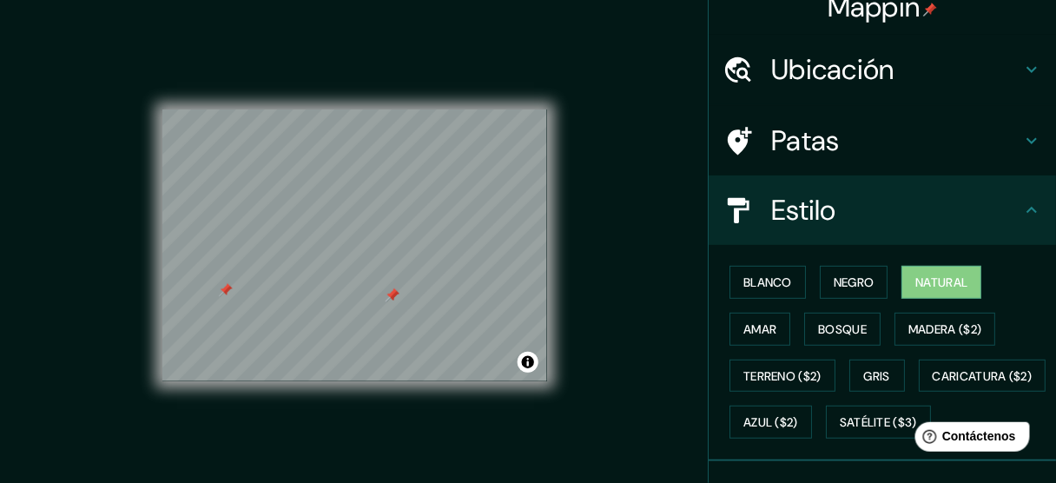
click at [393, 290] on div at bounding box center [393, 295] width 14 height 14
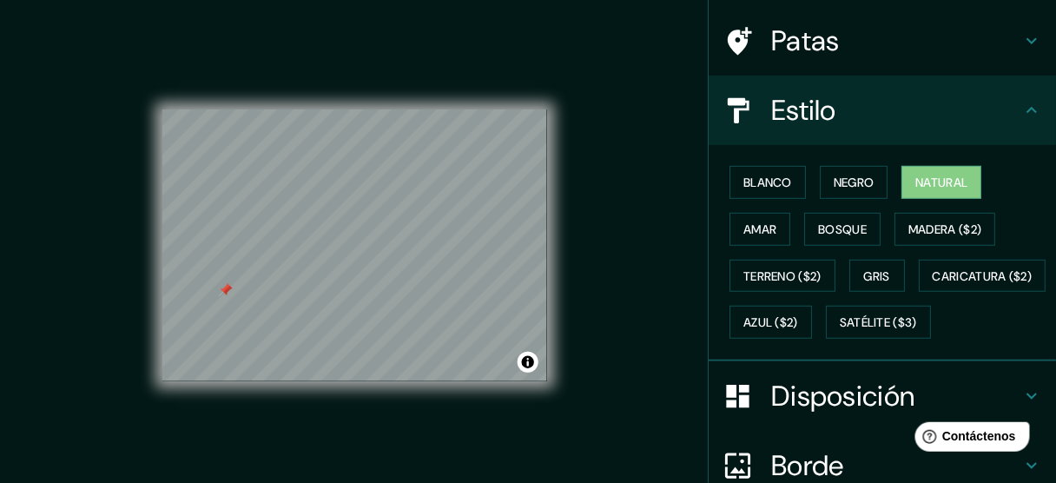
scroll to position [0, 0]
